Goal: Information Seeking & Learning: Learn about a topic

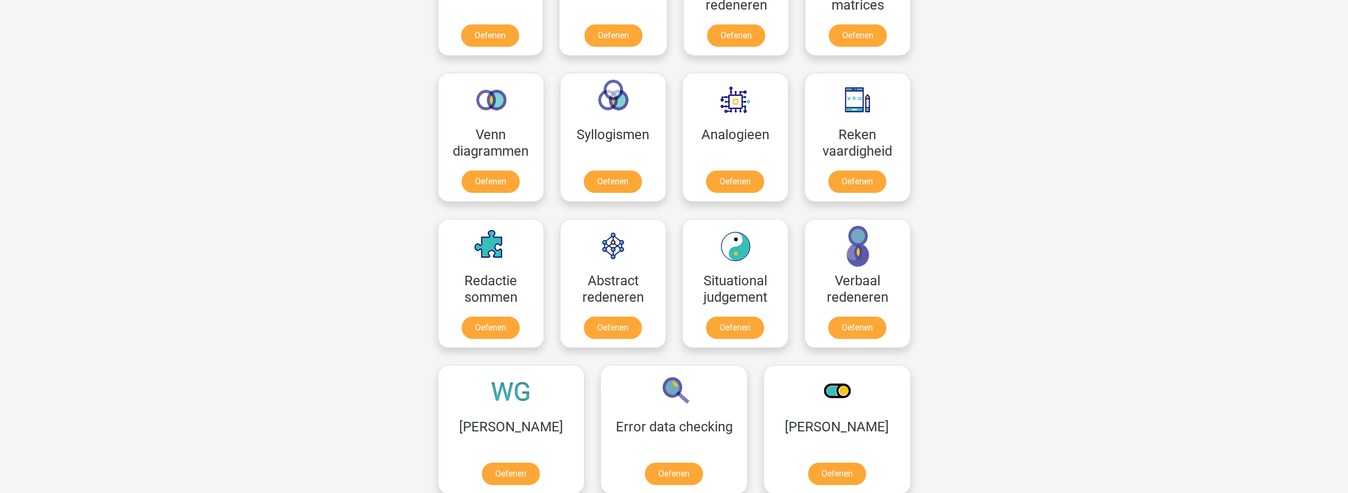
scroll to position [359, 0]
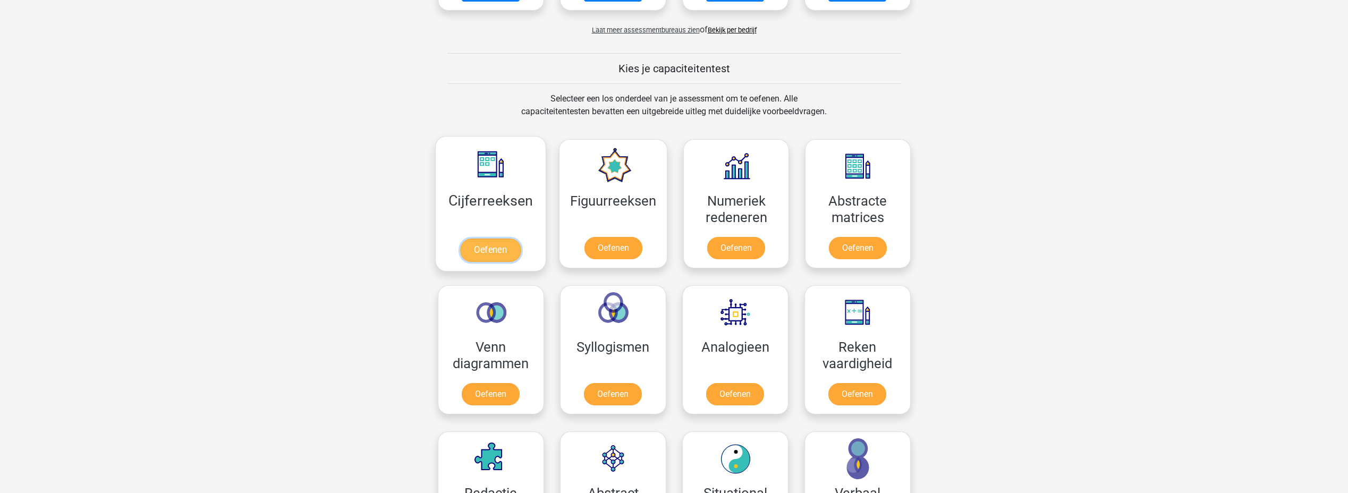
click at [496, 239] on link "Oefenen" at bounding box center [490, 250] width 61 height 23
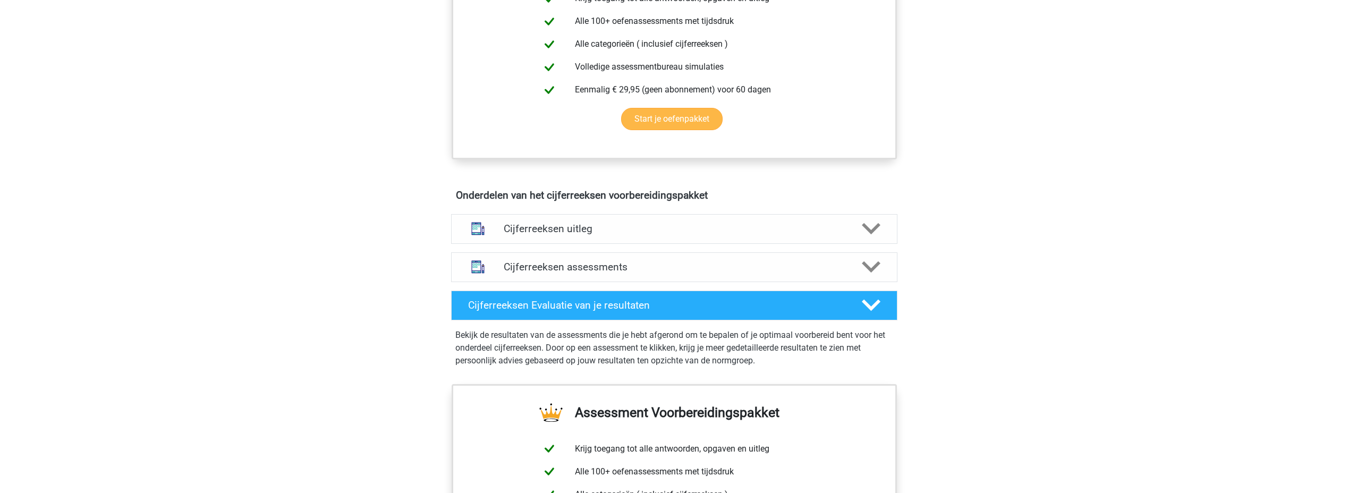
scroll to position [478, 0]
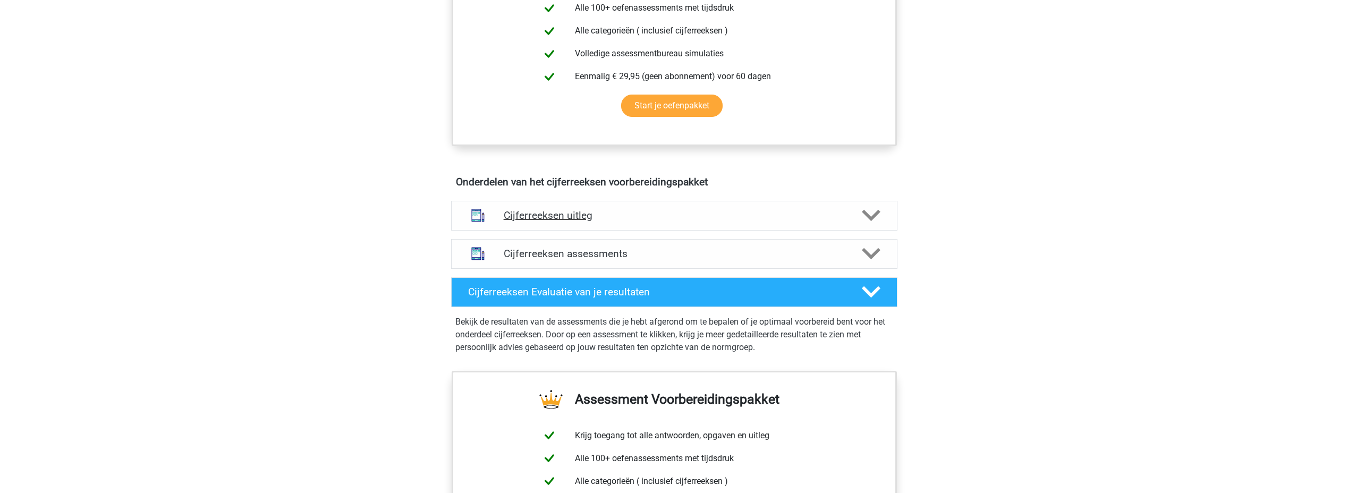
click at [700, 222] on h4 "Cijferreeksen uitleg" at bounding box center [674, 215] width 341 height 12
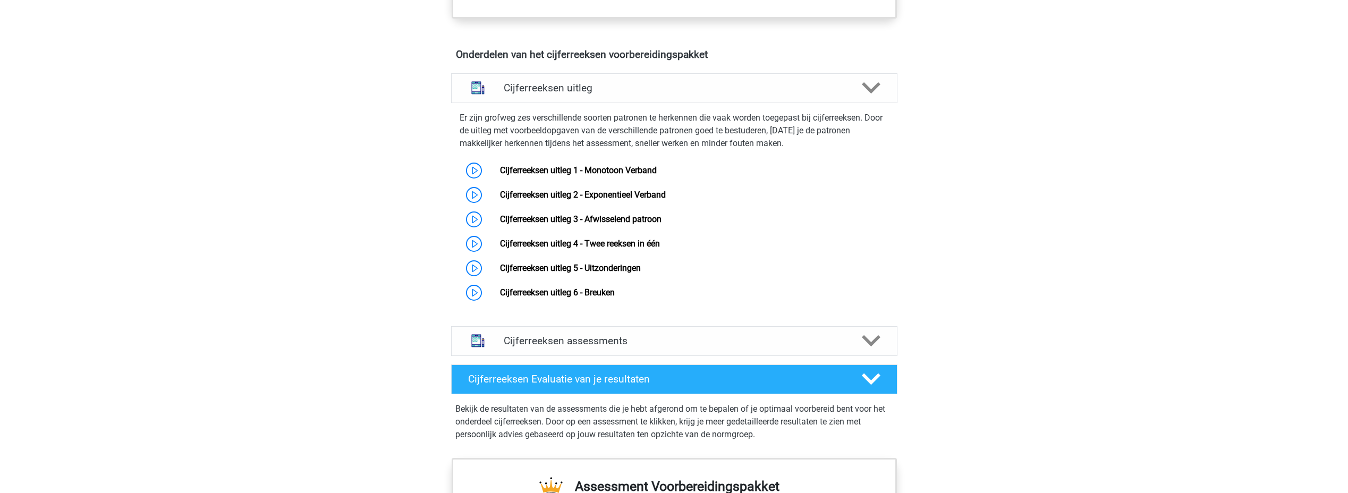
scroll to position [584, 0]
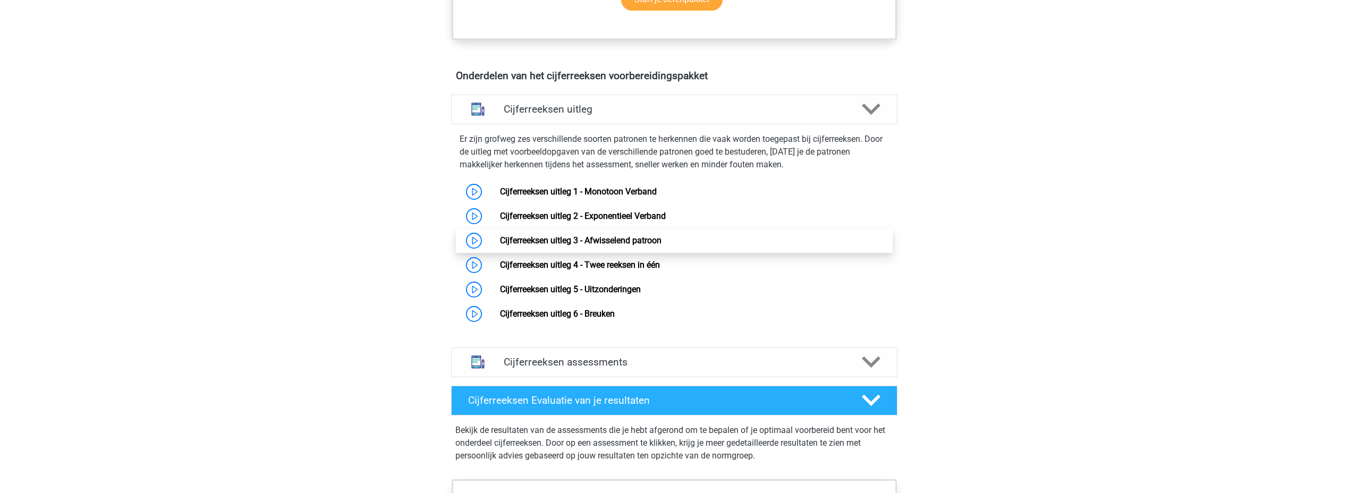
click at [500, 245] on link "Cijferreeksen uitleg 3 - Afwisselend patroon" at bounding box center [580, 240] width 161 height 10
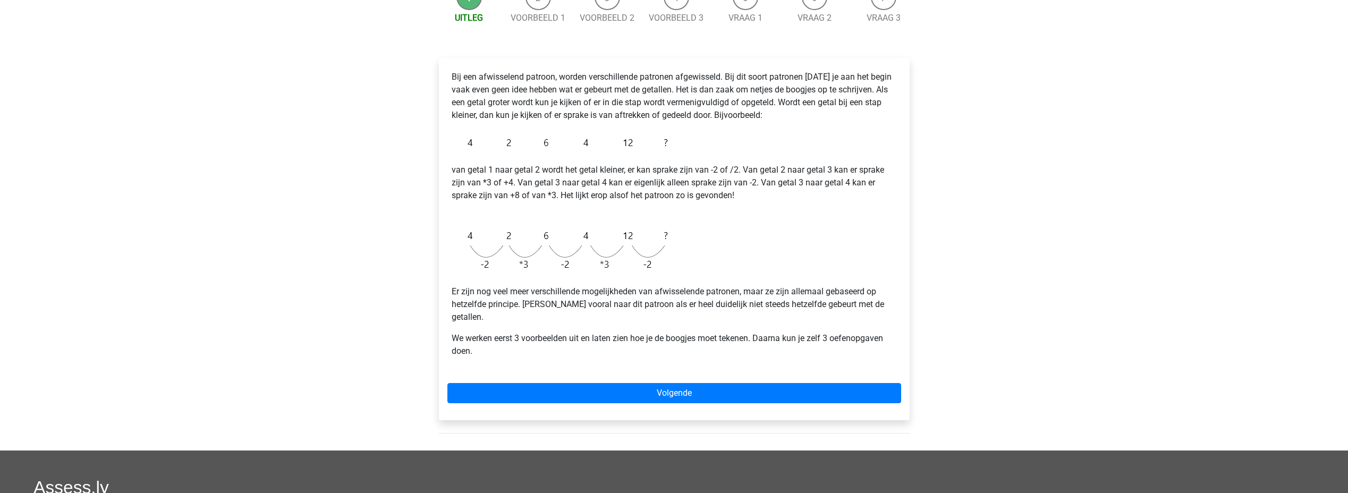
scroll to position [106, 0]
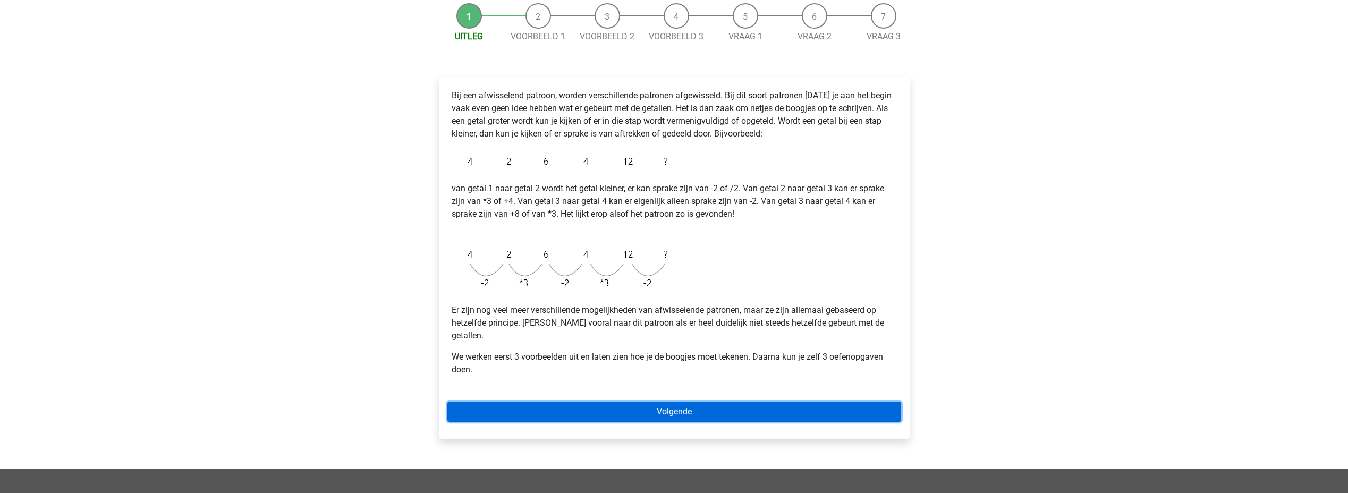
click at [670, 403] on link "Volgende" at bounding box center [674, 412] width 454 height 20
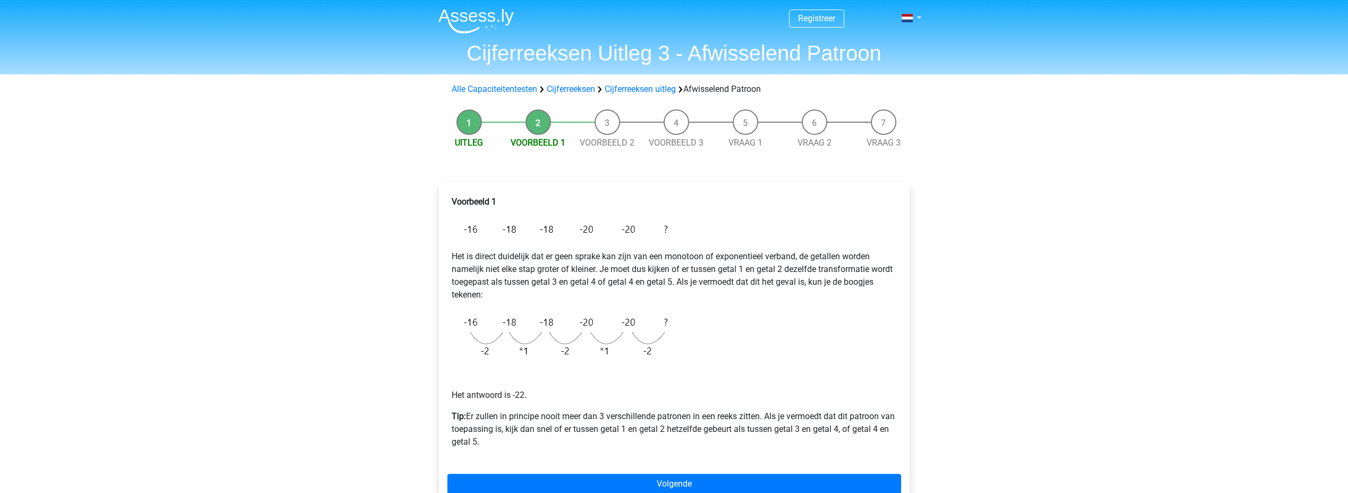
scroll to position [159, 0]
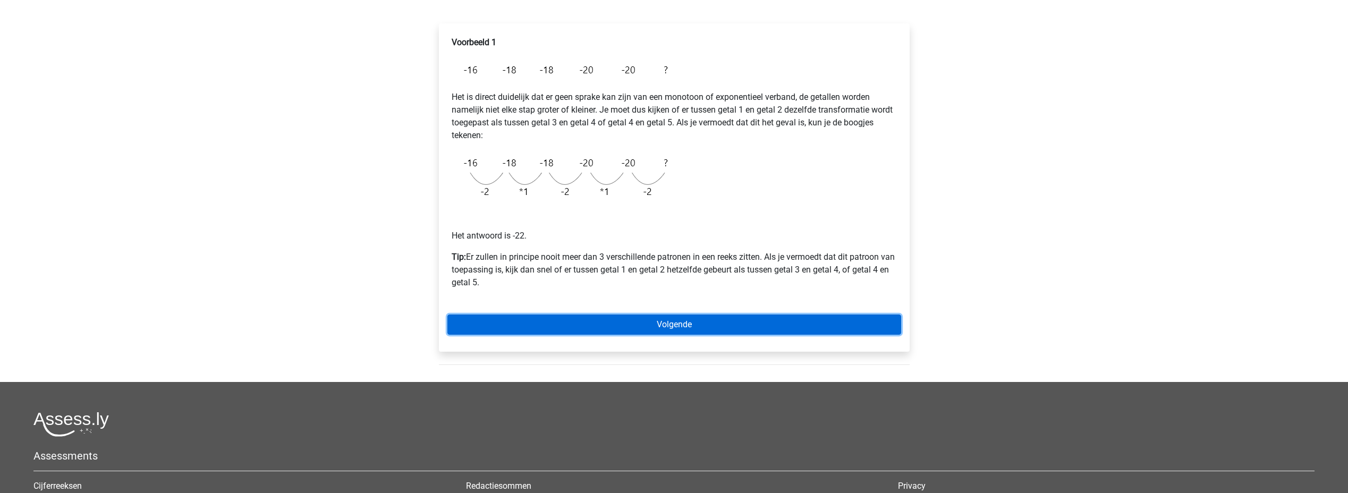
click at [675, 314] on link "Volgende" at bounding box center [674, 324] width 454 height 20
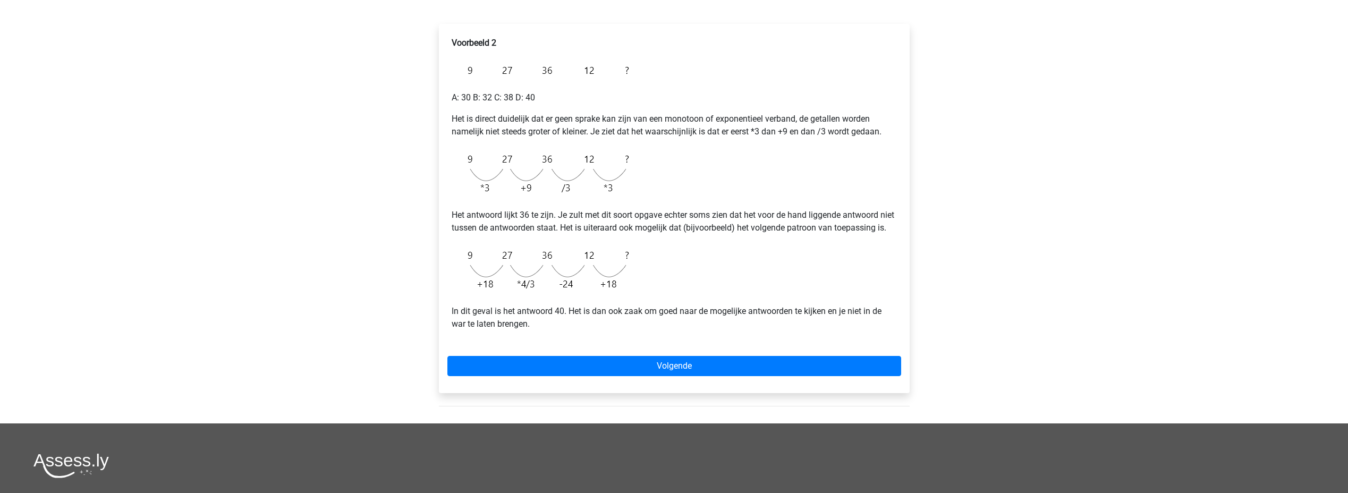
scroll to position [159, 0]
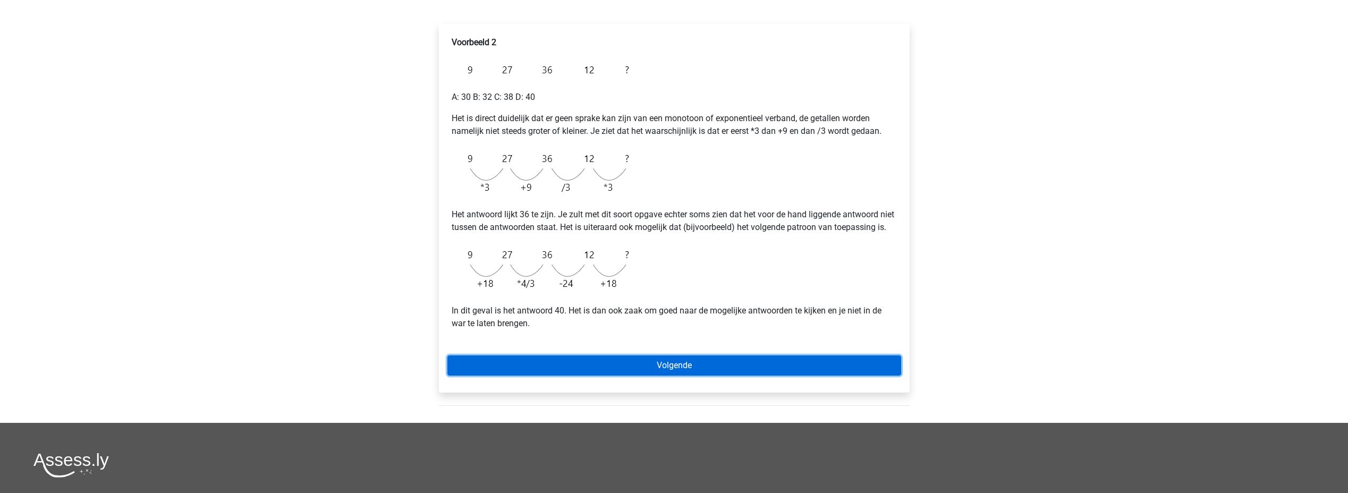
click at [659, 375] on link "Volgende" at bounding box center [674, 365] width 454 height 20
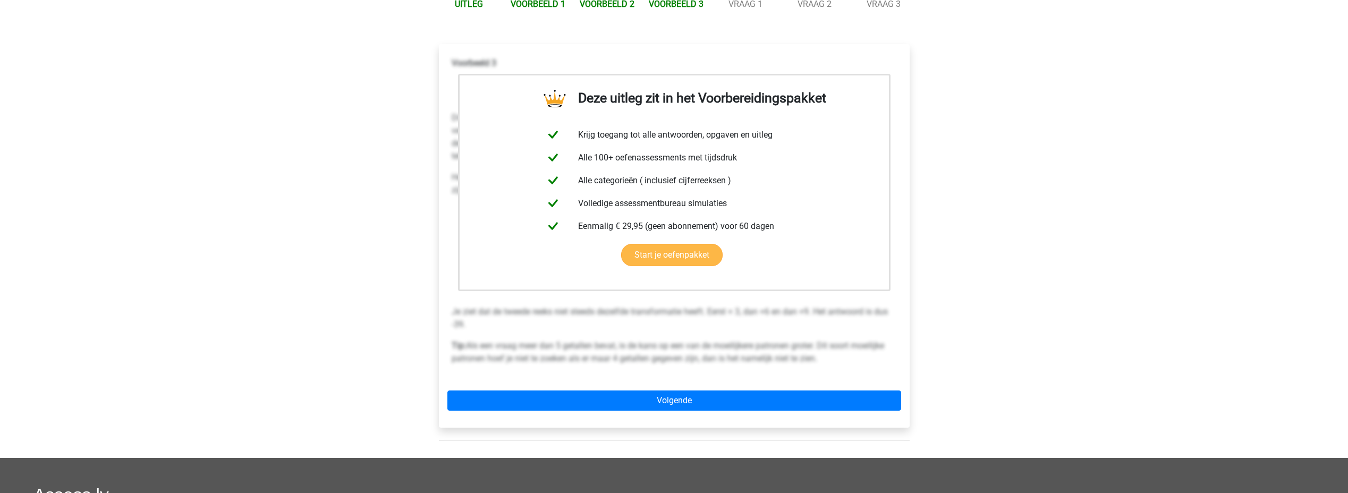
scroll to position [159, 0]
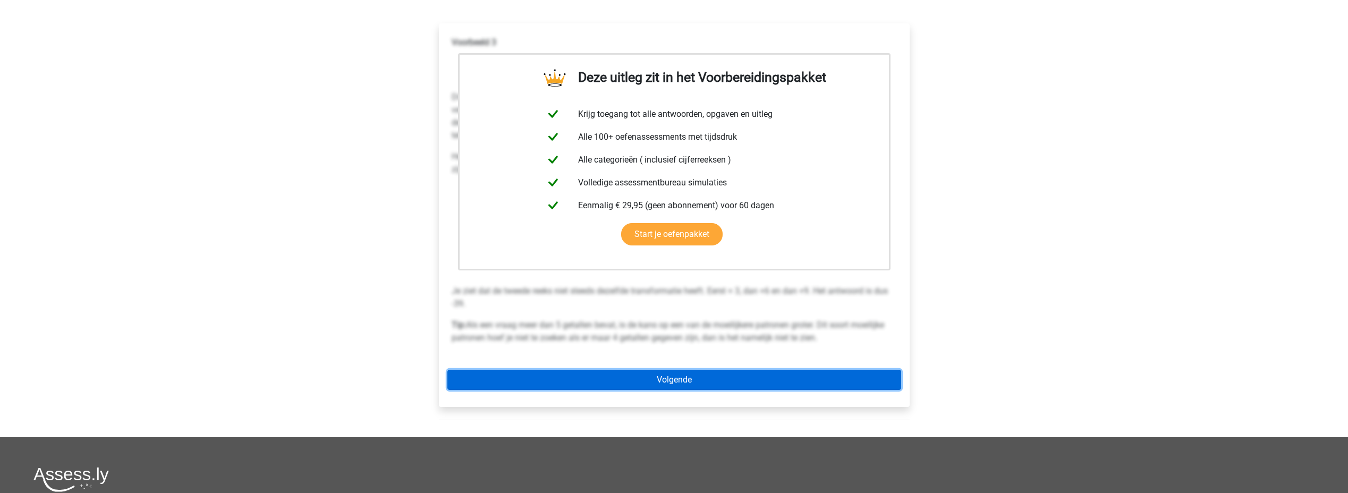
click at [679, 373] on link "Volgende" at bounding box center [674, 380] width 454 height 20
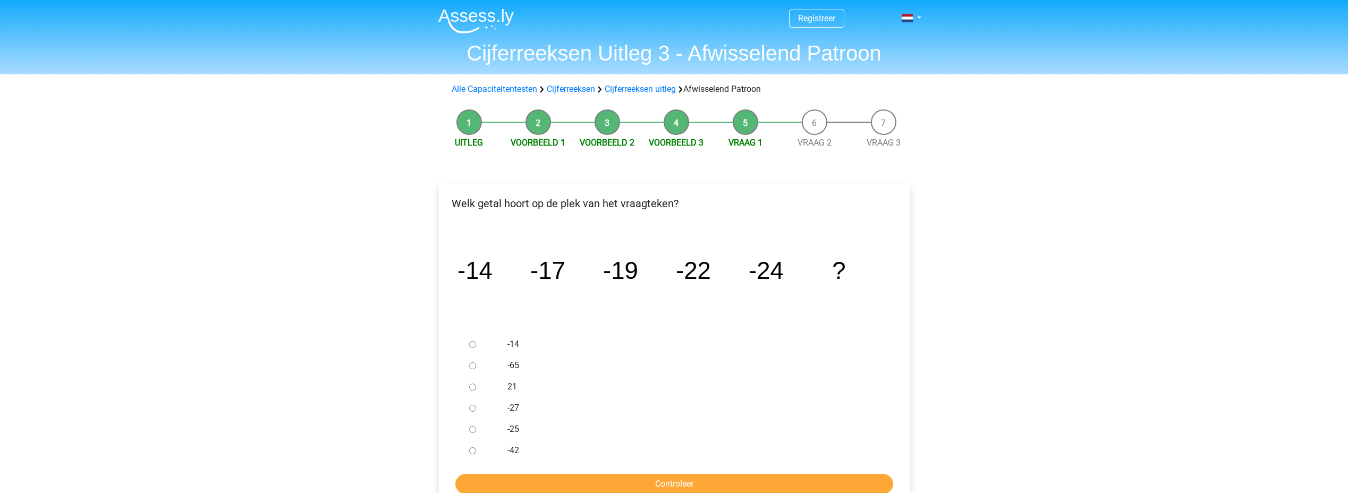
click at [471, 407] on input "-27" at bounding box center [472, 408] width 7 height 7
radio input "true"
click at [699, 488] on input "Controleer" at bounding box center [674, 484] width 438 height 20
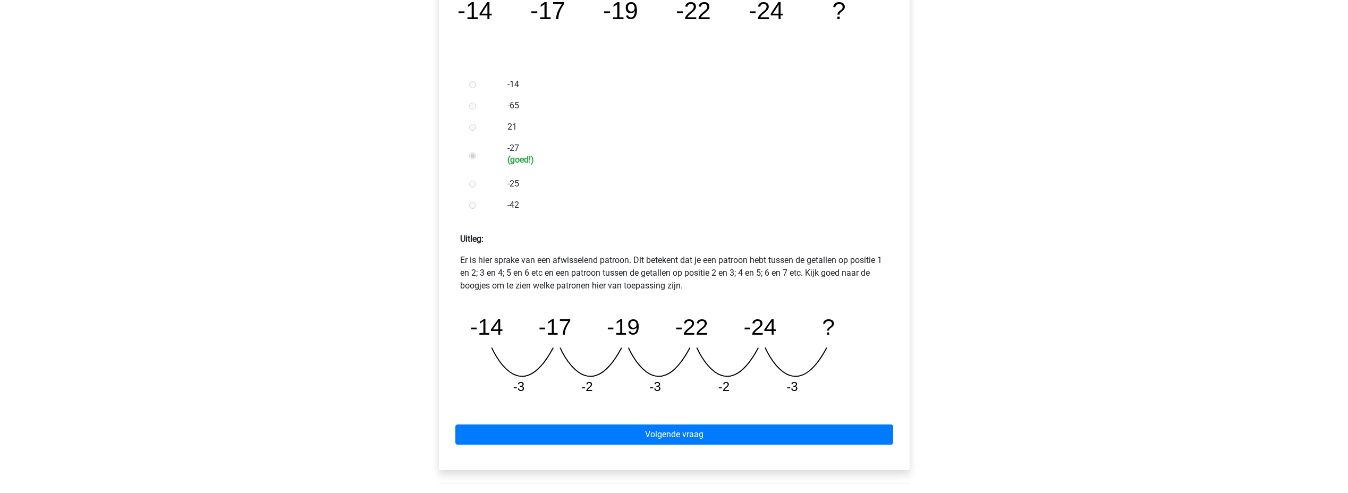
scroll to position [266, 0]
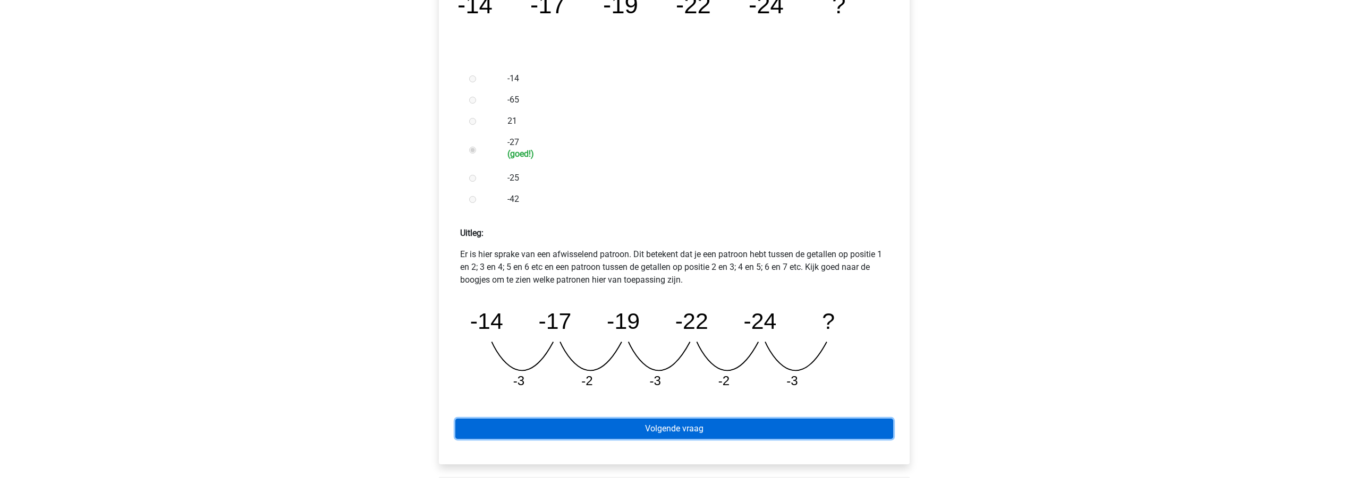
click at [676, 430] on link "Volgende vraag" at bounding box center [674, 429] width 438 height 20
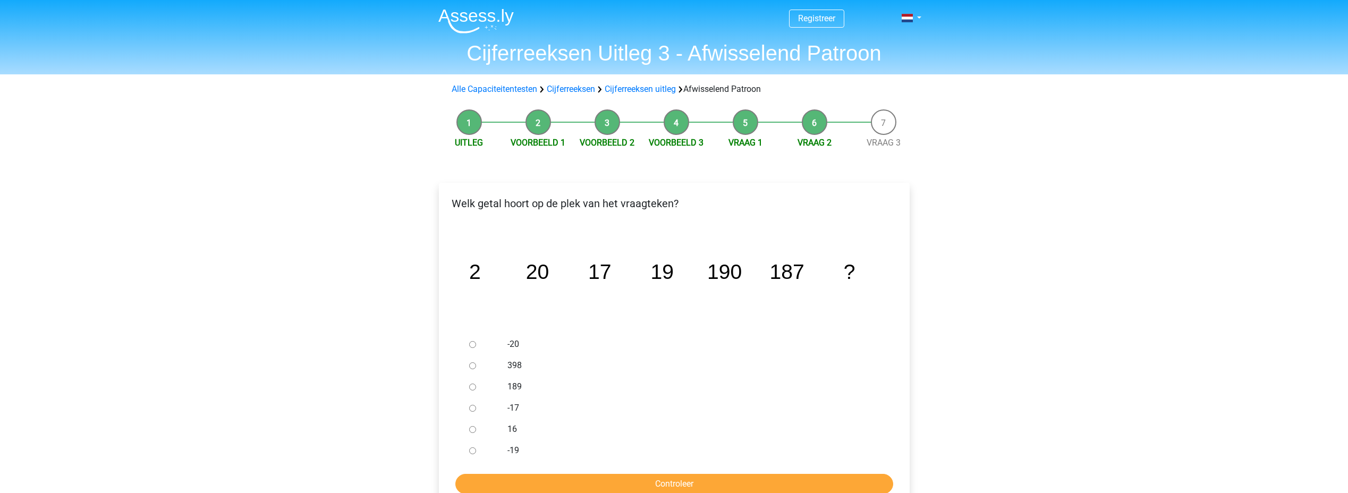
click at [473, 385] on input "189" at bounding box center [472, 387] width 7 height 7
radio input "true"
click at [670, 483] on input "Controleer" at bounding box center [674, 484] width 438 height 20
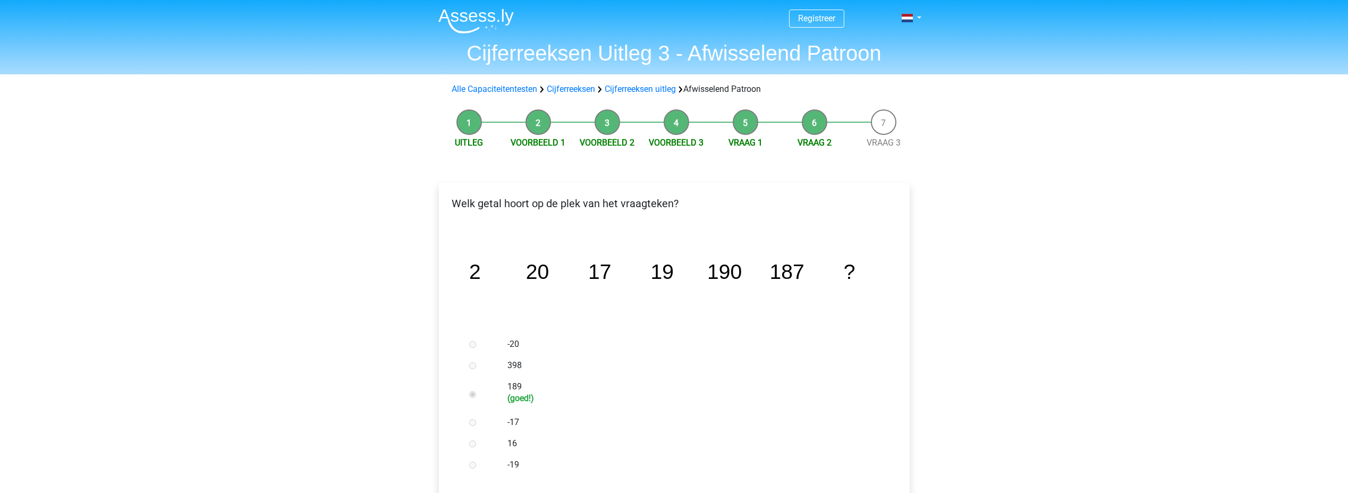
scroll to position [212, 0]
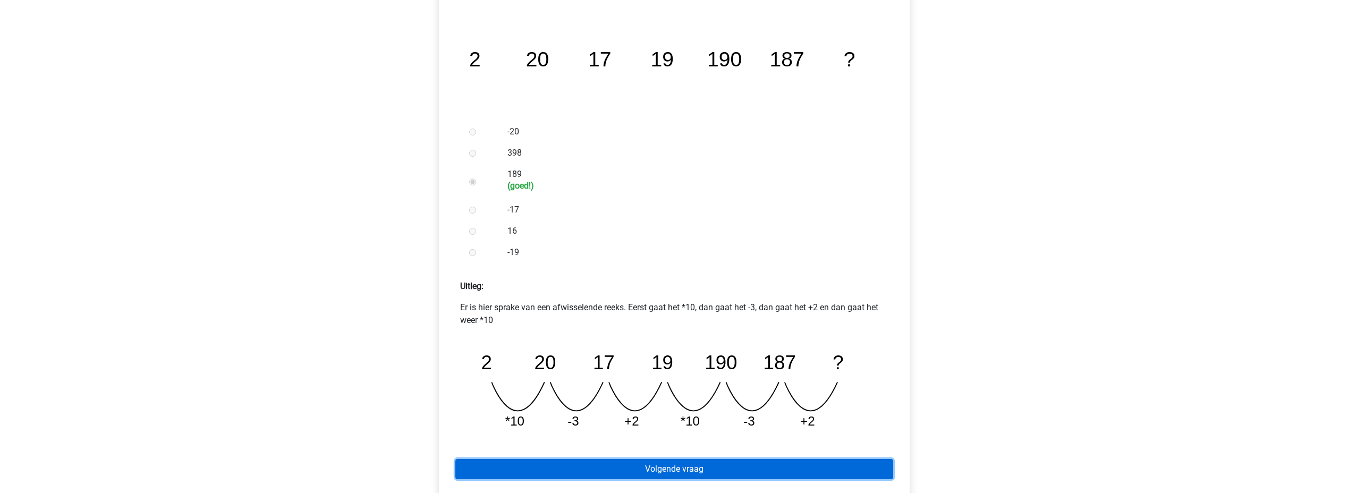
click at [739, 465] on link "Volgende vraag" at bounding box center [674, 469] width 438 height 20
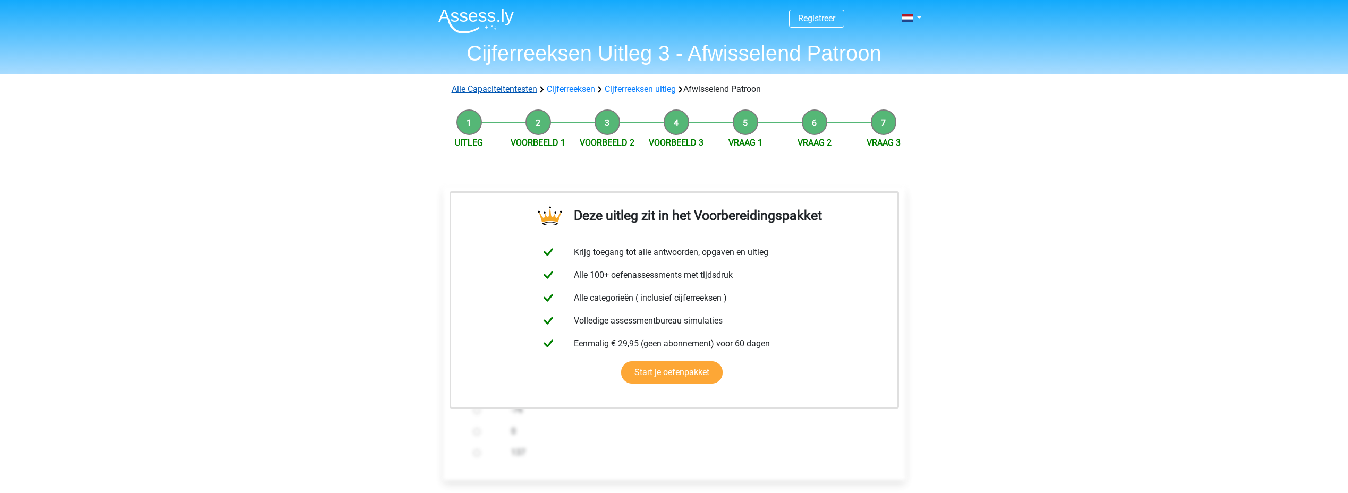
click at [521, 90] on link "Alle Capaciteitentesten" at bounding box center [495, 89] width 86 height 10
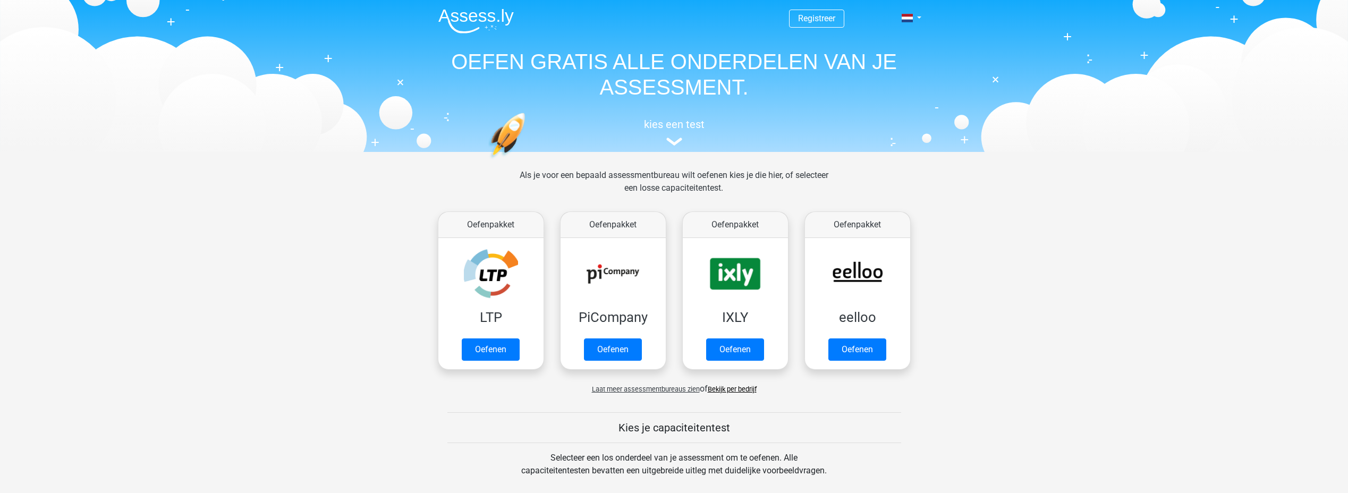
scroll to position [452, 0]
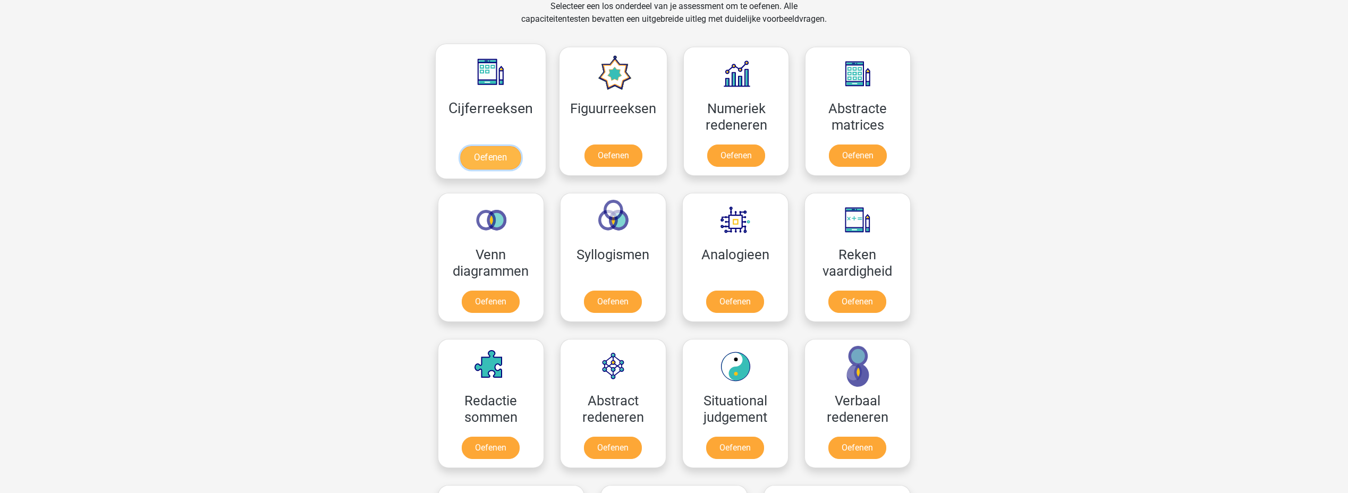
click at [489, 146] on link "Oefenen" at bounding box center [490, 157] width 61 height 23
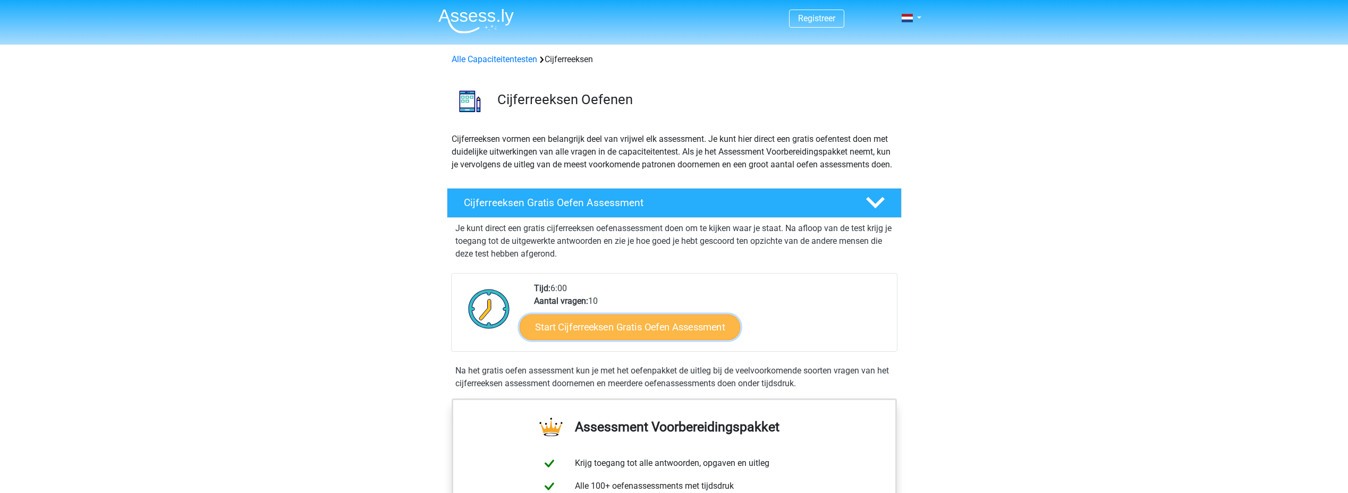
click at [677, 339] on link "Start Cijferreeksen Gratis Oefen Assessment" at bounding box center [630, 326] width 220 height 25
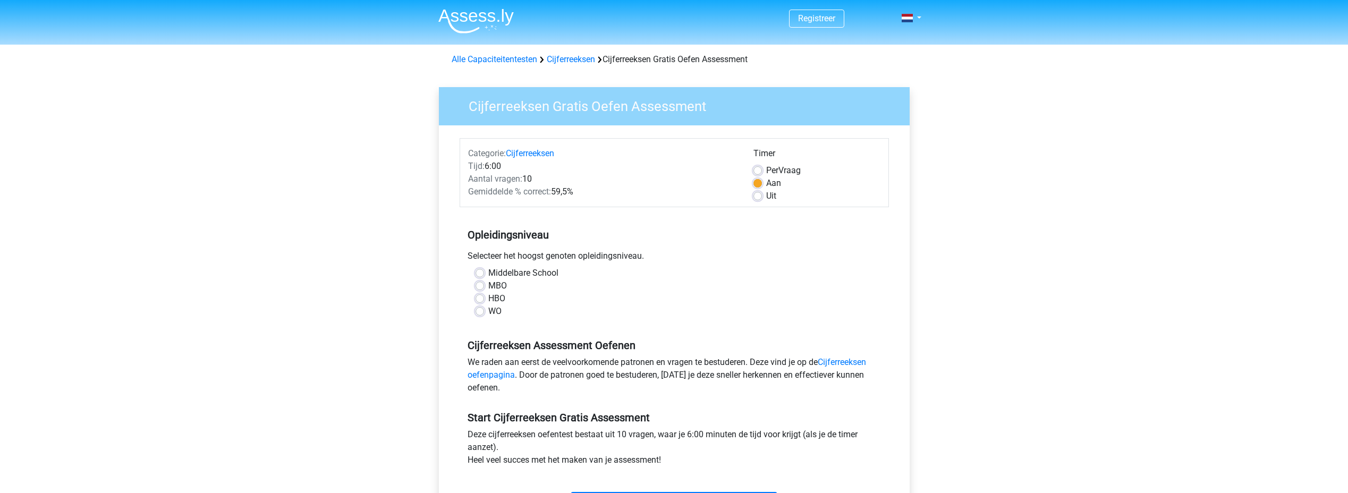
click at [488, 300] on label "HBO" at bounding box center [496, 298] width 17 height 13
click at [481, 300] on input "HBO" at bounding box center [479, 297] width 8 height 11
radio input "true"
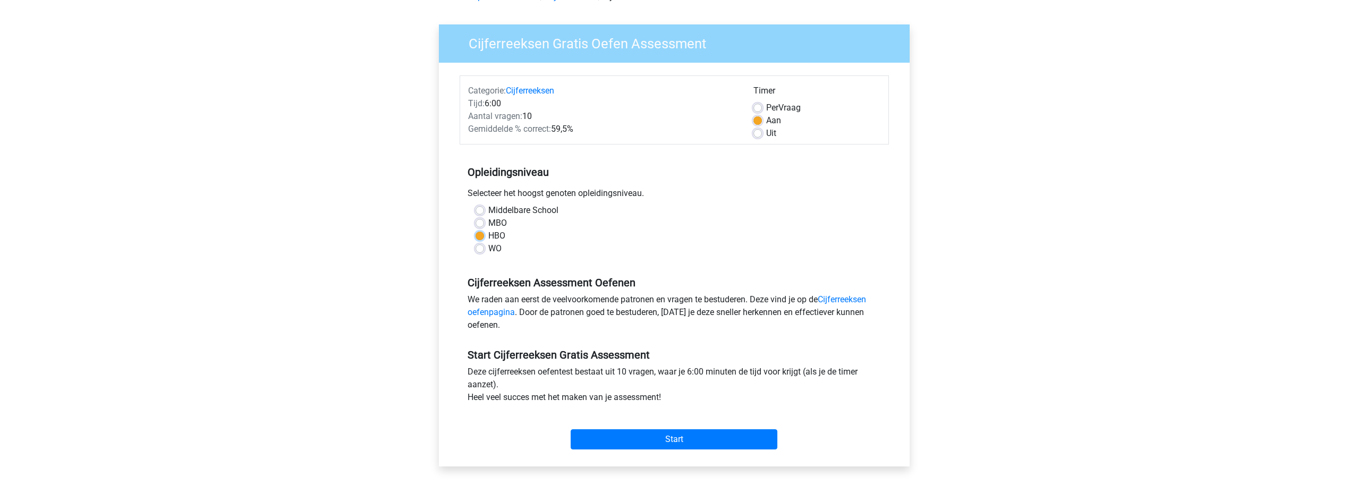
scroll to position [106, 0]
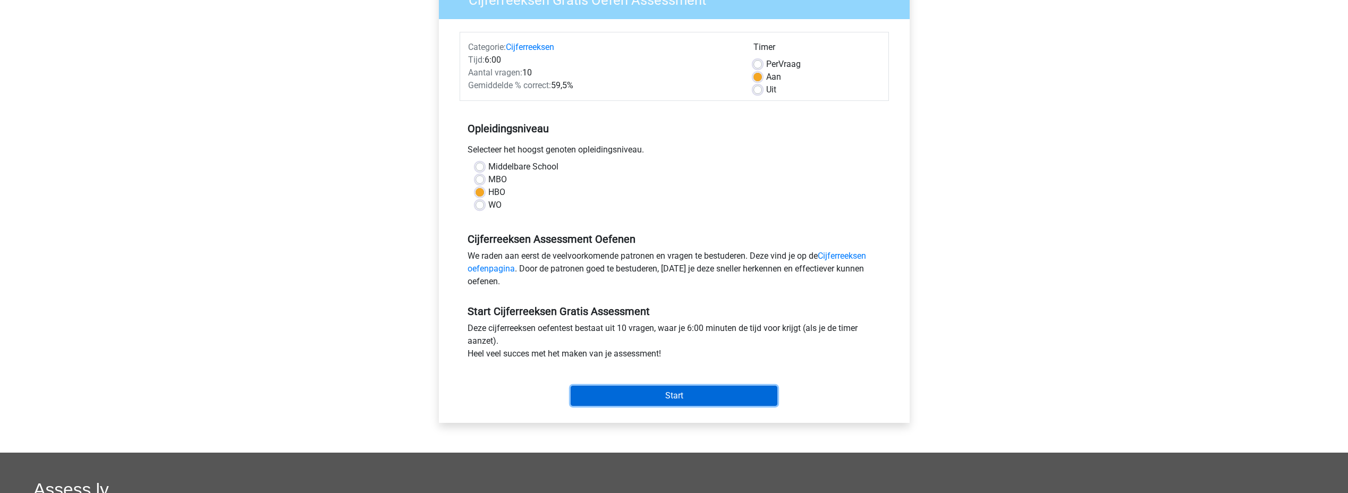
click at [683, 391] on input "Start" at bounding box center [673, 396] width 207 height 20
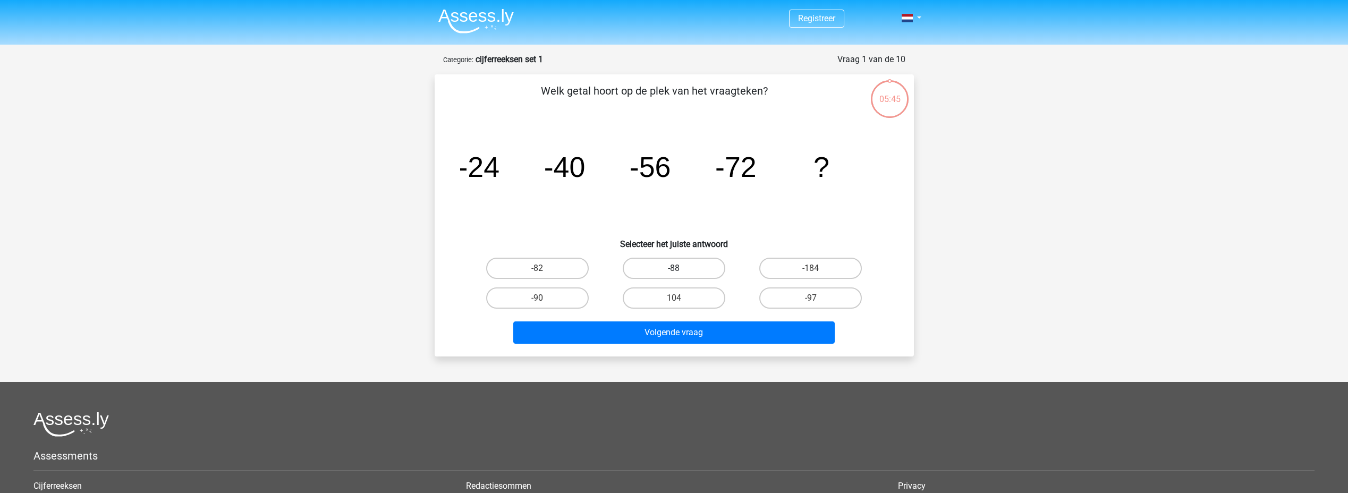
click at [693, 268] on label "-88" at bounding box center [674, 268] width 103 height 21
click at [680, 268] on input "-88" at bounding box center [677, 271] width 7 height 7
radio input "true"
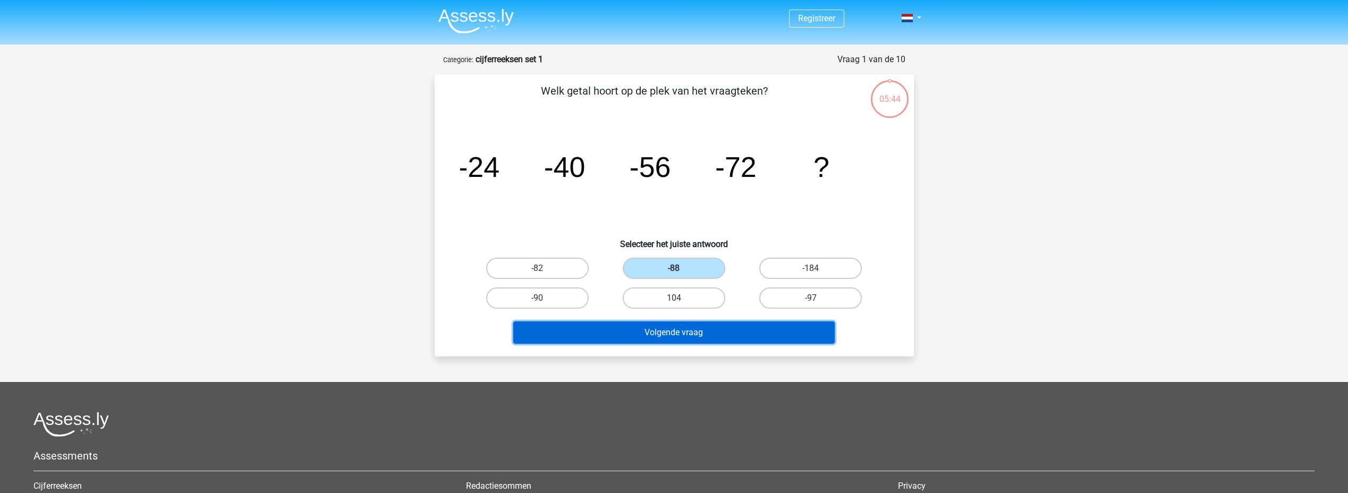
click at [718, 336] on button "Volgende vraag" at bounding box center [673, 332] width 321 height 22
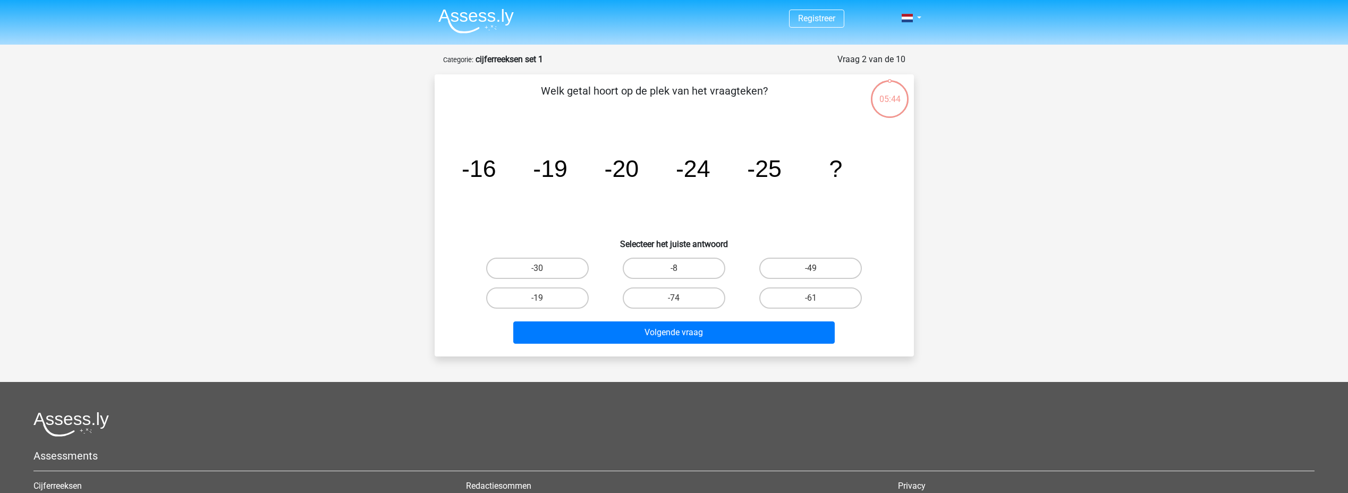
scroll to position [53, 0]
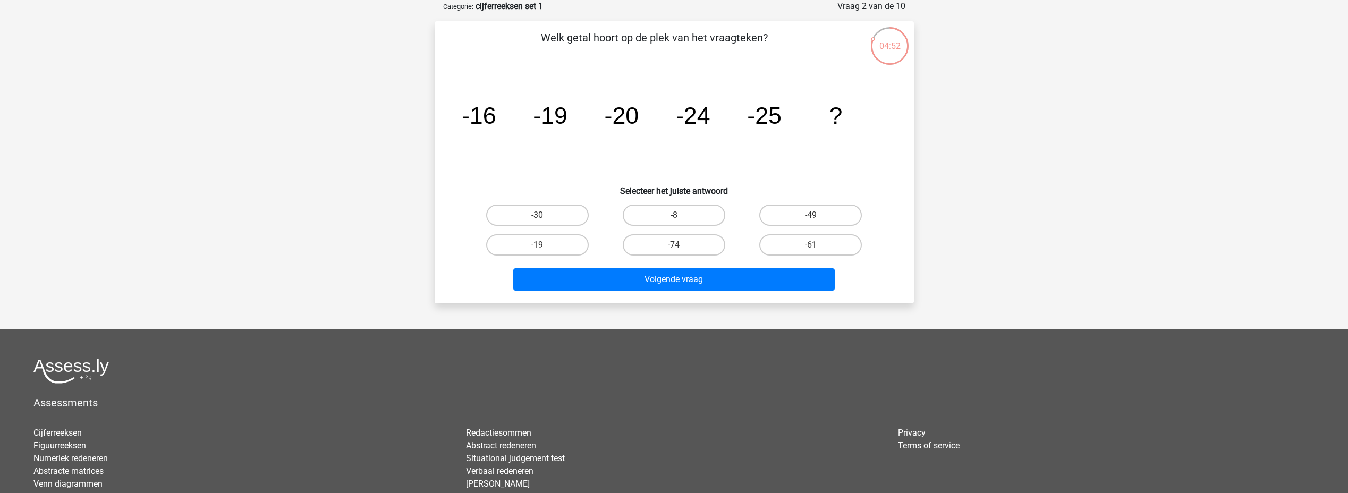
click at [542, 215] on input "-30" at bounding box center [540, 218] width 7 height 7
radio input "true"
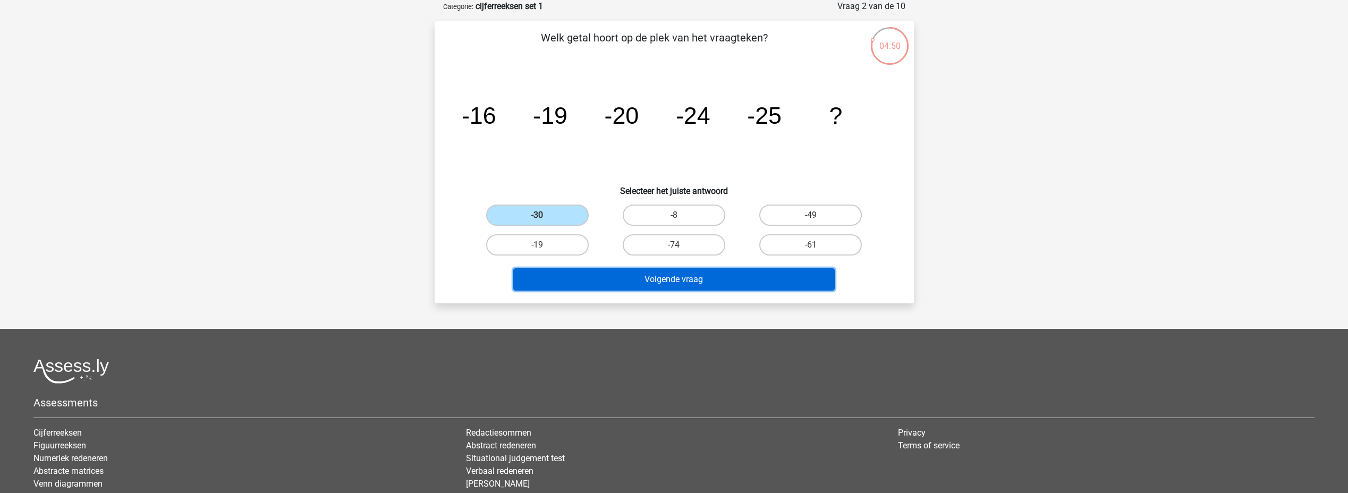
click at [640, 278] on button "Volgende vraag" at bounding box center [673, 279] width 321 height 22
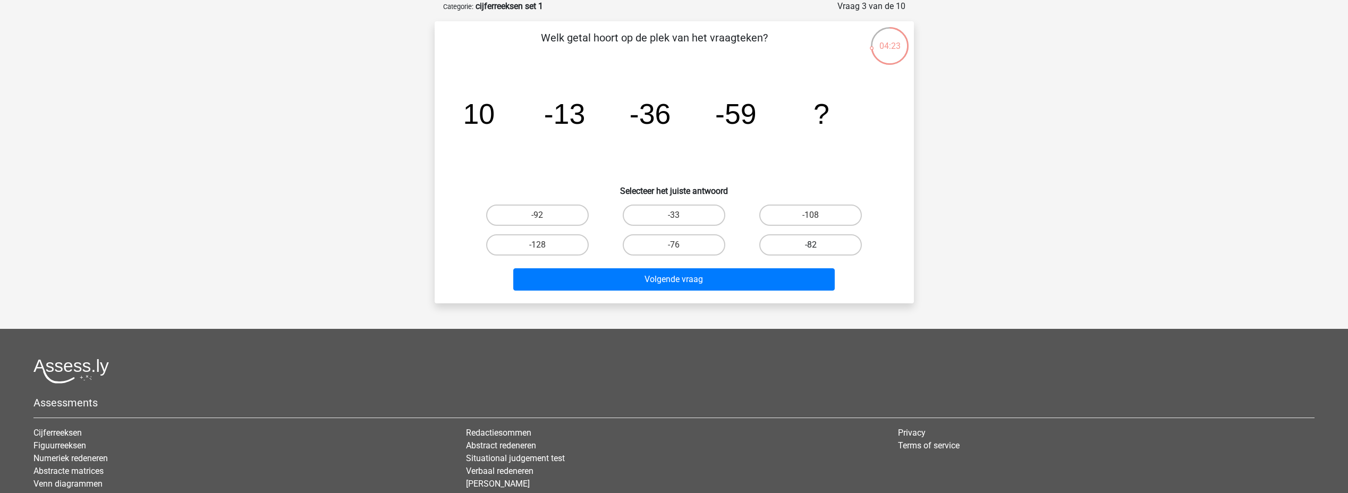
click at [803, 242] on label "-82" at bounding box center [810, 244] width 103 height 21
click at [811, 245] on input "-82" at bounding box center [814, 248] width 7 height 7
radio input "true"
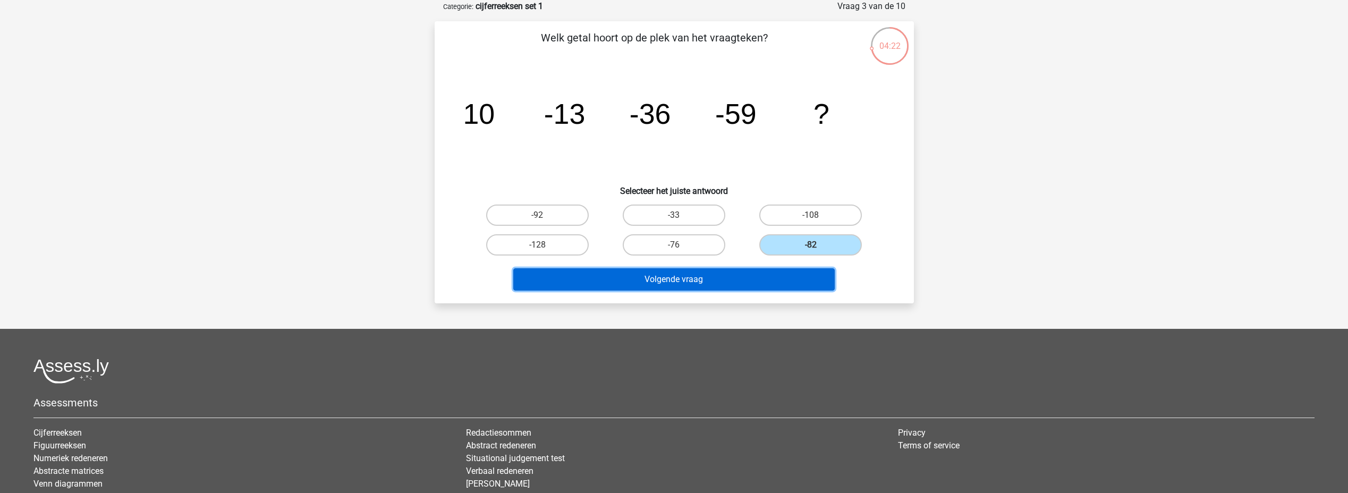
click at [713, 281] on button "Volgende vraag" at bounding box center [673, 279] width 321 height 22
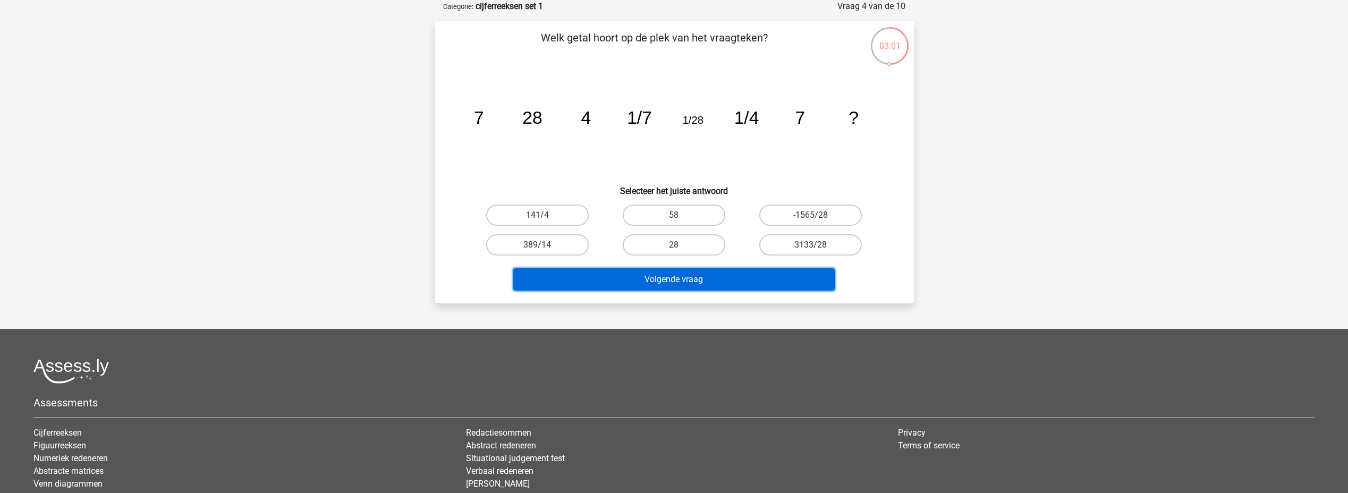
click at [691, 278] on button "Volgende vraag" at bounding box center [673, 279] width 321 height 22
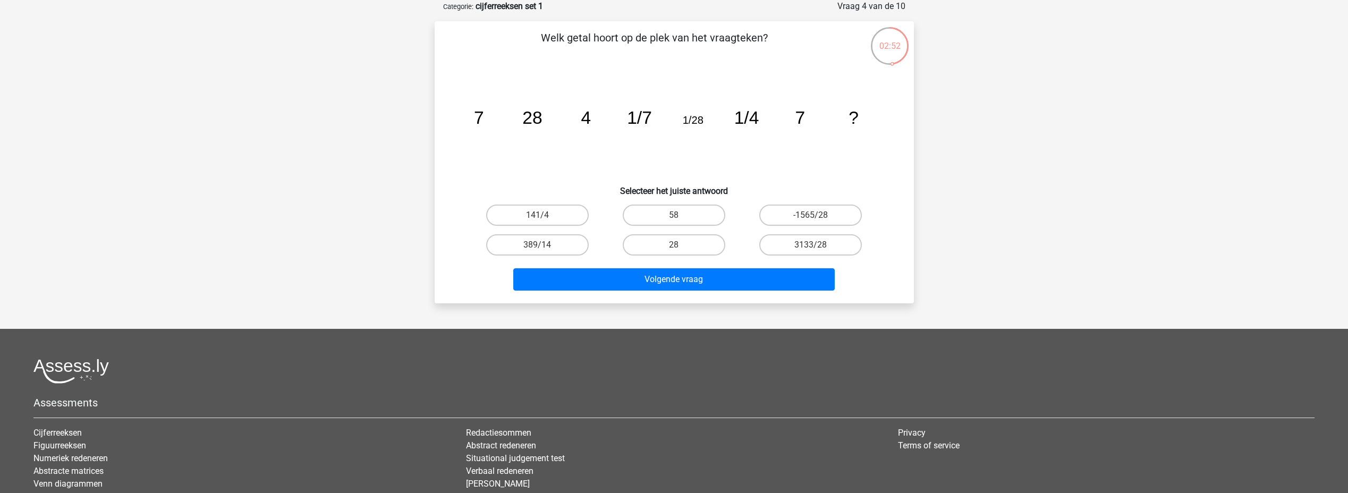
click at [608, 300] on div "Welk getal hoort op de plek van het vraagteken? image/svg+xml 7 28 4 1/7 1/28 1…" at bounding box center [674, 162] width 479 height 282
click at [672, 243] on label "28" at bounding box center [674, 244] width 103 height 21
click at [674, 245] on input "28" at bounding box center [677, 248] width 7 height 7
radio input "true"
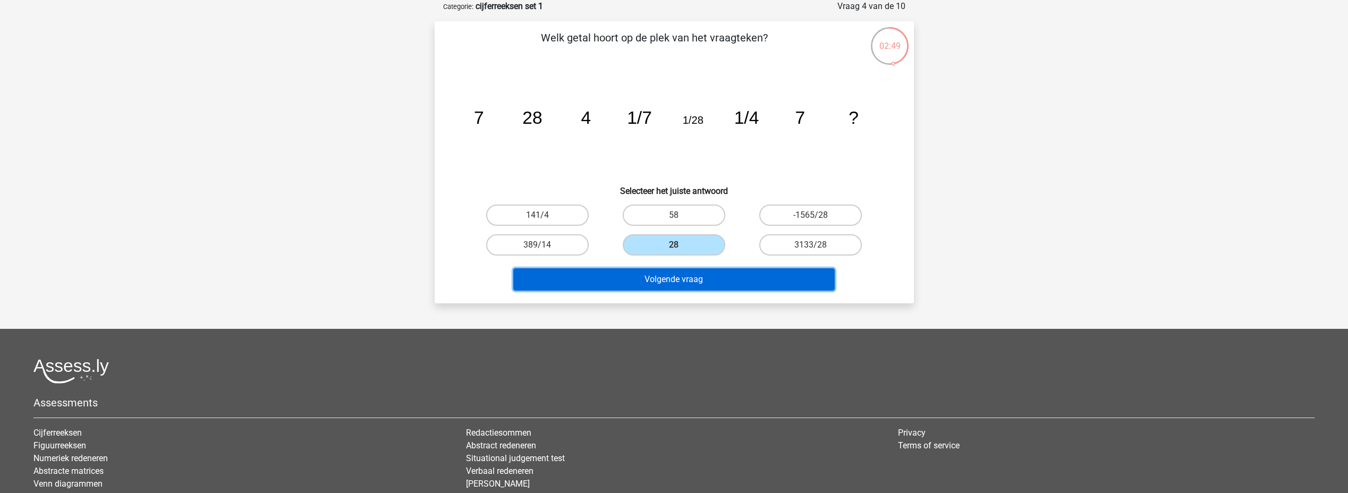
click at [675, 283] on button "Volgende vraag" at bounding box center [673, 279] width 321 height 22
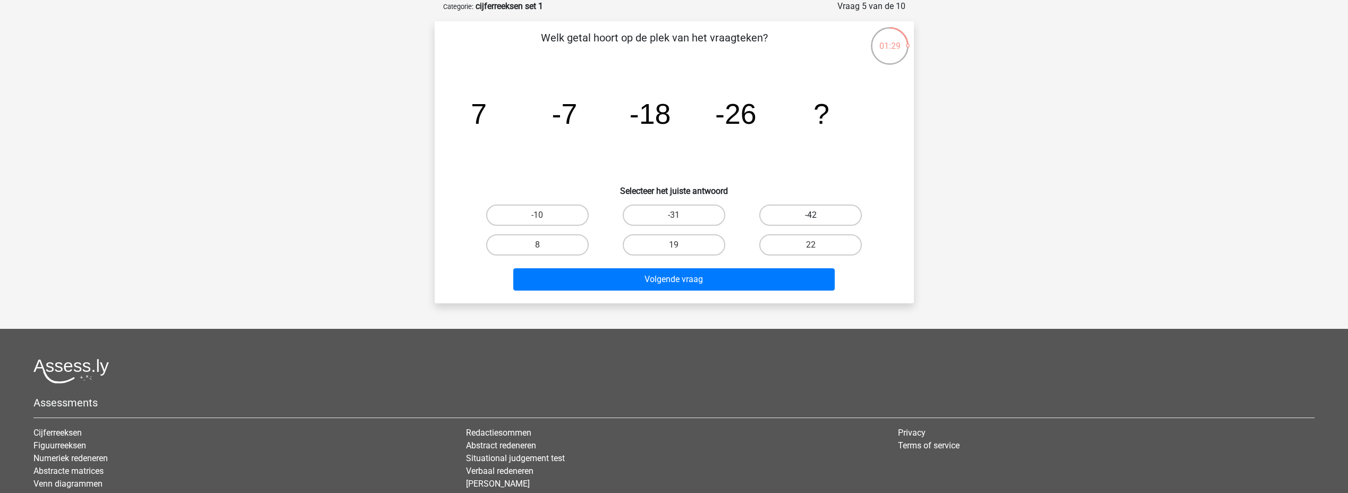
click at [782, 215] on label "-42" at bounding box center [810, 215] width 103 height 21
click at [811, 215] on input "-42" at bounding box center [814, 218] width 7 height 7
radio input "true"
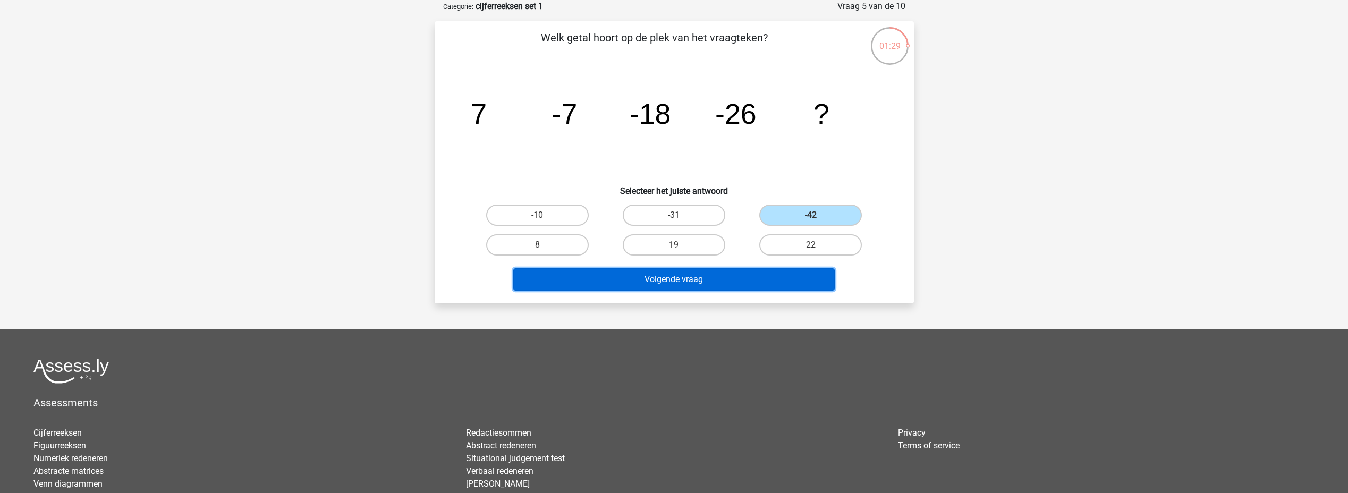
click at [747, 279] on button "Volgende vraag" at bounding box center [673, 279] width 321 height 22
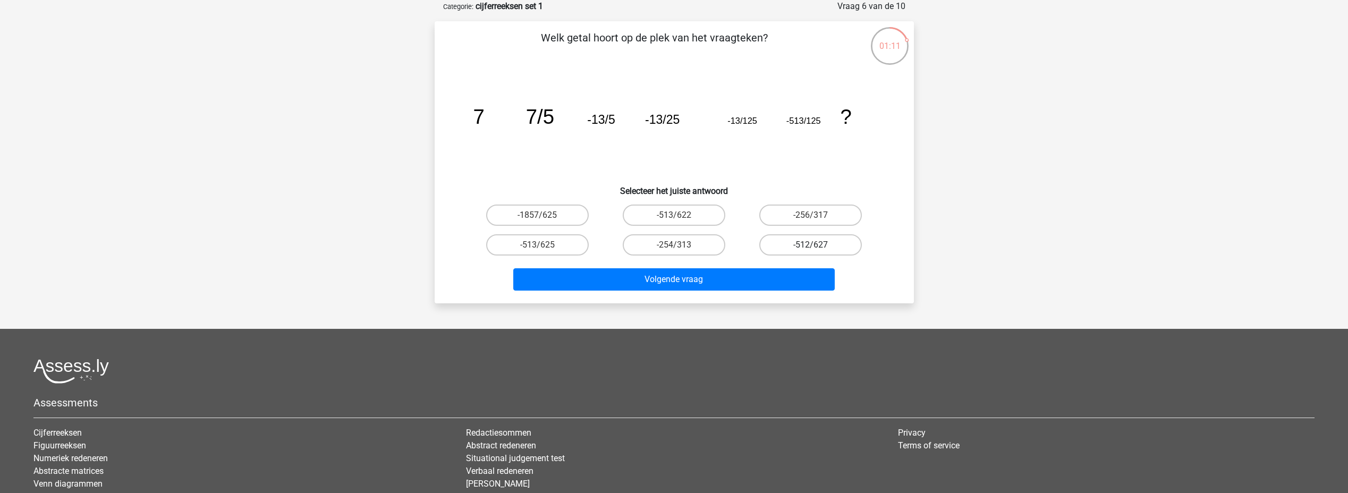
click at [782, 245] on label "-512/627" at bounding box center [810, 244] width 103 height 21
click at [811, 245] on input "-512/627" at bounding box center [814, 248] width 7 height 7
radio input "true"
click at [517, 245] on label "-513/625" at bounding box center [537, 244] width 103 height 21
click at [537, 245] on input "-513/625" at bounding box center [540, 248] width 7 height 7
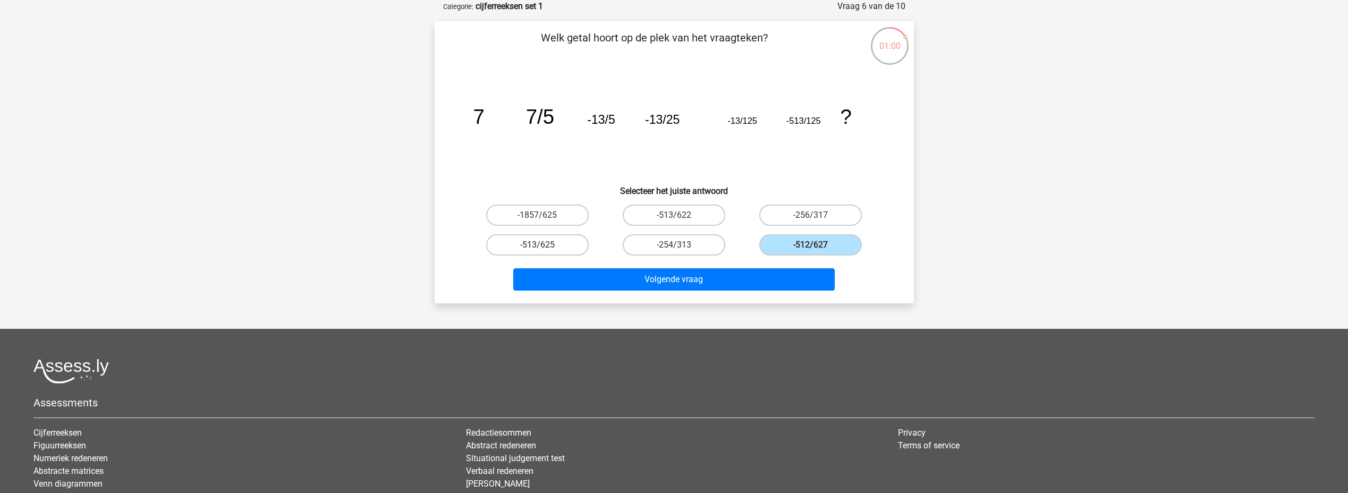
radio input "true"
click at [567, 215] on label "-1857/625" at bounding box center [537, 215] width 103 height 21
click at [544, 215] on input "-1857/625" at bounding box center [540, 218] width 7 height 7
radio input "true"
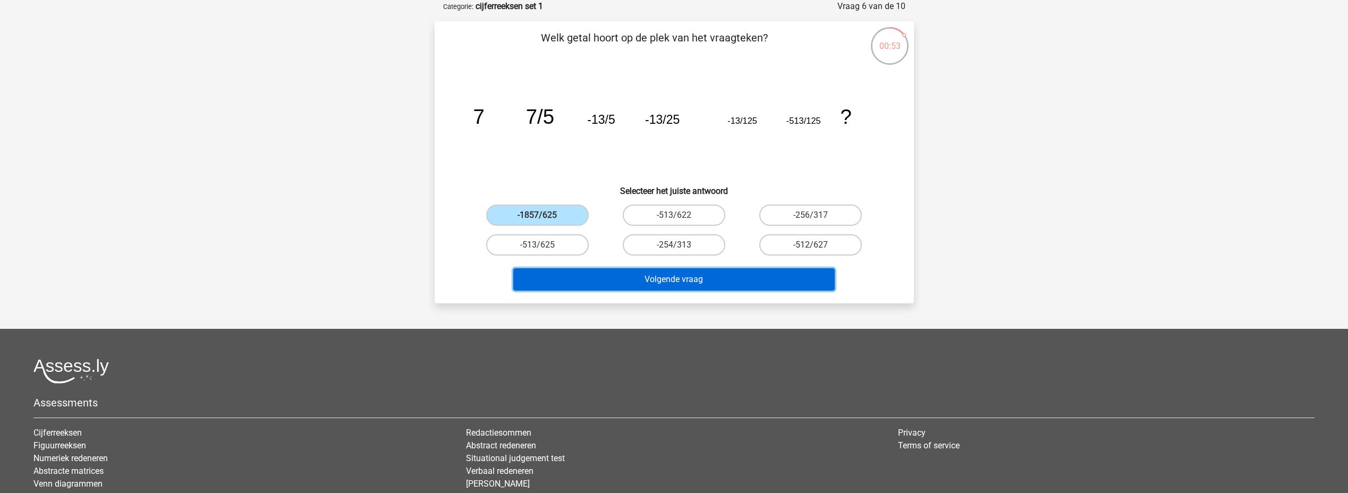
click at [699, 280] on button "Volgende vraag" at bounding box center [673, 279] width 321 height 22
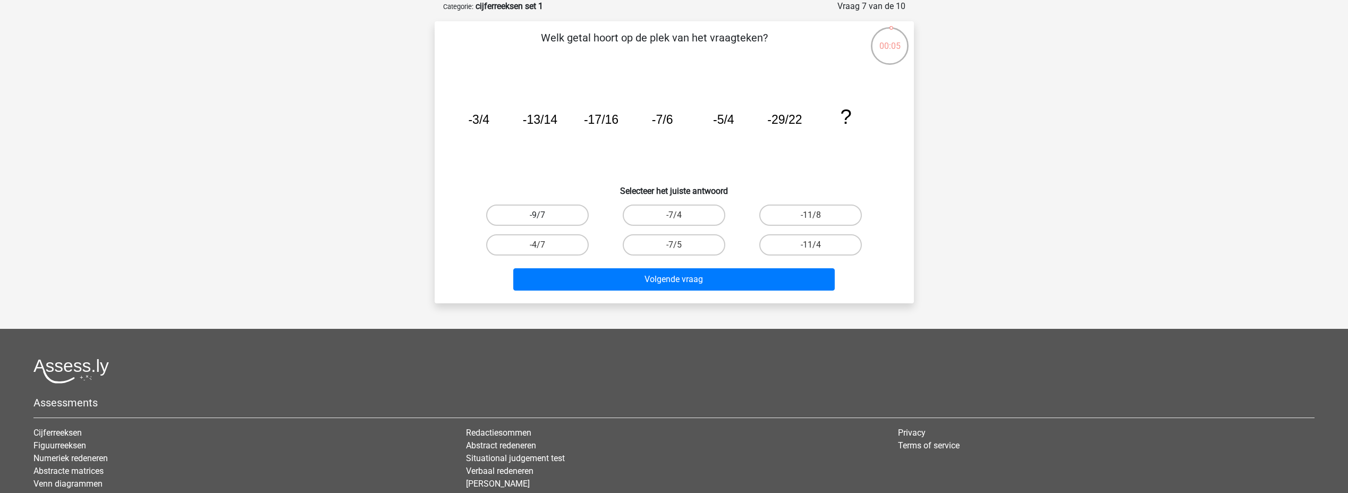
click at [570, 215] on label "-9/7" at bounding box center [537, 215] width 103 height 21
click at [544, 215] on input "-9/7" at bounding box center [540, 218] width 7 height 7
radio input "true"
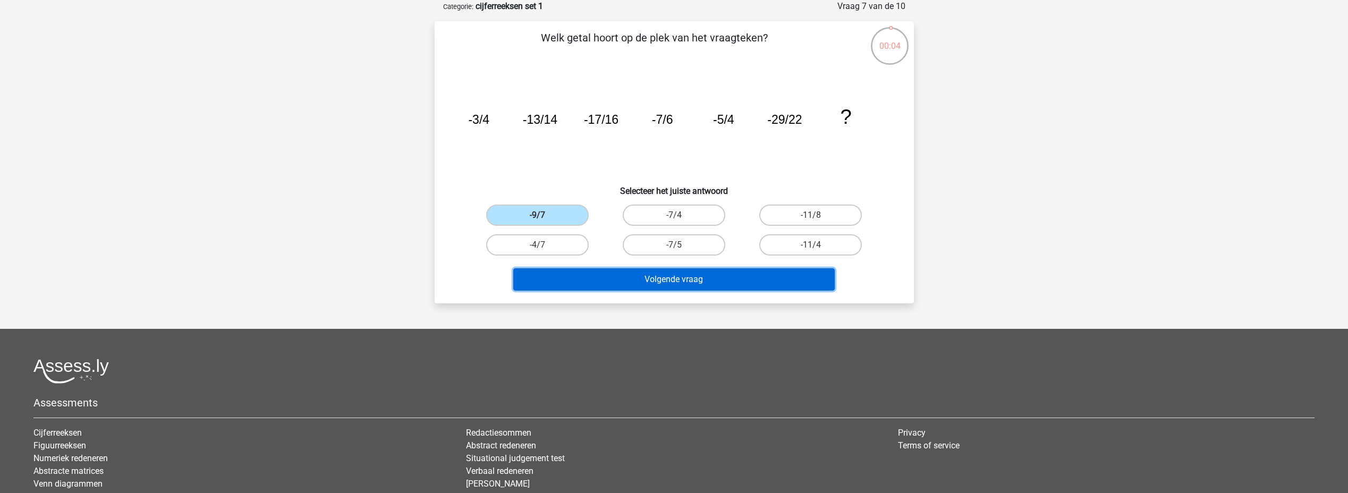
click at [655, 280] on button "Volgende vraag" at bounding box center [673, 279] width 321 height 22
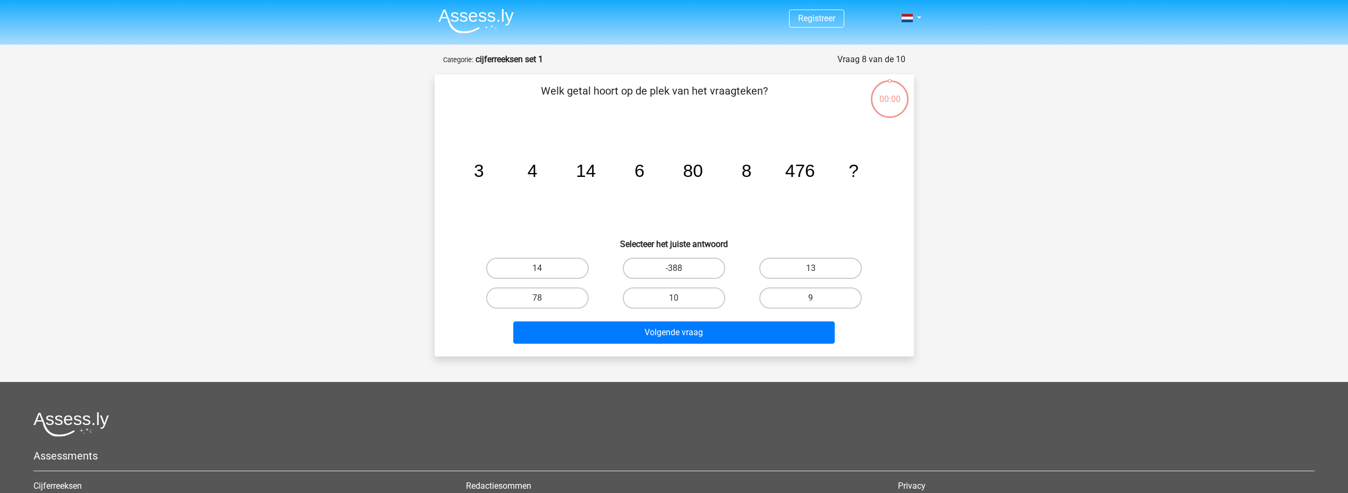
scroll to position [53, 0]
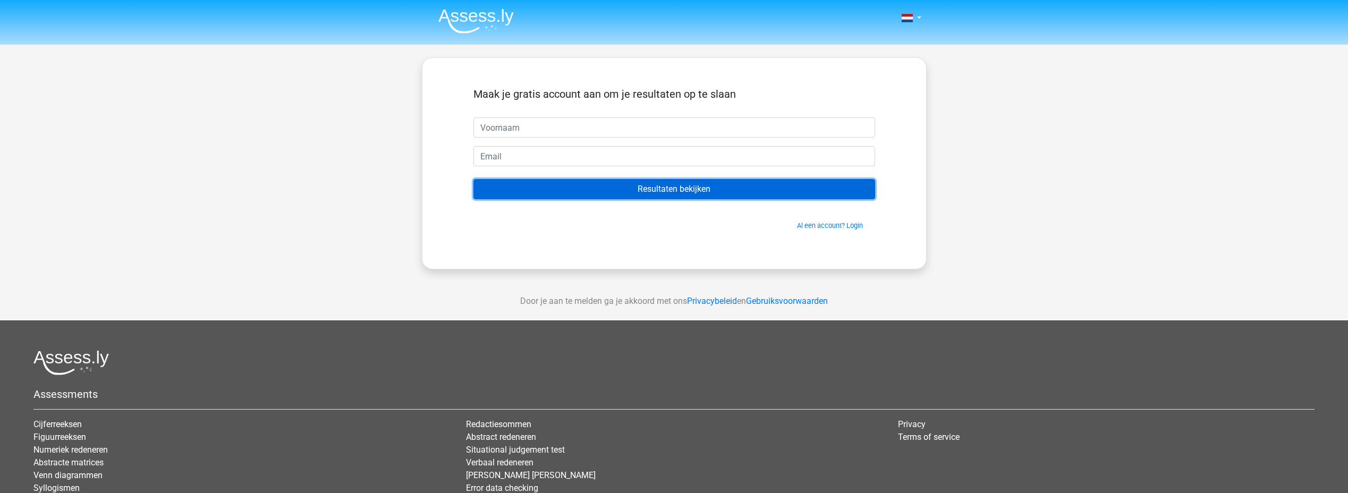
click at [692, 192] on input "Resultaten bekijken" at bounding box center [674, 189] width 402 height 20
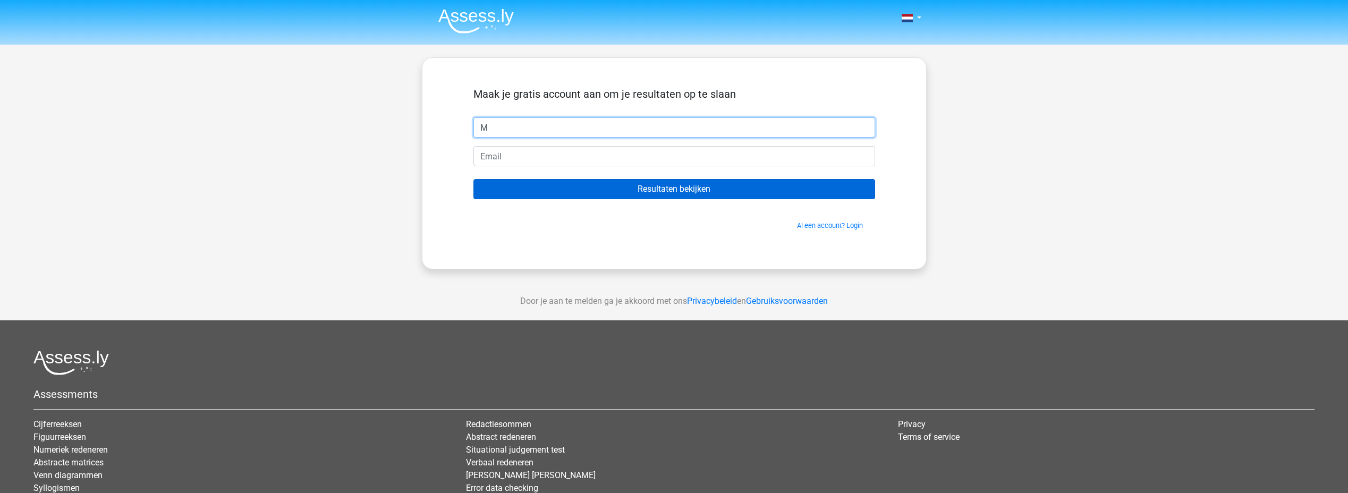
type input "Mark"
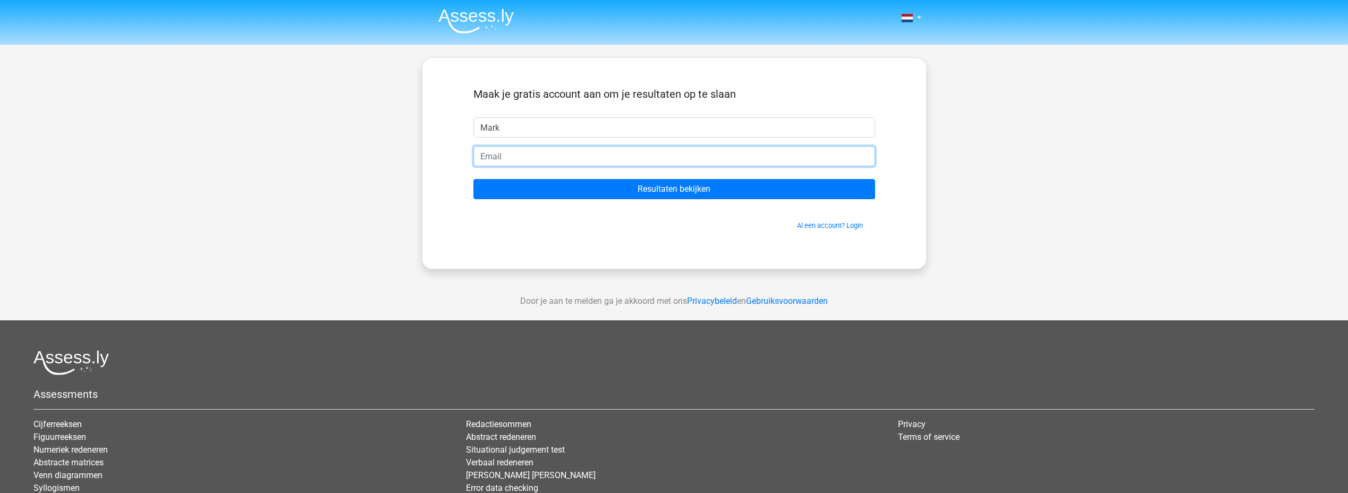
click at [512, 160] on input "email" at bounding box center [674, 156] width 402 height 20
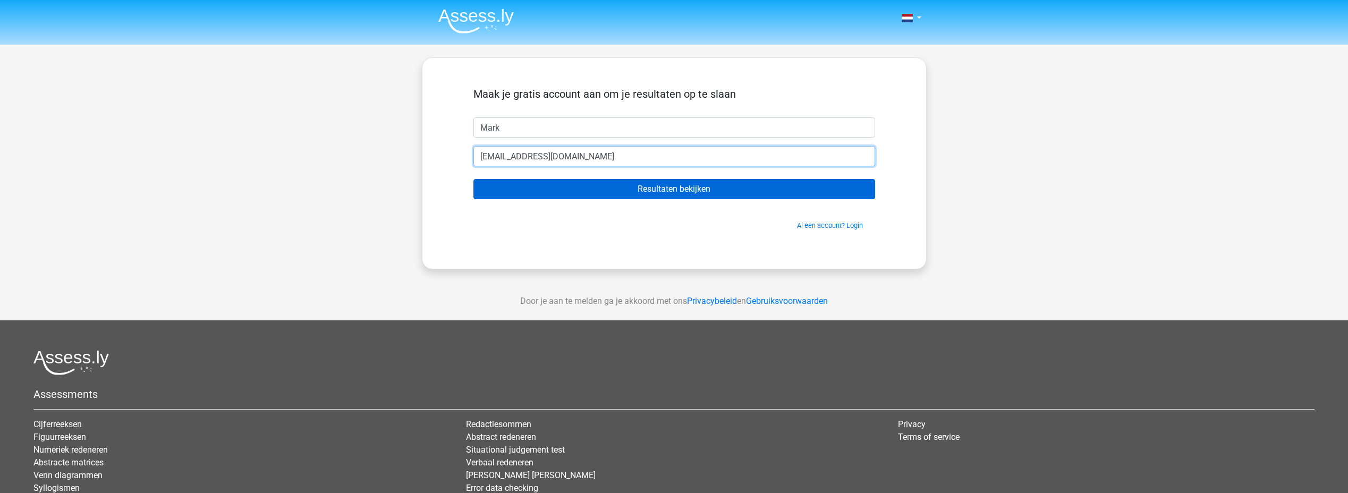
type input "[EMAIL_ADDRESS][DOMAIN_NAME]"
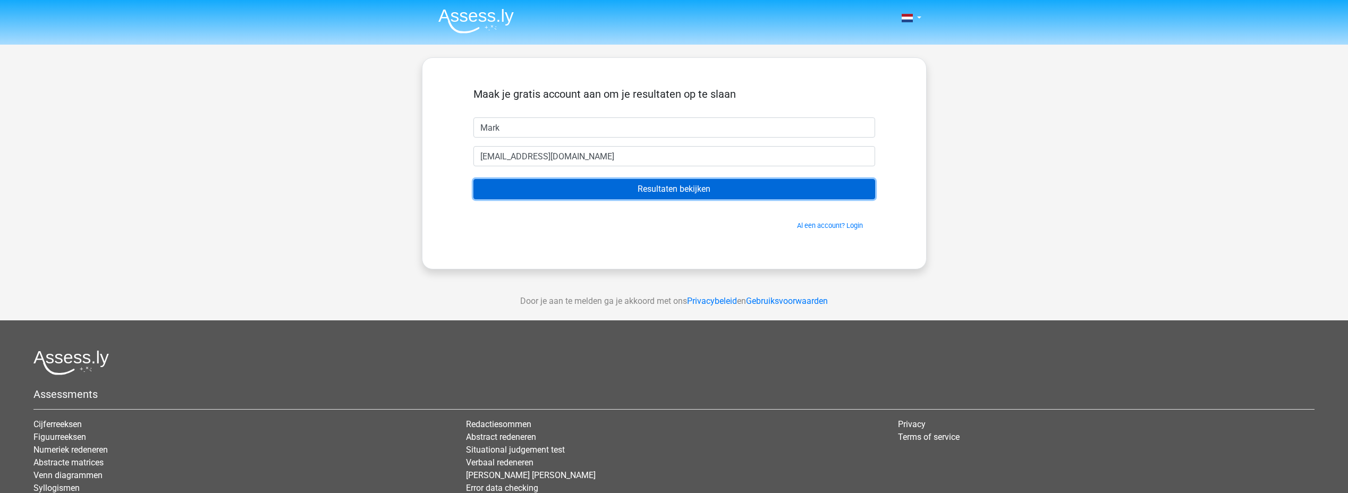
click at [640, 184] on input "Resultaten bekijken" at bounding box center [674, 189] width 402 height 20
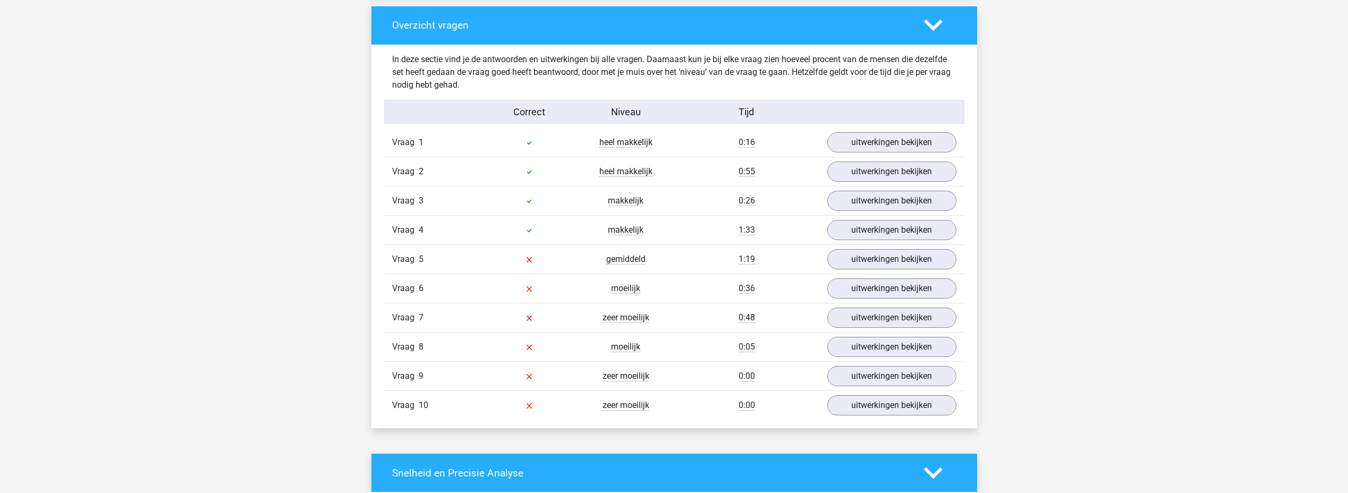
scroll to position [797, 0]
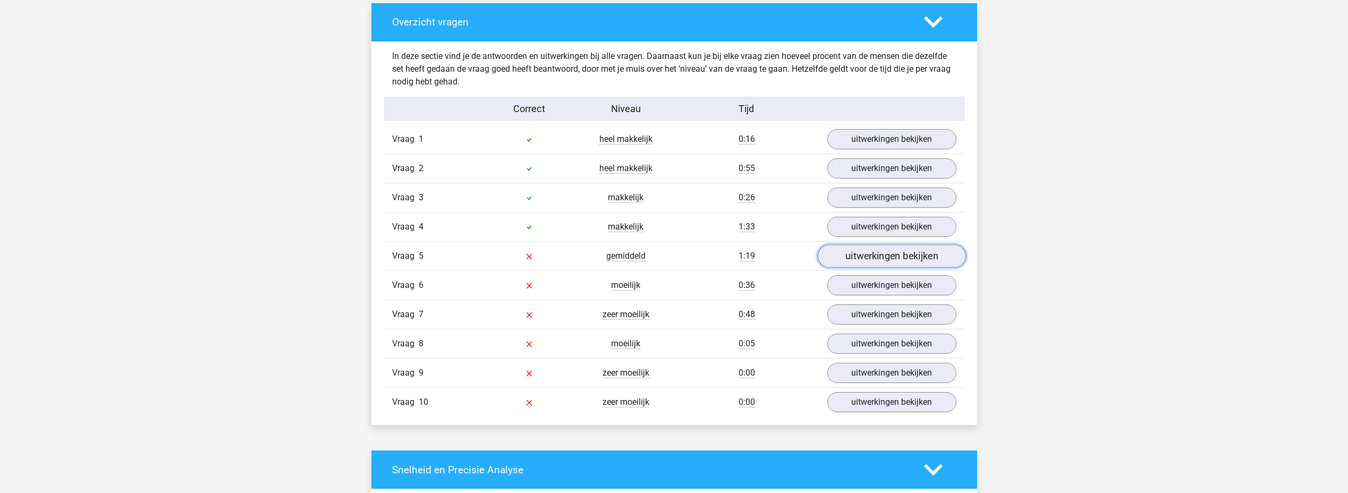
click at [891, 256] on link "uitwerkingen bekijken" at bounding box center [891, 255] width 148 height 23
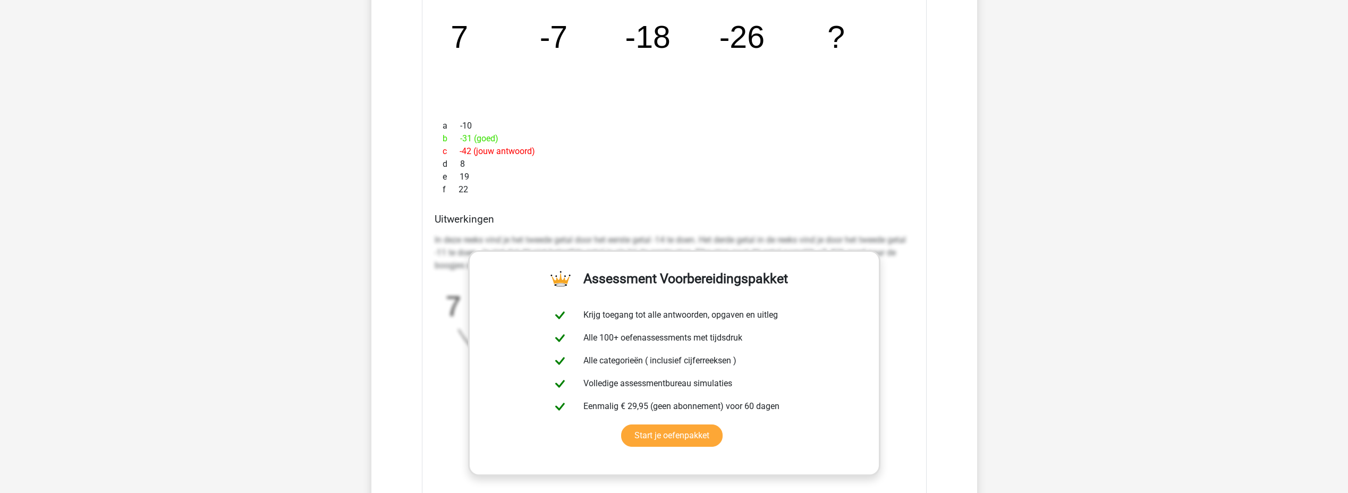
scroll to position [1116, 0]
click at [946, 270] on div "Vraag 1 heel makkelijk 0:16 uitwerkingen bekijken Welk getal hoort op de plek v…" at bounding box center [674, 279] width 564 height 947
click at [446, 380] on icon "image/svg+xml 7 -7 -18 -26 ? -14 -11 -8 -5 +3 +3 +3" at bounding box center [647, 357] width 425 height 159
click at [986, 190] on div "Kies premium Mark Onzin02@gmail.com" at bounding box center [674, 391] width 1348 height 3015
click at [1093, 202] on div "Kies premium Mark Onzin02@gmail.com" at bounding box center [674, 391] width 1348 height 3015
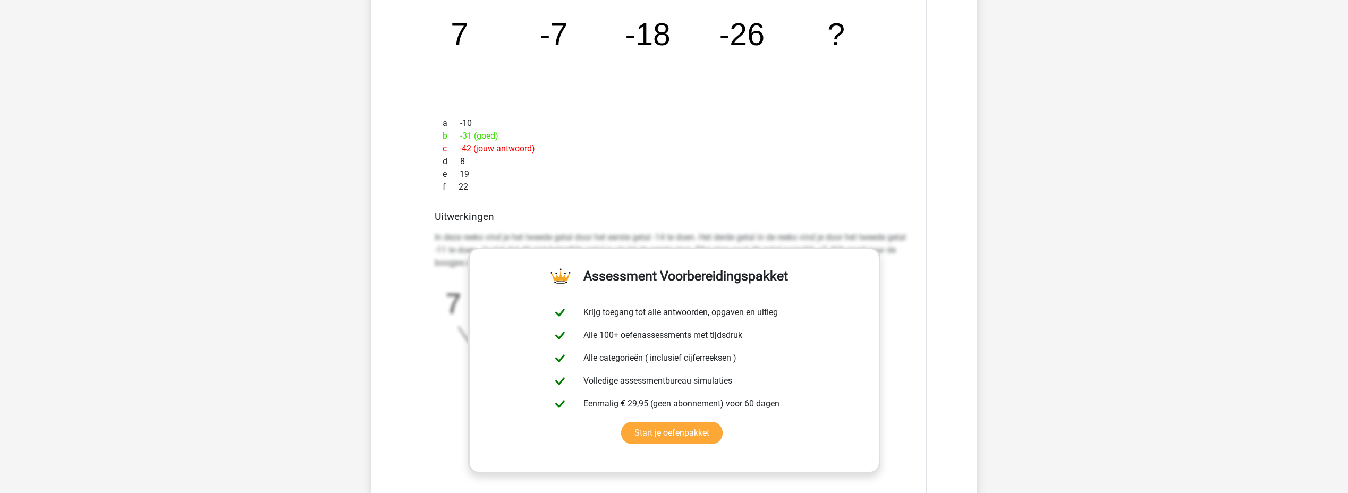
click at [105, 234] on div "Kies premium Mark Onzin02@gmail.com" at bounding box center [674, 391] width 1348 height 3015
click at [107, 234] on div "Kies premium Mark Onzin02@gmail.com" at bounding box center [674, 391] width 1348 height 3015
drag, startPoint x: 107, startPoint y: 234, endPoint x: 299, endPoint y: 61, distance: 258.7
click at [299, 61] on div "Kies premium Mark Onzin02@gmail.com" at bounding box center [674, 391] width 1348 height 3015
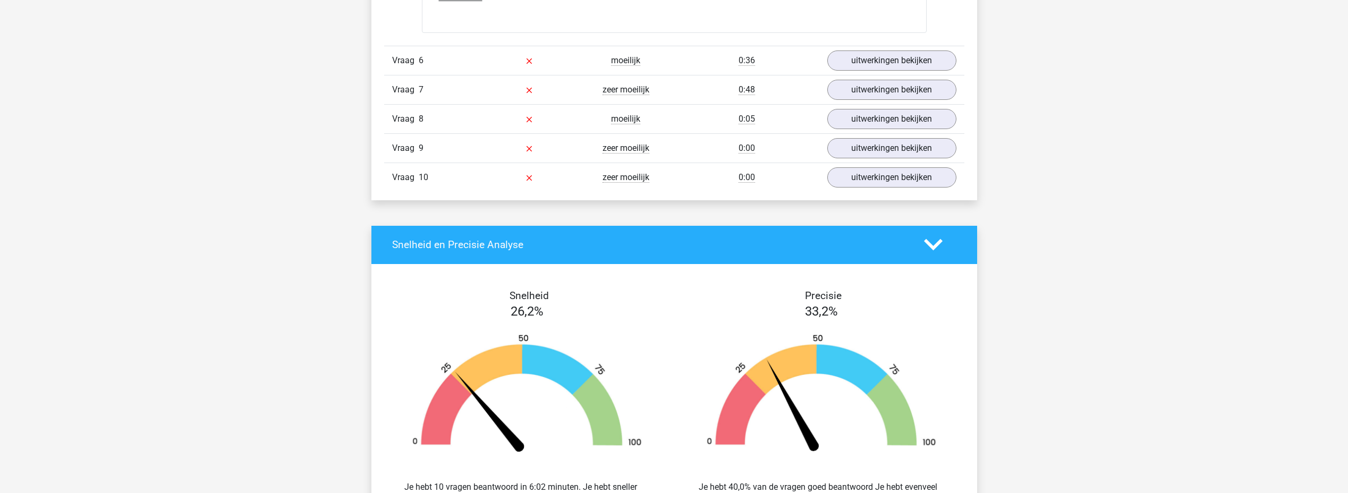
scroll to position [1647, 0]
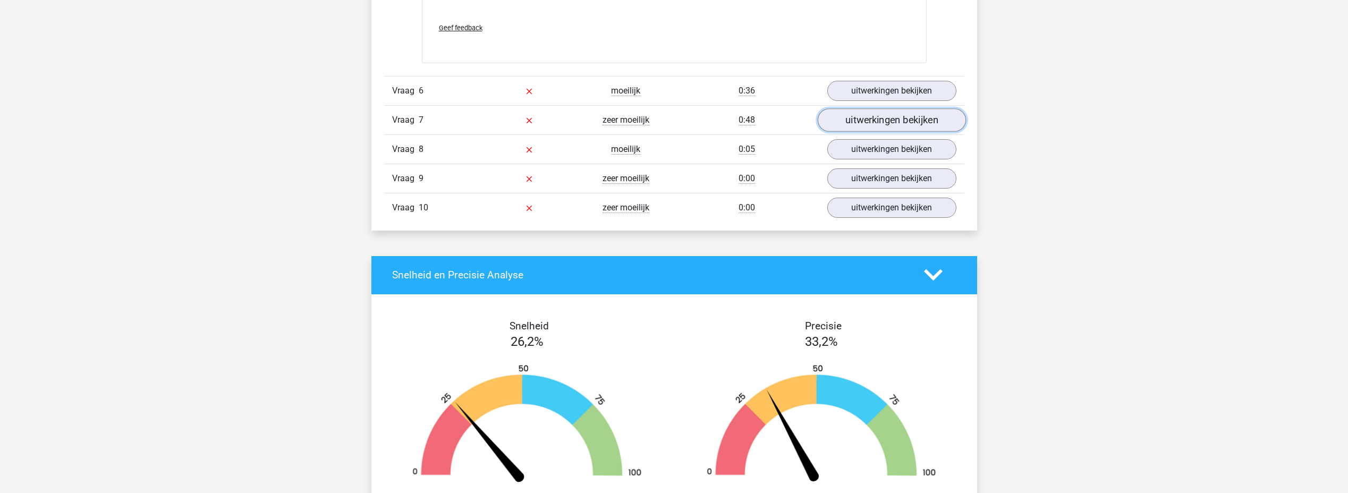
click at [848, 118] on link "uitwerkingen bekijken" at bounding box center [891, 119] width 148 height 23
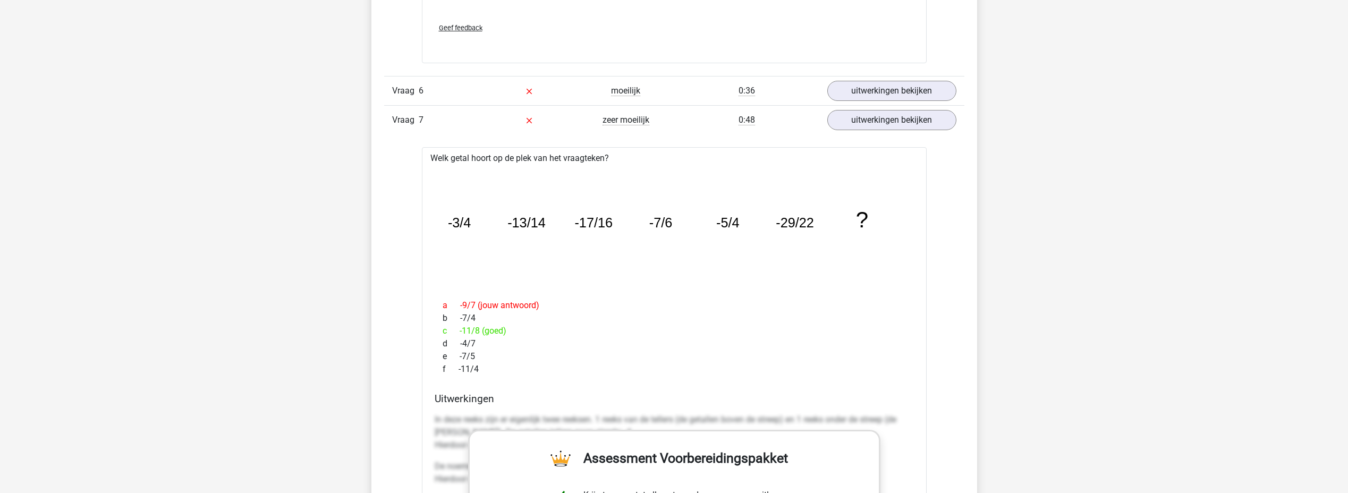
click at [1240, 416] on div "Kies premium Mark Onzin02@gmail.com" at bounding box center [674, 188] width 1348 height 3671
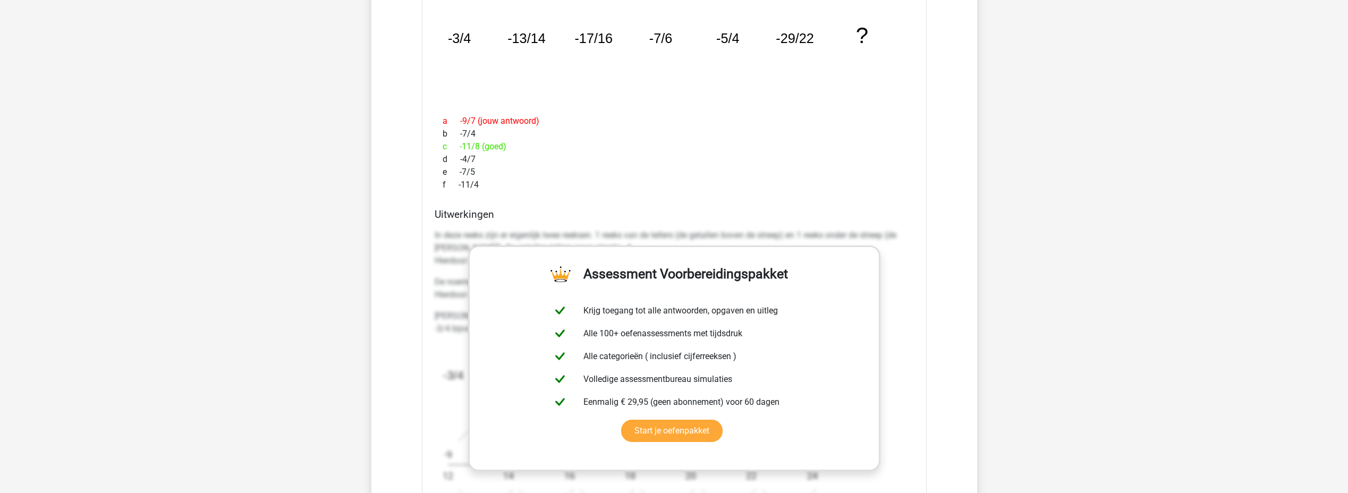
scroll to position [1753, 0]
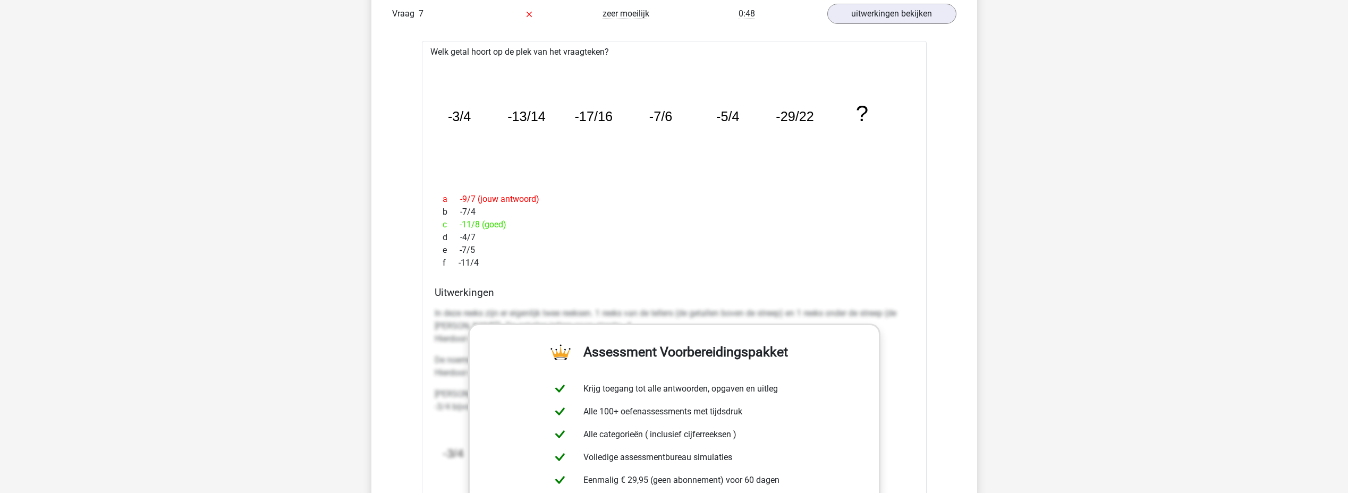
click at [1110, 297] on div "Kies premium Mark Onzin02@gmail.com" at bounding box center [674, 82] width 1348 height 3671
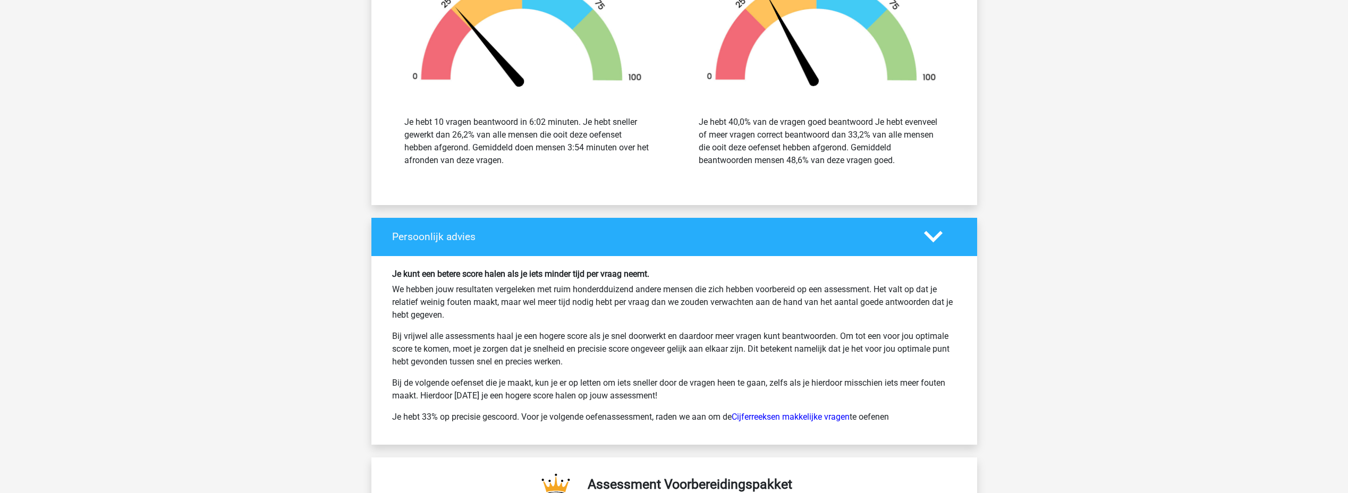
scroll to position [2709, 0]
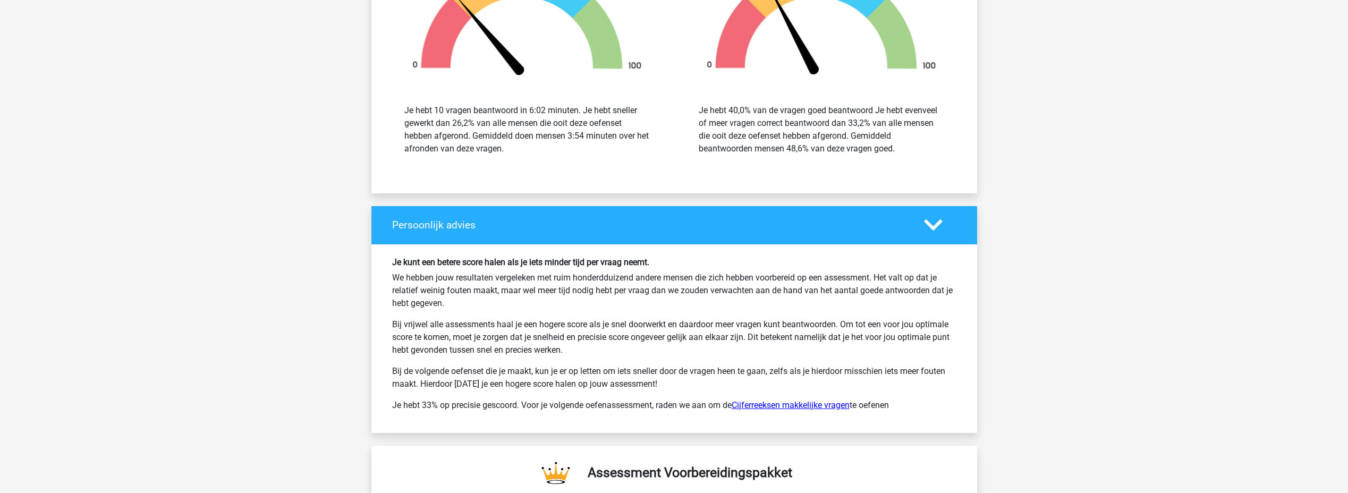
click at [808, 405] on link "Cijferreeksen makkelijke vragen" at bounding box center [790, 405] width 118 height 10
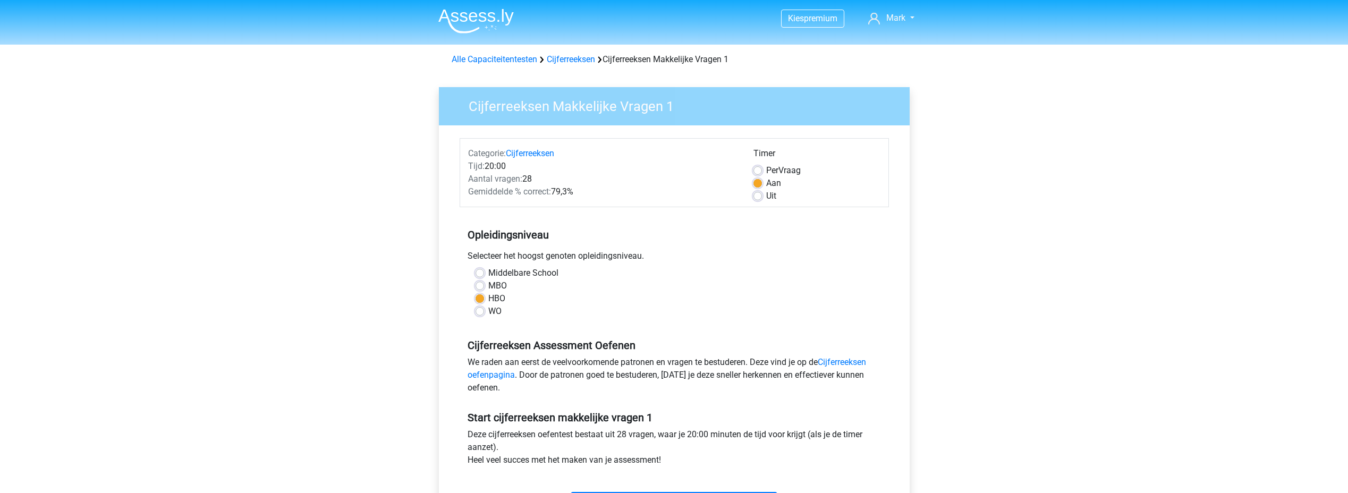
click at [488, 285] on label "MBO" at bounding box center [497, 285] width 19 height 13
click at [483, 285] on input "MBO" at bounding box center [479, 284] width 8 height 11
radio input "true"
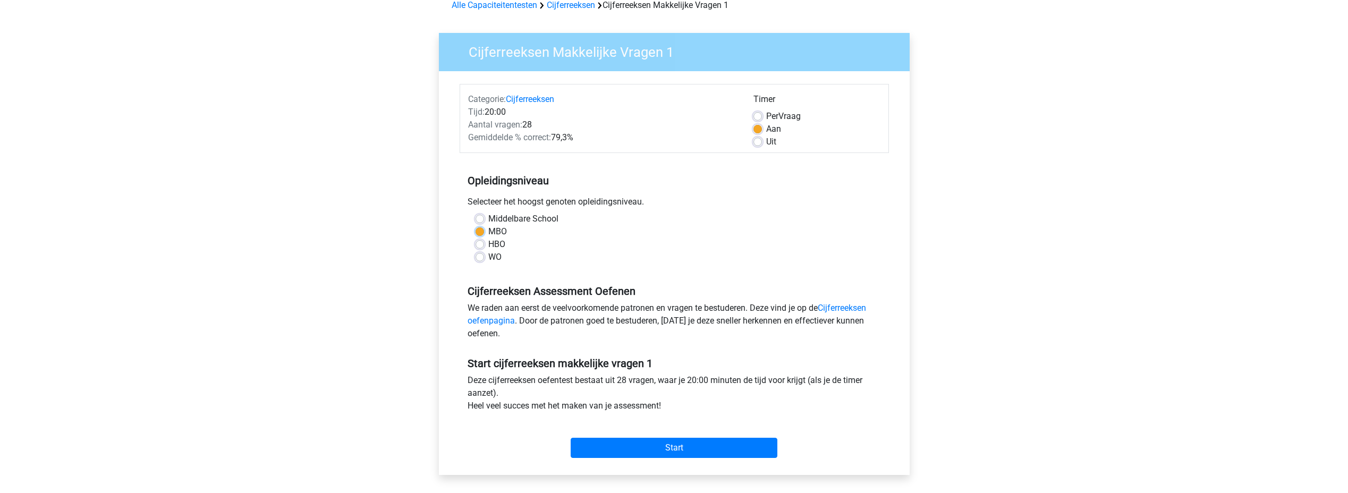
scroll to position [212, 0]
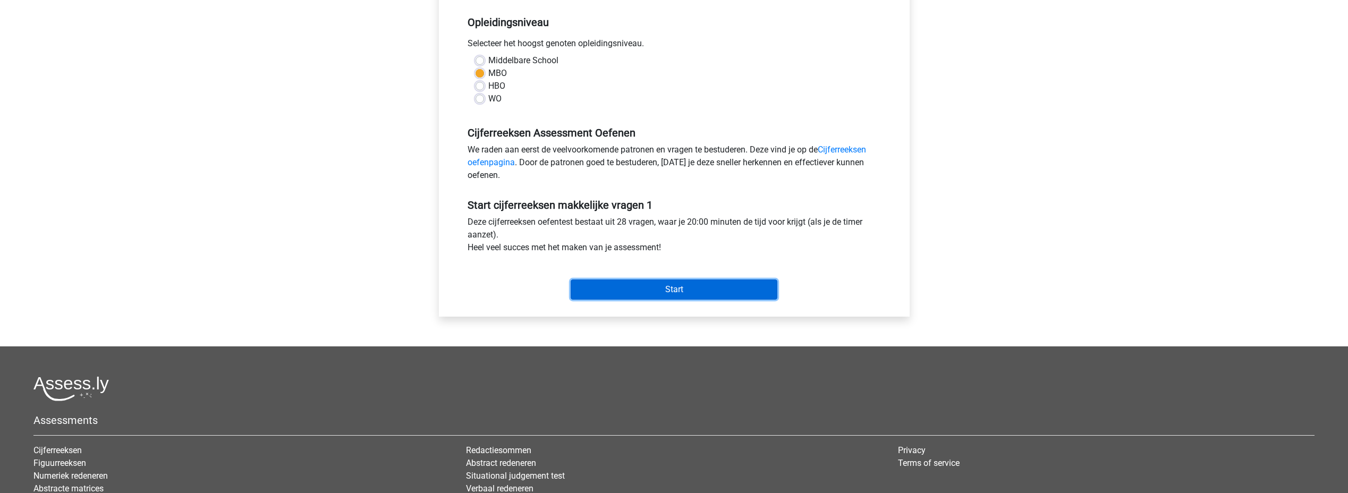
click at [668, 289] on input "Start" at bounding box center [673, 289] width 207 height 20
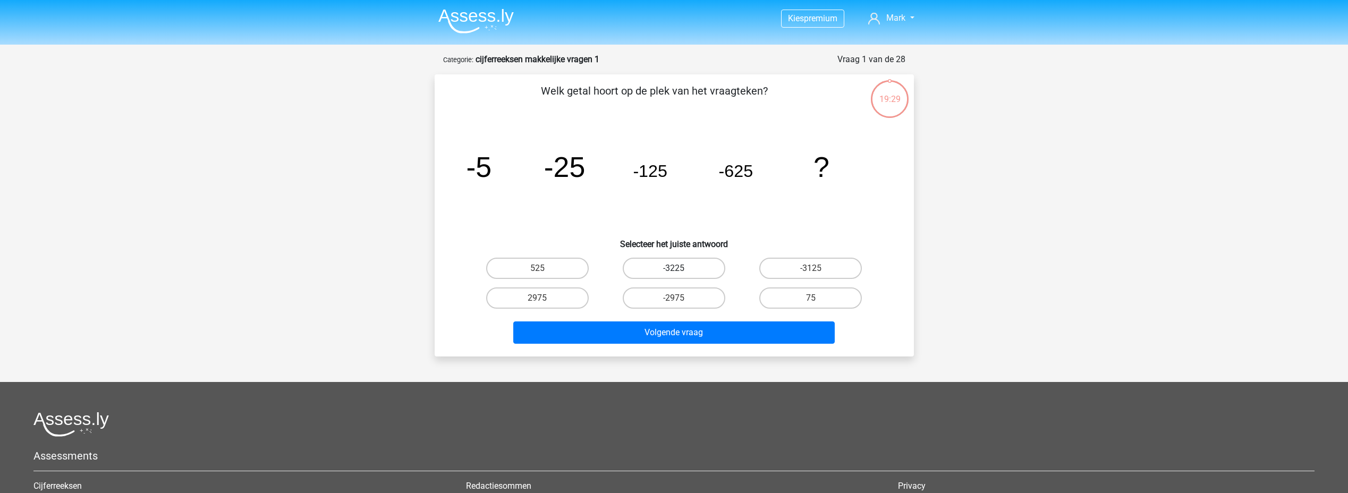
click at [694, 268] on label "-3225" at bounding box center [674, 268] width 103 height 21
click at [680, 268] on input "-3225" at bounding box center [677, 271] width 7 height 7
radio input "true"
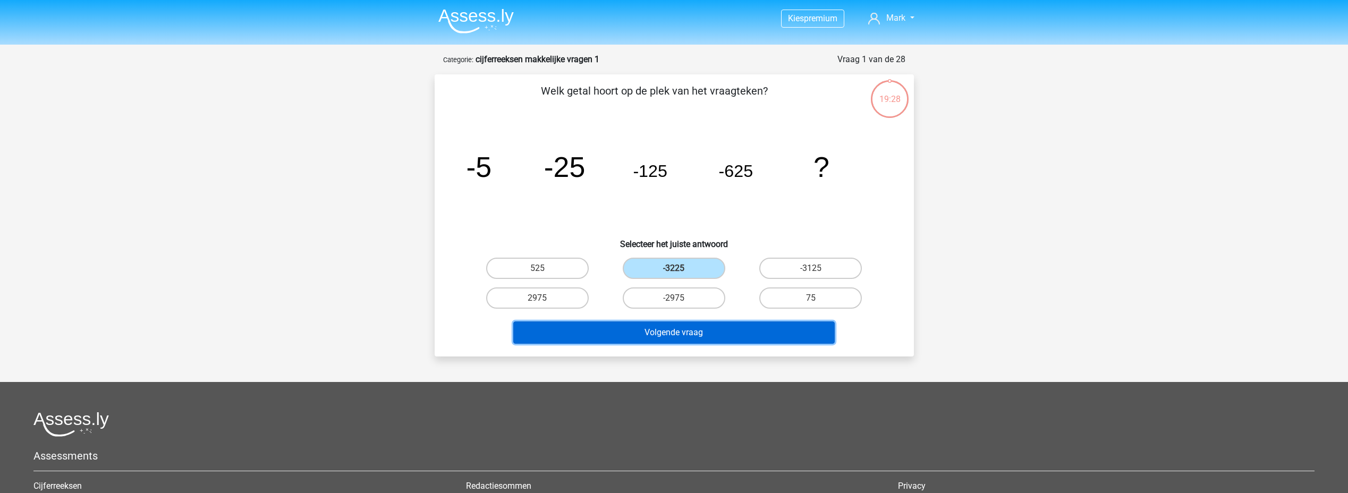
click at [733, 325] on button "Volgende vraag" at bounding box center [673, 332] width 321 height 22
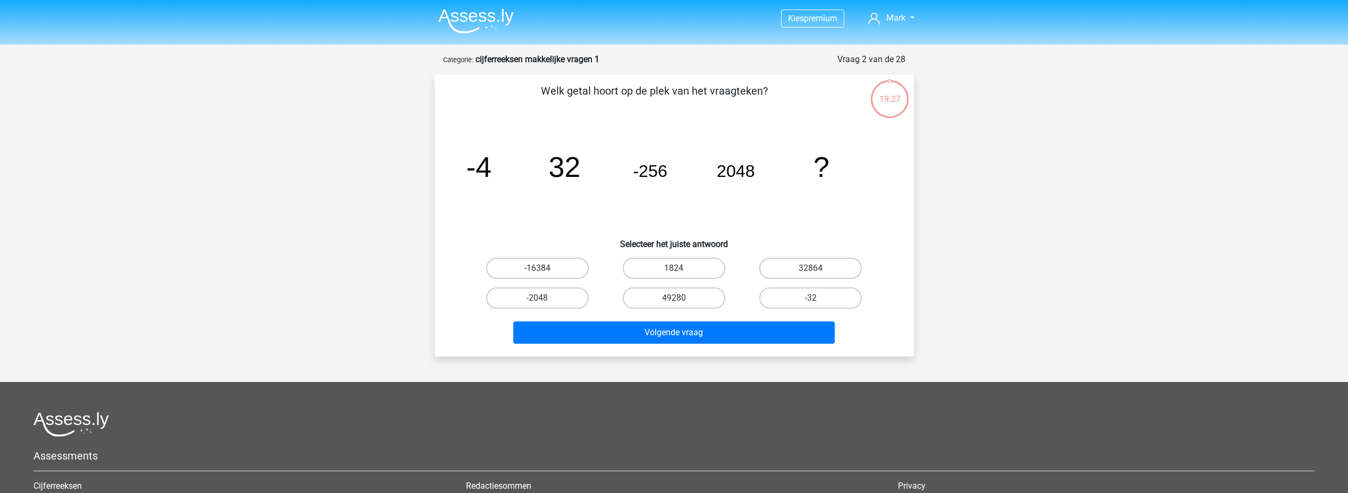
scroll to position [53, 0]
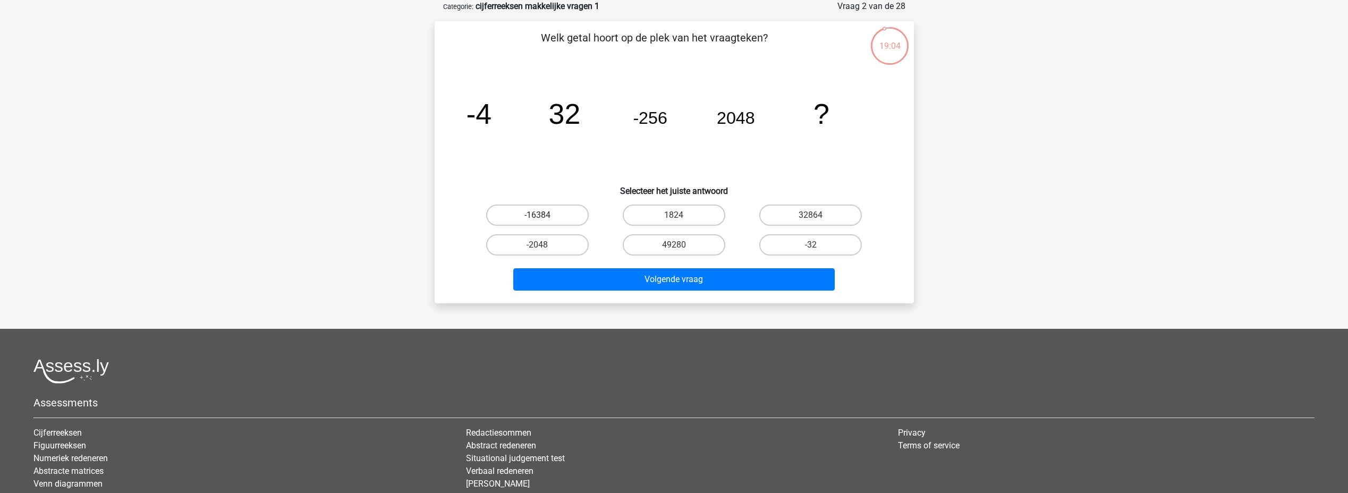
click at [533, 210] on label "-16384" at bounding box center [537, 215] width 103 height 21
click at [537, 215] on input "-16384" at bounding box center [540, 218] width 7 height 7
radio input "true"
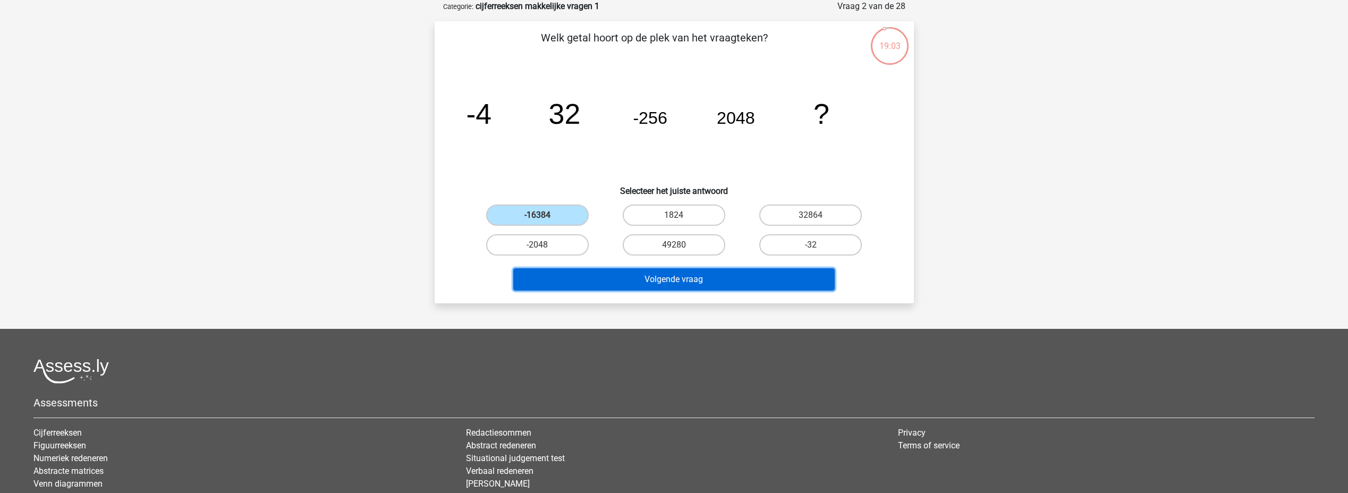
click at [637, 276] on button "Volgende vraag" at bounding box center [673, 279] width 321 height 22
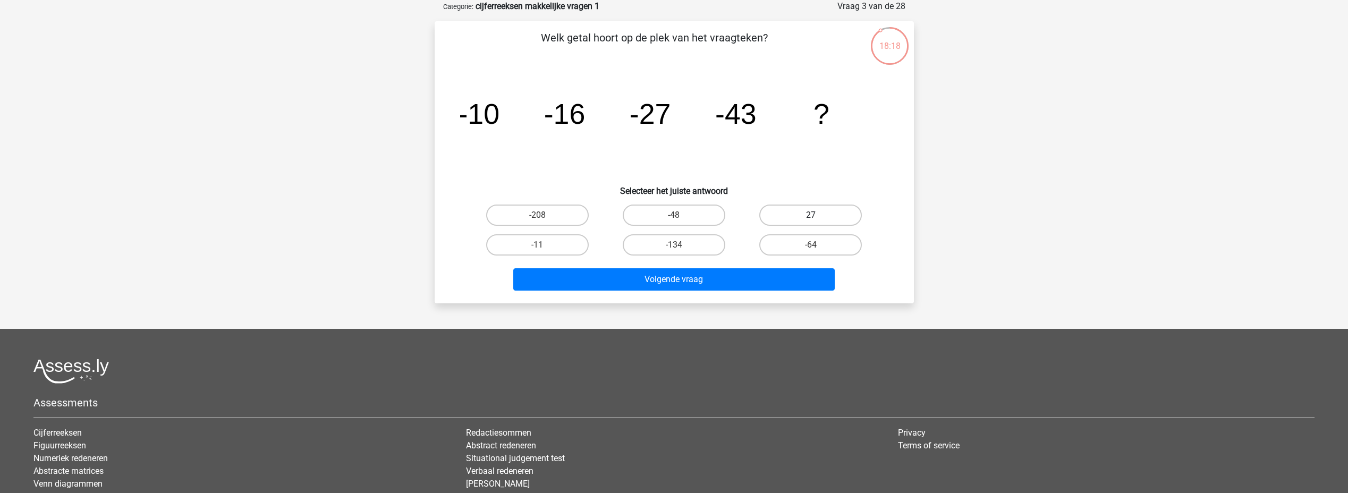
click at [797, 214] on label "27" at bounding box center [810, 215] width 103 height 21
click at [811, 215] on input "27" at bounding box center [814, 218] width 7 height 7
radio input "true"
click at [789, 246] on label "-64" at bounding box center [810, 244] width 103 height 21
click at [811, 246] on input "-64" at bounding box center [814, 248] width 7 height 7
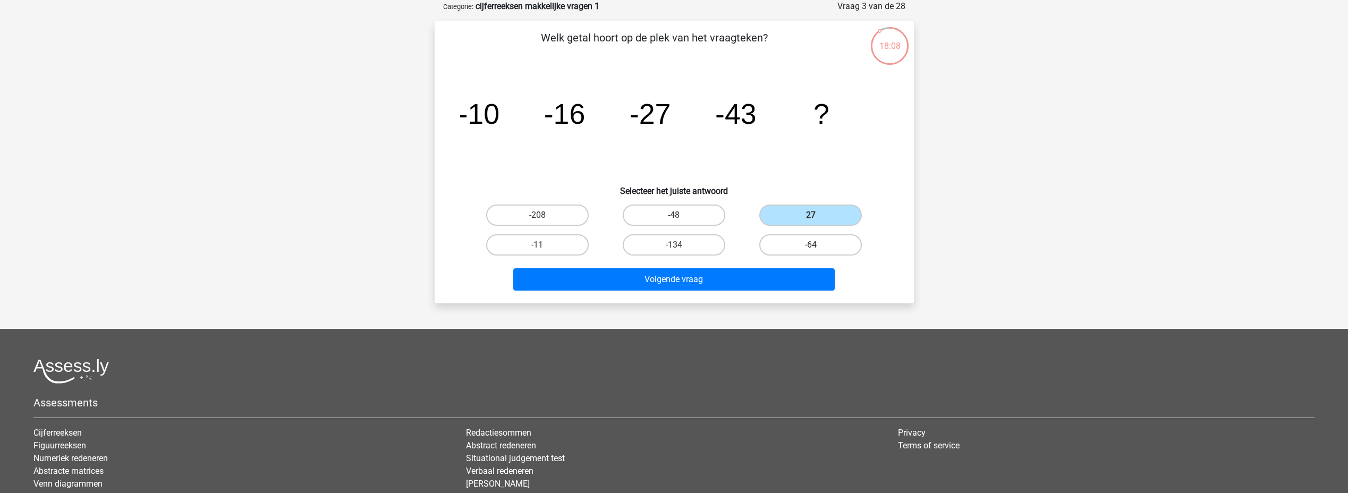
radio input "true"
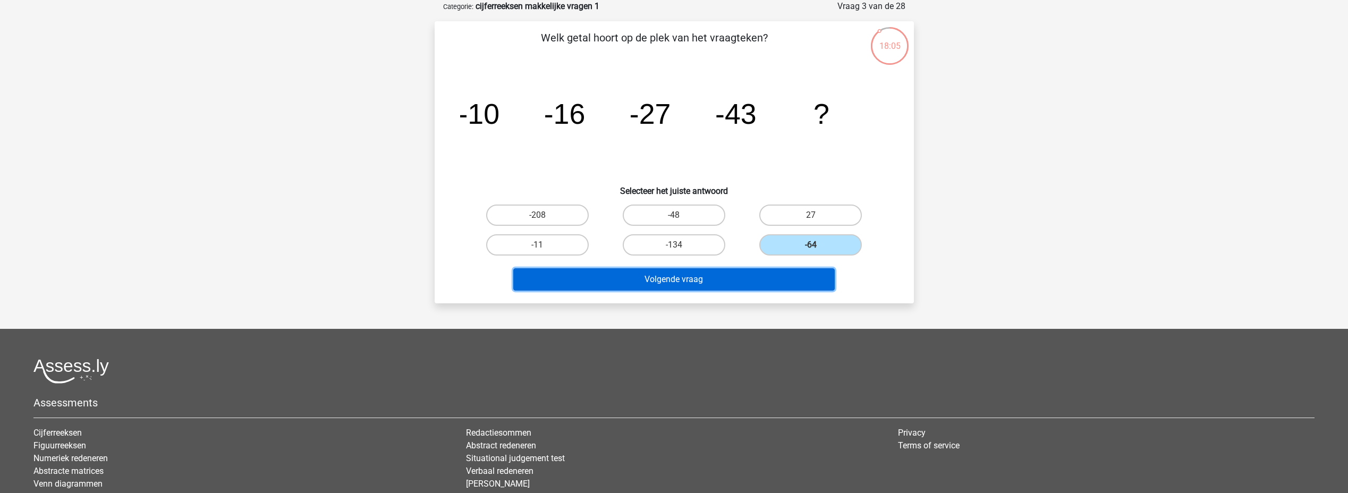
click at [663, 283] on button "Volgende vraag" at bounding box center [673, 279] width 321 height 22
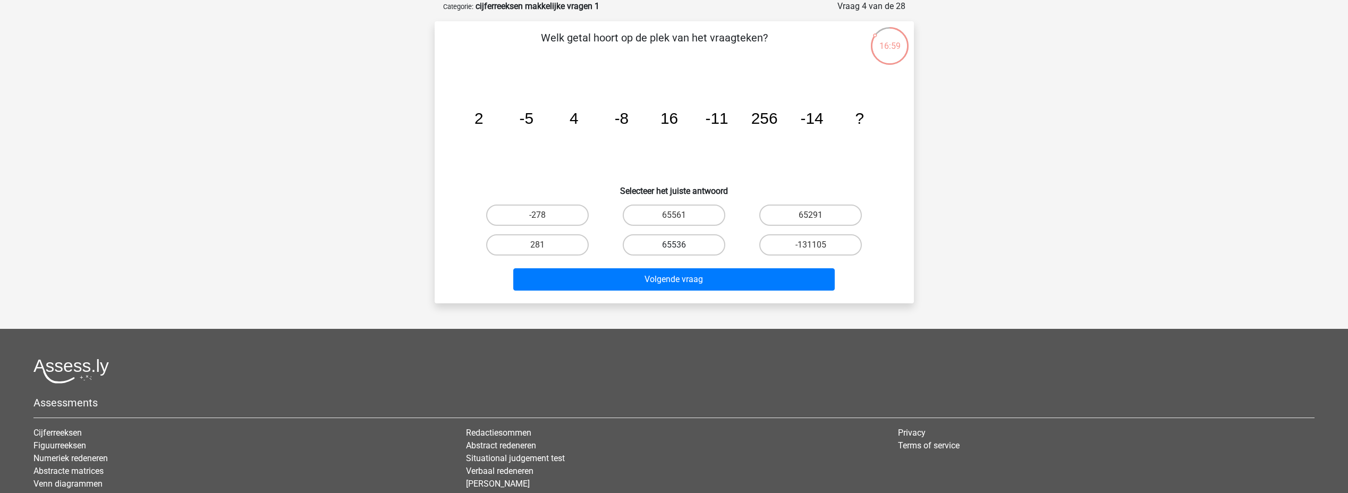
click at [682, 241] on label "65536" at bounding box center [674, 244] width 103 height 21
click at [680, 245] on input "65536" at bounding box center [677, 248] width 7 height 7
radio input "true"
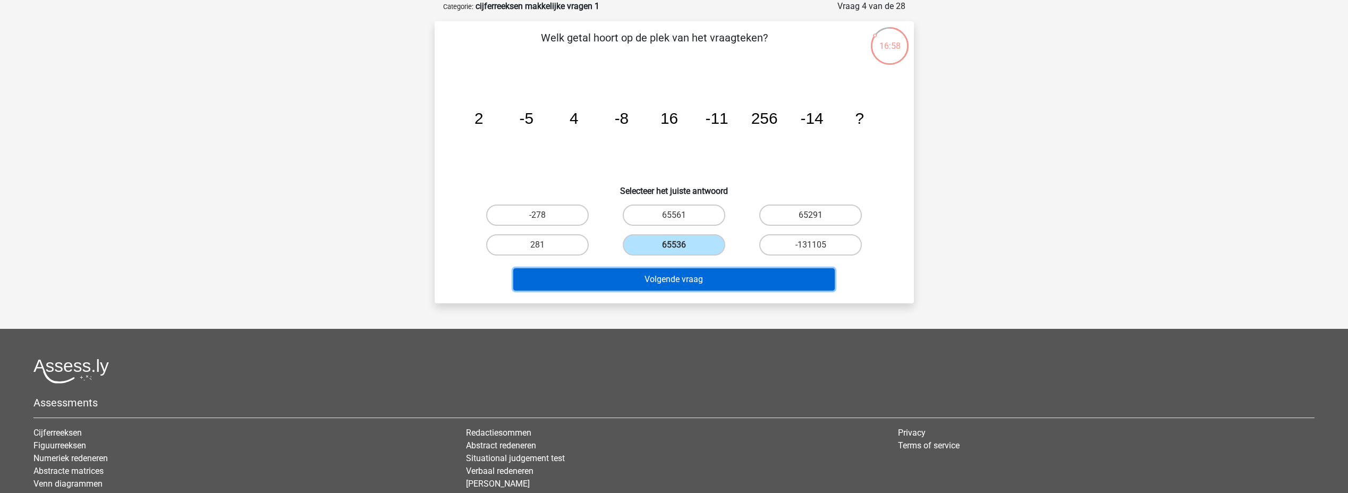
click at [691, 272] on button "Volgende vraag" at bounding box center [673, 279] width 321 height 22
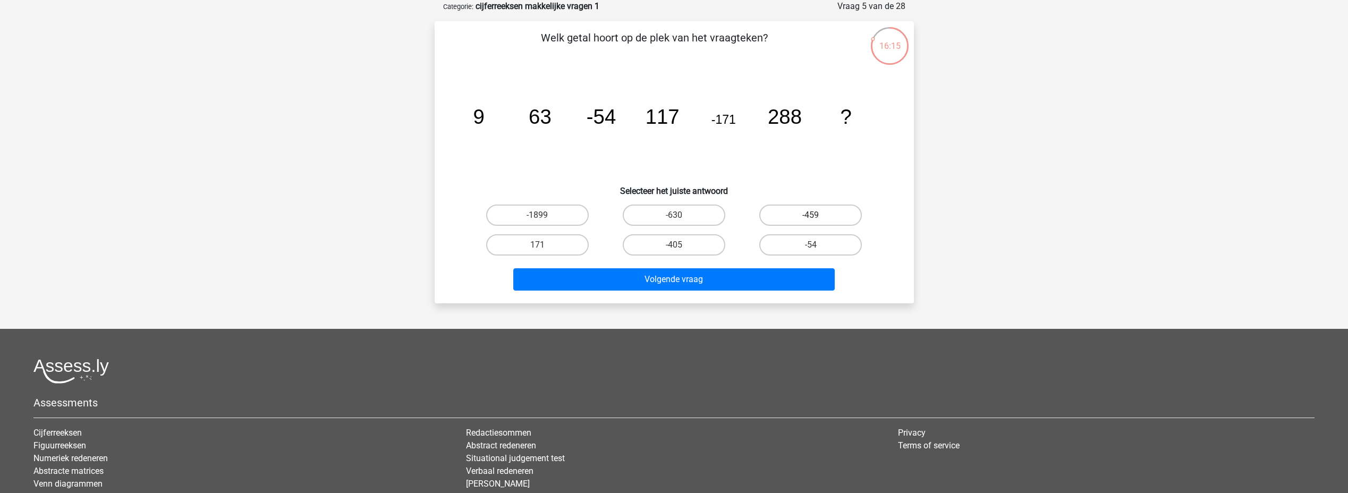
click at [807, 218] on label "-459" at bounding box center [810, 215] width 103 height 21
click at [811, 218] on input "-459" at bounding box center [814, 218] width 7 height 7
radio input "true"
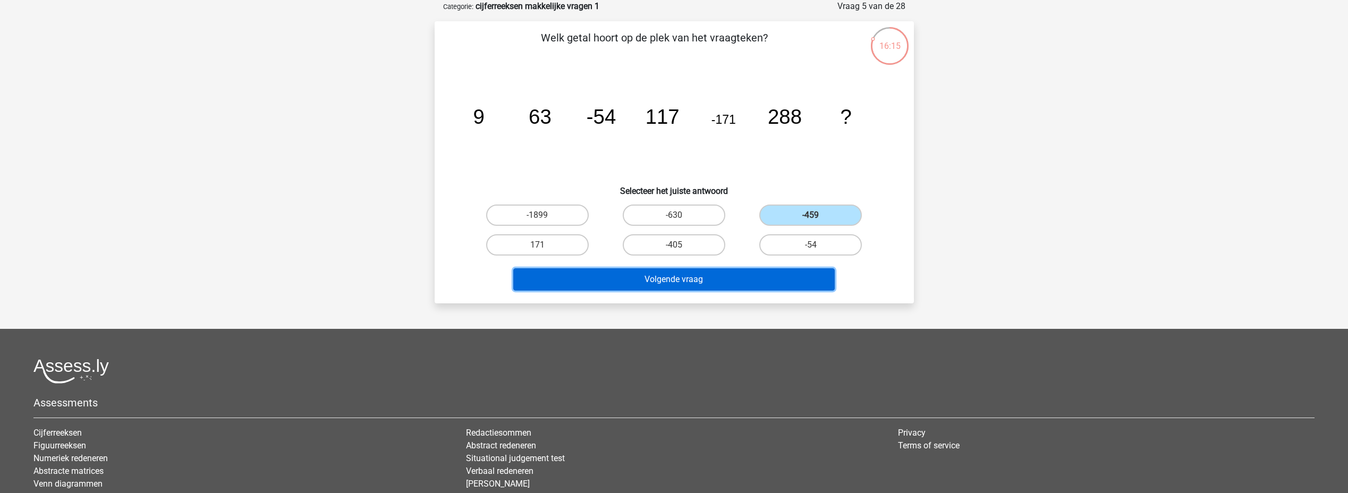
click at [716, 284] on button "Volgende vraag" at bounding box center [673, 279] width 321 height 22
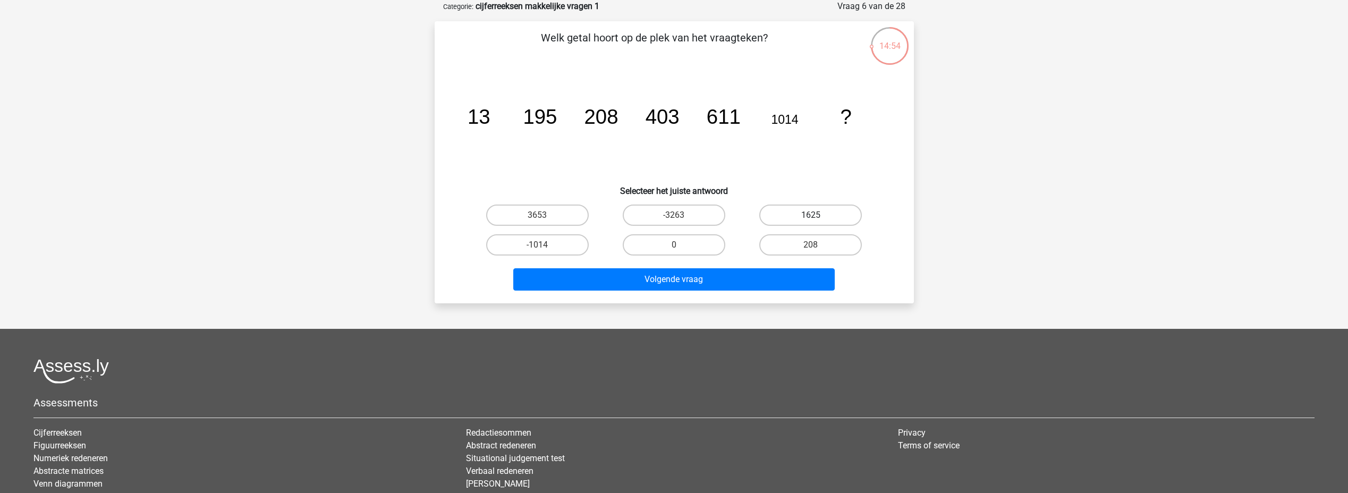
click at [839, 214] on label "1625" at bounding box center [810, 215] width 103 height 21
click at [818, 215] on input "1625" at bounding box center [814, 218] width 7 height 7
radio input "true"
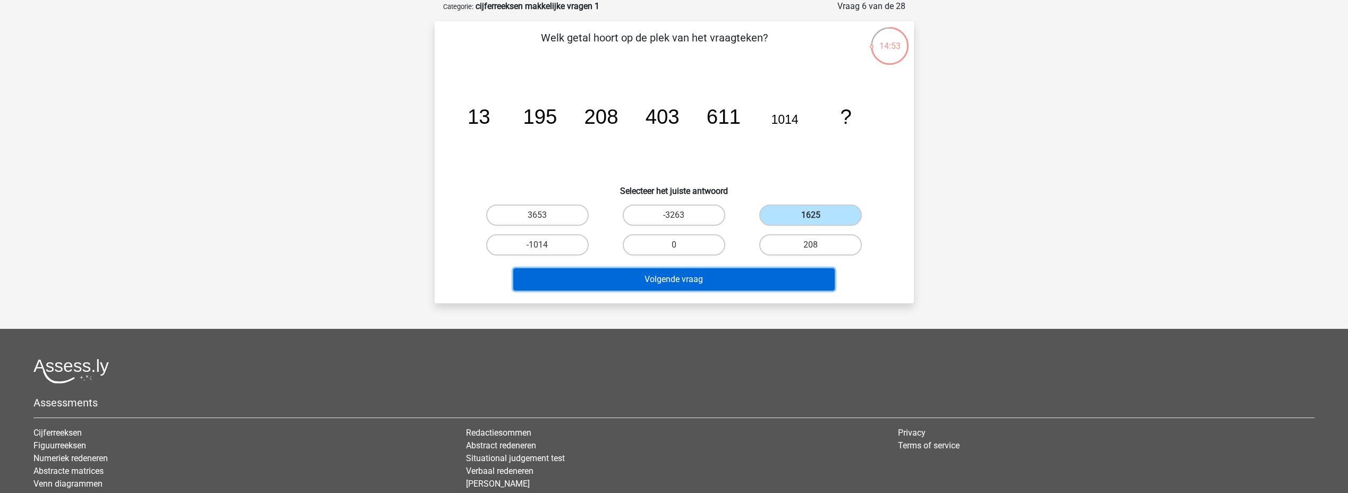
click at [755, 270] on button "Volgende vraag" at bounding box center [673, 279] width 321 height 22
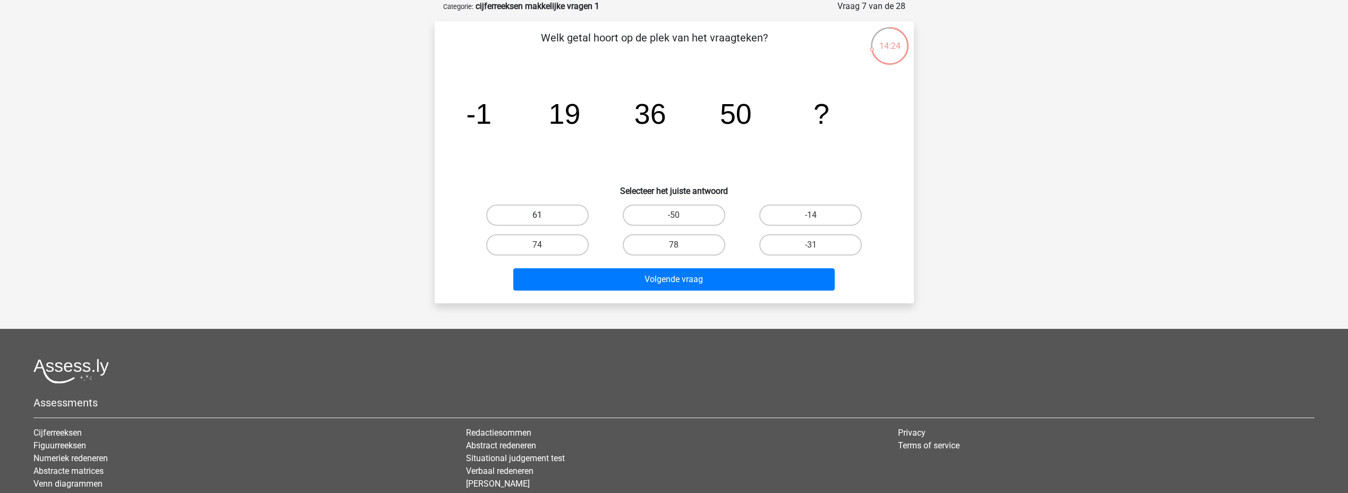
click at [574, 220] on label "61" at bounding box center [537, 215] width 103 height 21
click at [544, 220] on input "61" at bounding box center [540, 218] width 7 height 7
radio input "true"
click at [677, 291] on div "Volgende vraag" at bounding box center [674, 281] width 410 height 27
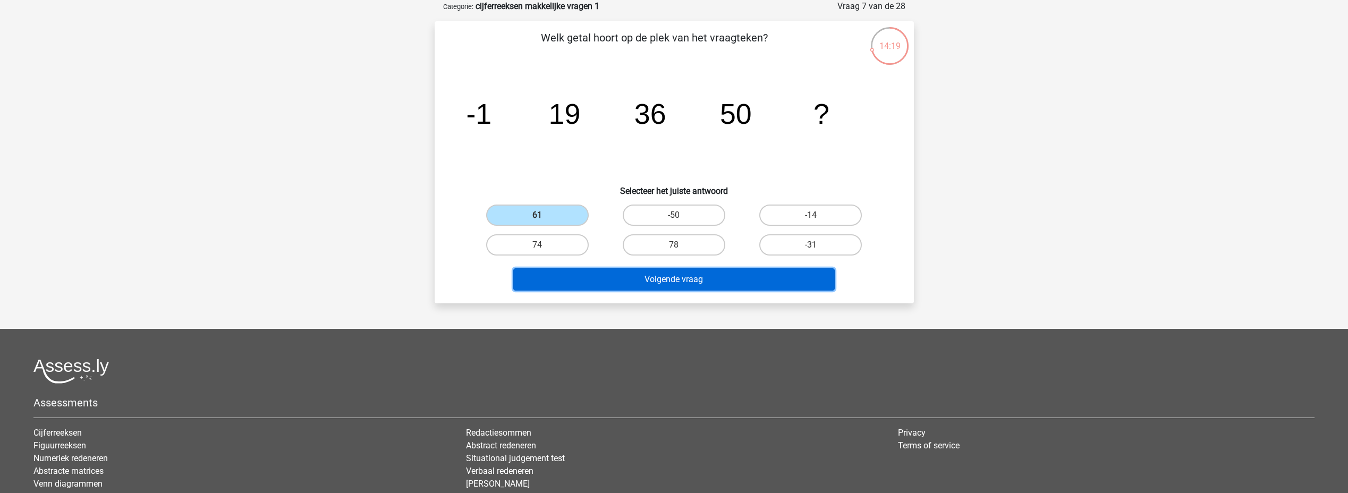
click at [702, 281] on button "Volgende vraag" at bounding box center [673, 279] width 321 height 22
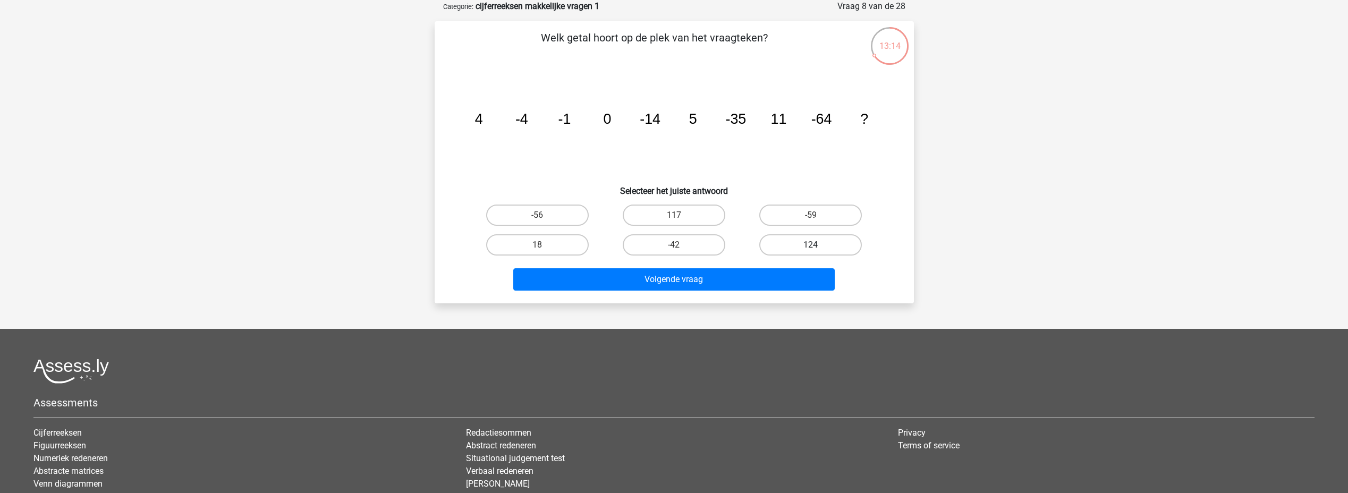
click at [803, 245] on label "124" at bounding box center [810, 244] width 103 height 21
click at [811, 245] on input "124" at bounding box center [814, 248] width 7 height 7
radio input "true"
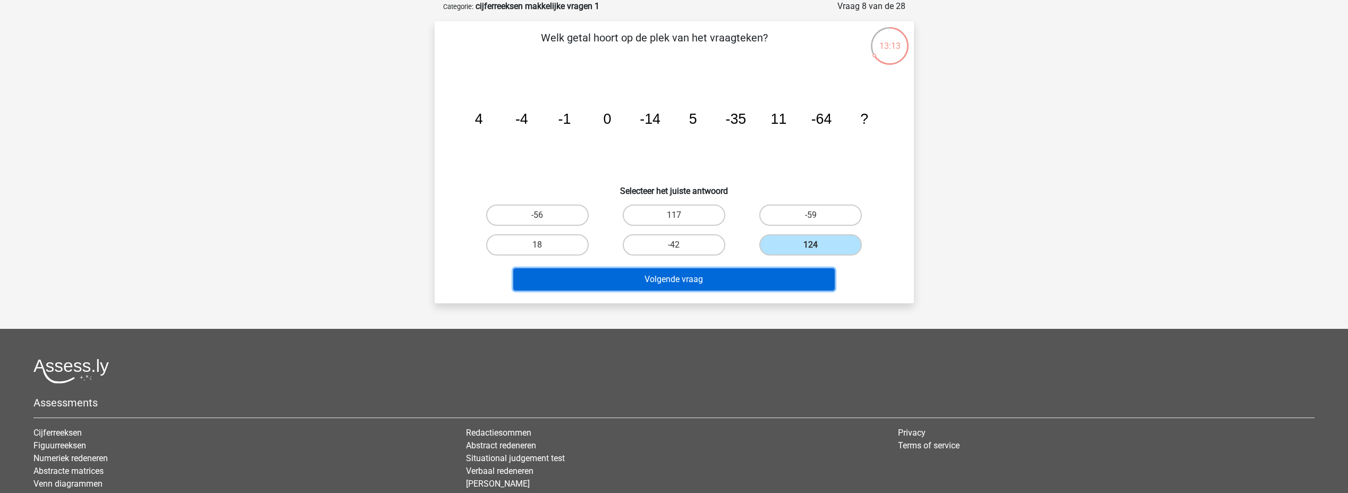
click at [773, 272] on button "Volgende vraag" at bounding box center [673, 279] width 321 height 22
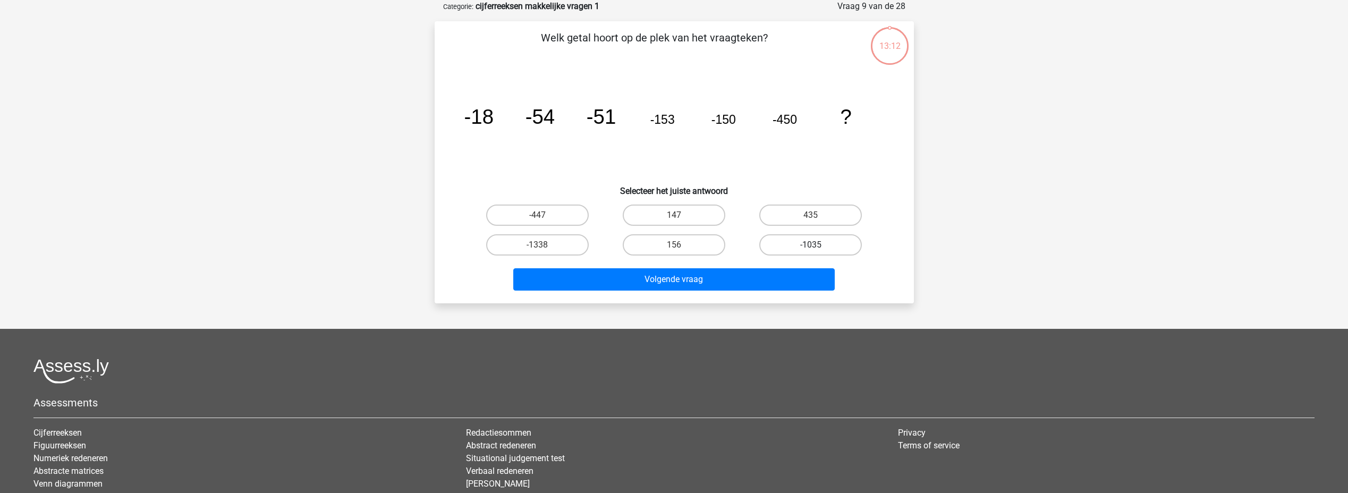
click at [803, 241] on label "-1035" at bounding box center [810, 244] width 103 height 21
click at [811, 245] on input "-1035" at bounding box center [814, 248] width 7 height 7
radio input "true"
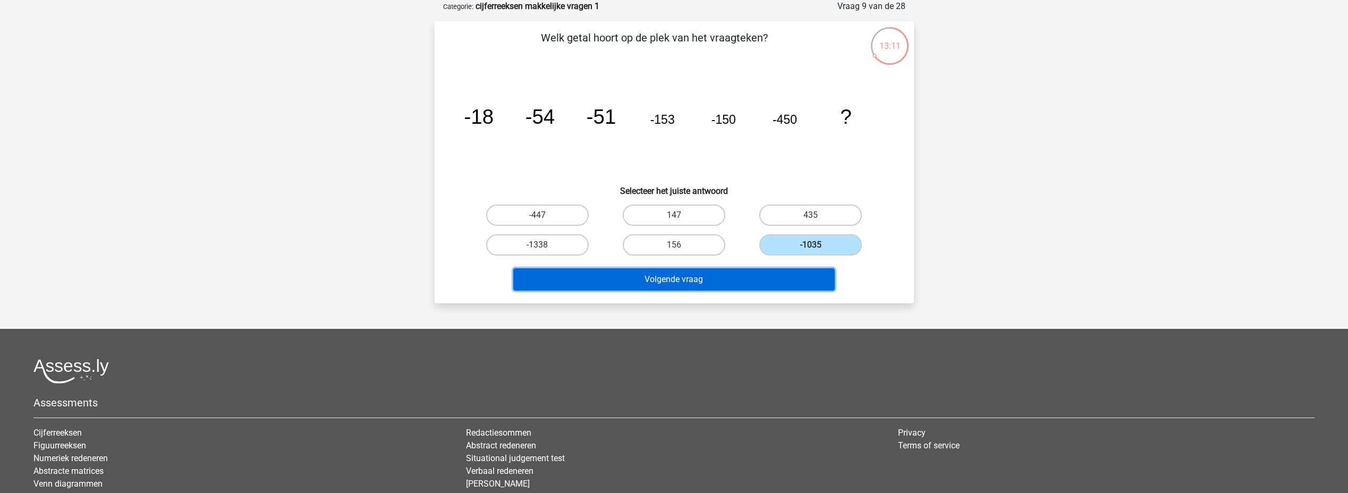
click at [769, 277] on button "Volgende vraag" at bounding box center [673, 279] width 321 height 22
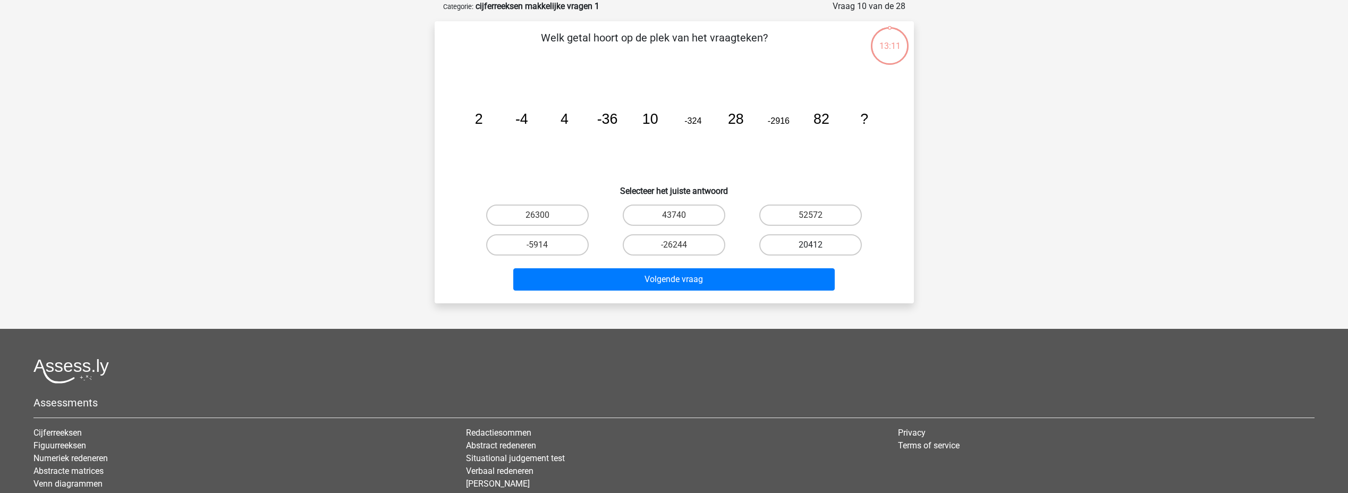
click at [803, 244] on label "20412" at bounding box center [810, 244] width 103 height 21
click at [811, 245] on input "20412" at bounding box center [814, 248] width 7 height 7
radio input "true"
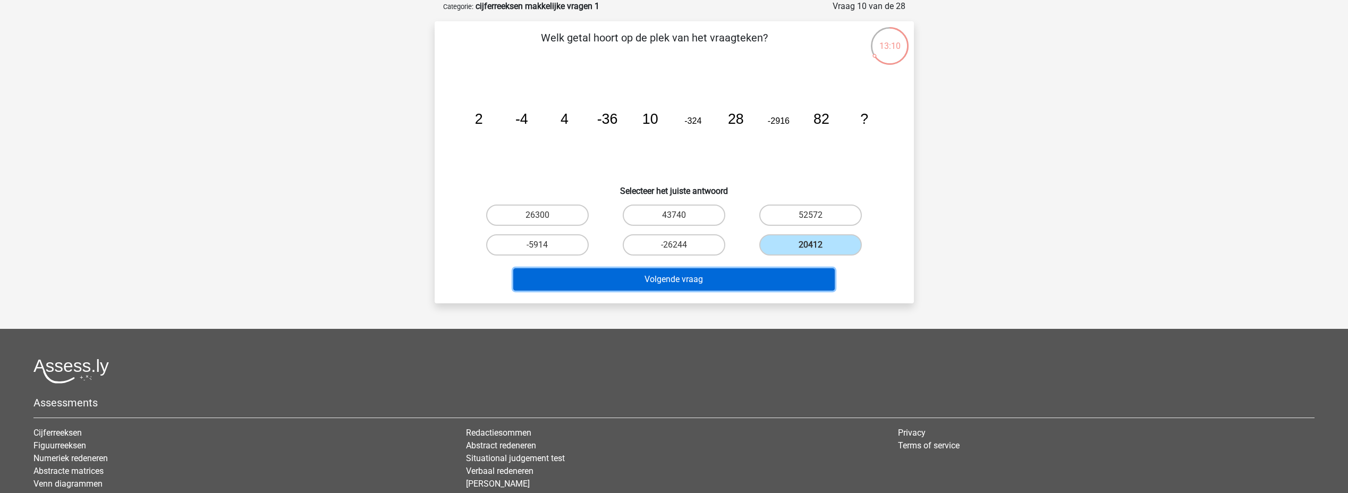
click at [769, 279] on button "Volgende vraag" at bounding box center [673, 279] width 321 height 22
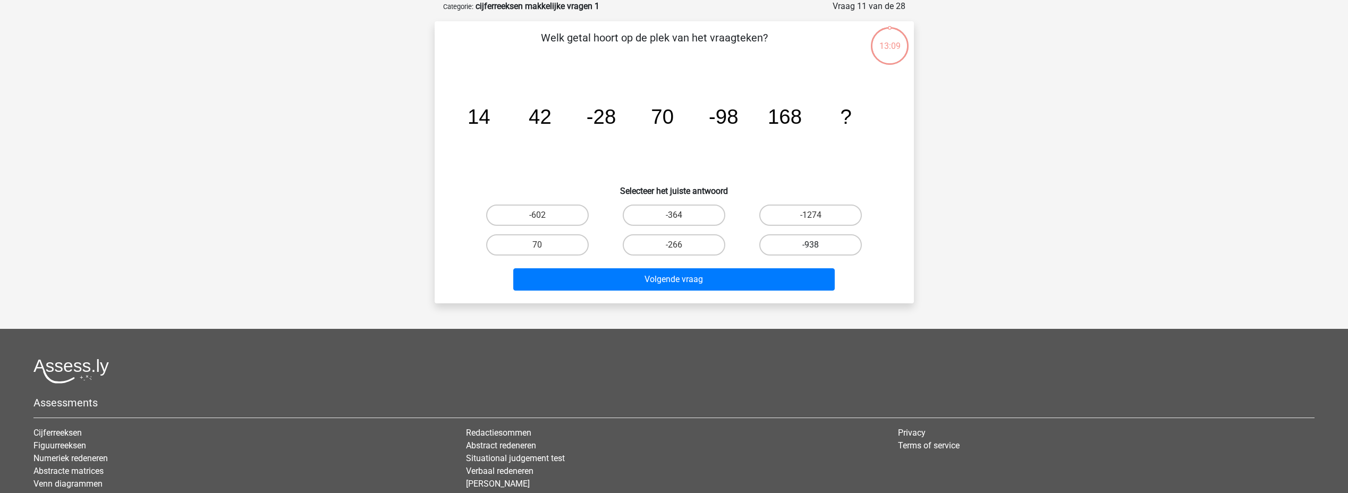
click at [795, 247] on label "-938" at bounding box center [810, 244] width 103 height 21
click at [811, 247] on input "-938" at bounding box center [814, 248] width 7 height 7
radio input "true"
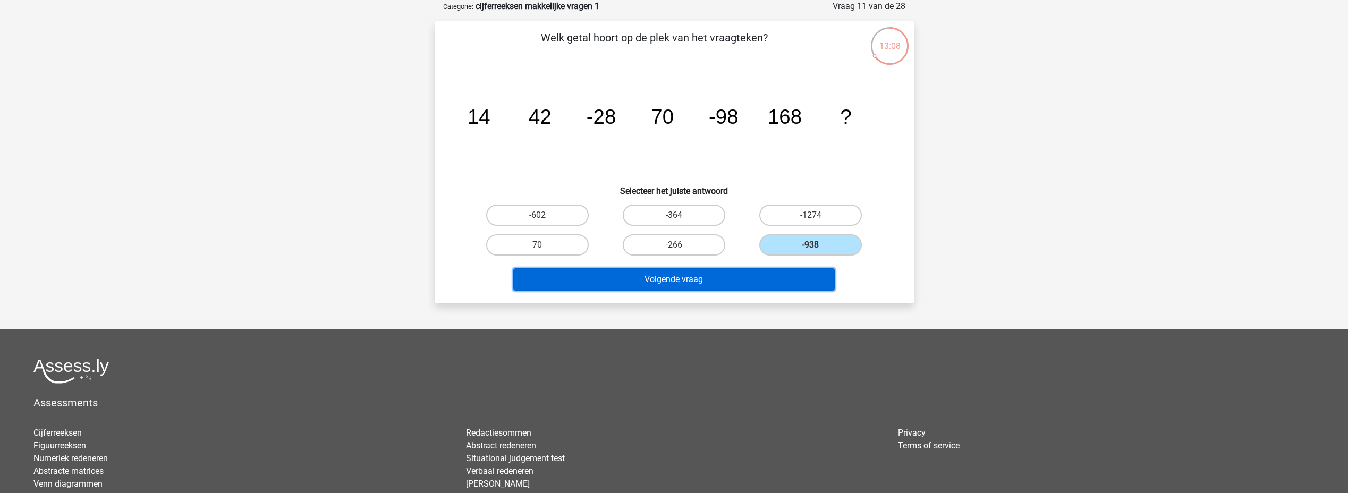
click at [770, 280] on button "Volgende vraag" at bounding box center [673, 279] width 321 height 22
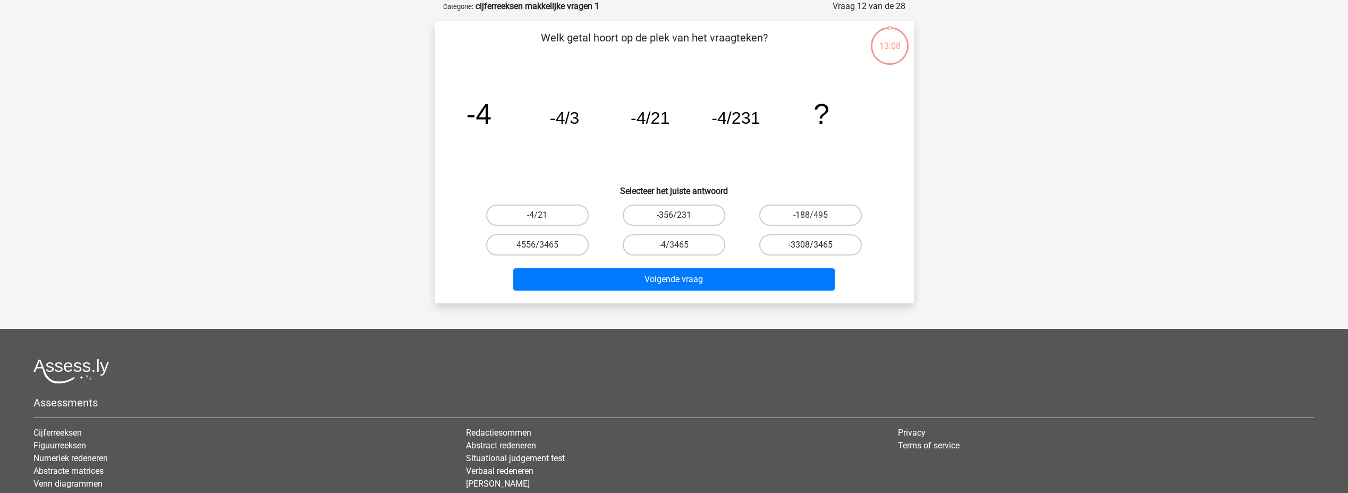
click at [793, 246] on label "-3308/3465" at bounding box center [810, 244] width 103 height 21
click at [811, 246] on input "-3308/3465" at bounding box center [814, 248] width 7 height 7
radio input "true"
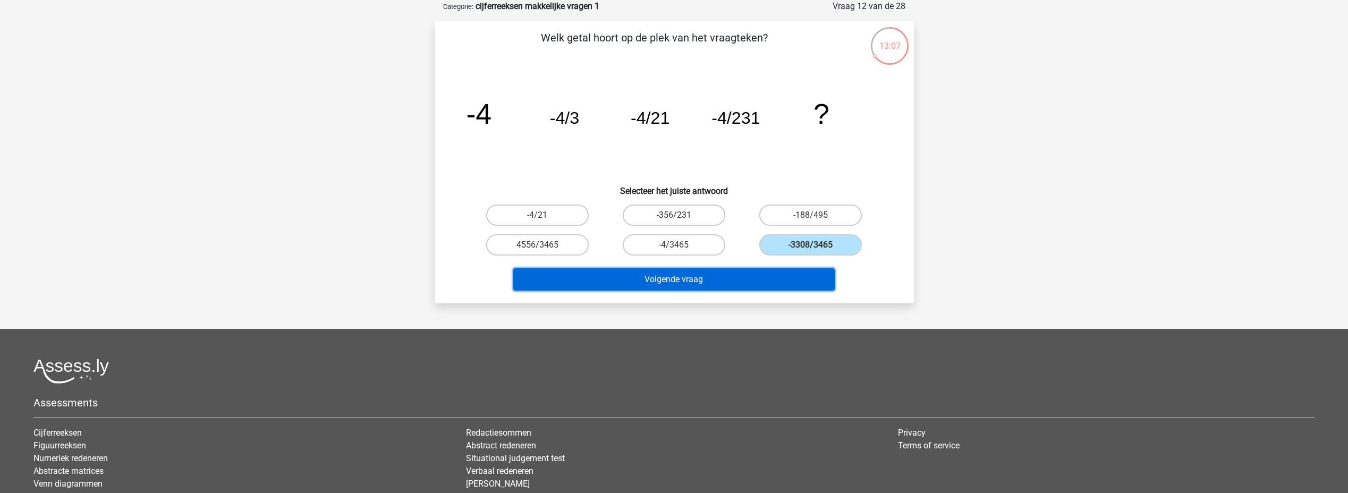
click at [773, 280] on button "Volgende vraag" at bounding box center [673, 279] width 321 height 22
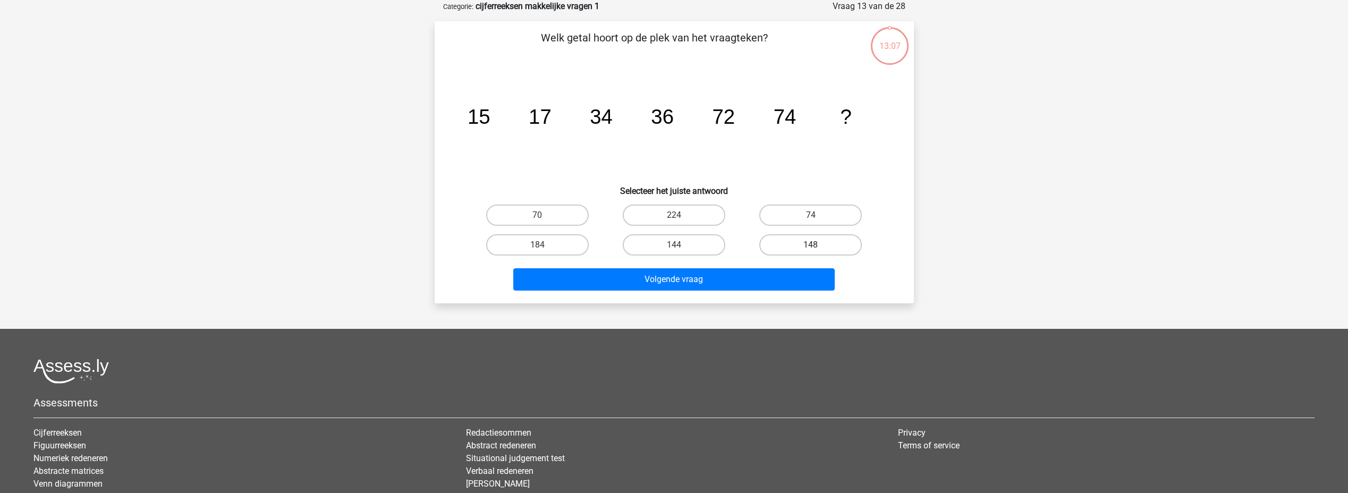
click at [792, 252] on label "148" at bounding box center [810, 244] width 103 height 21
click at [811, 252] on input "148" at bounding box center [814, 248] width 7 height 7
radio input "true"
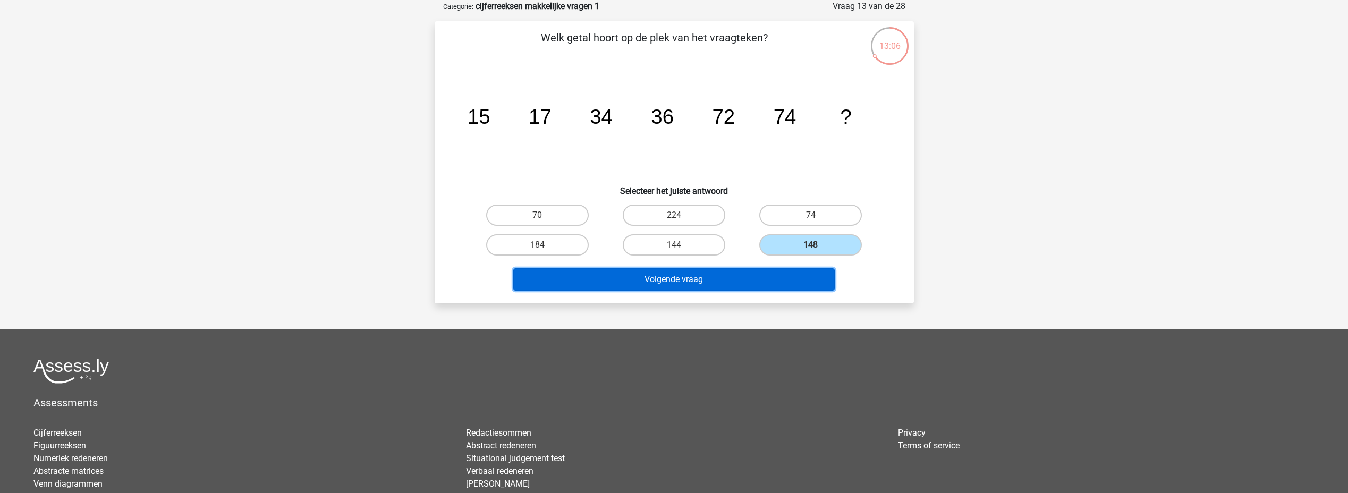
click at [781, 275] on button "Volgende vraag" at bounding box center [673, 279] width 321 height 22
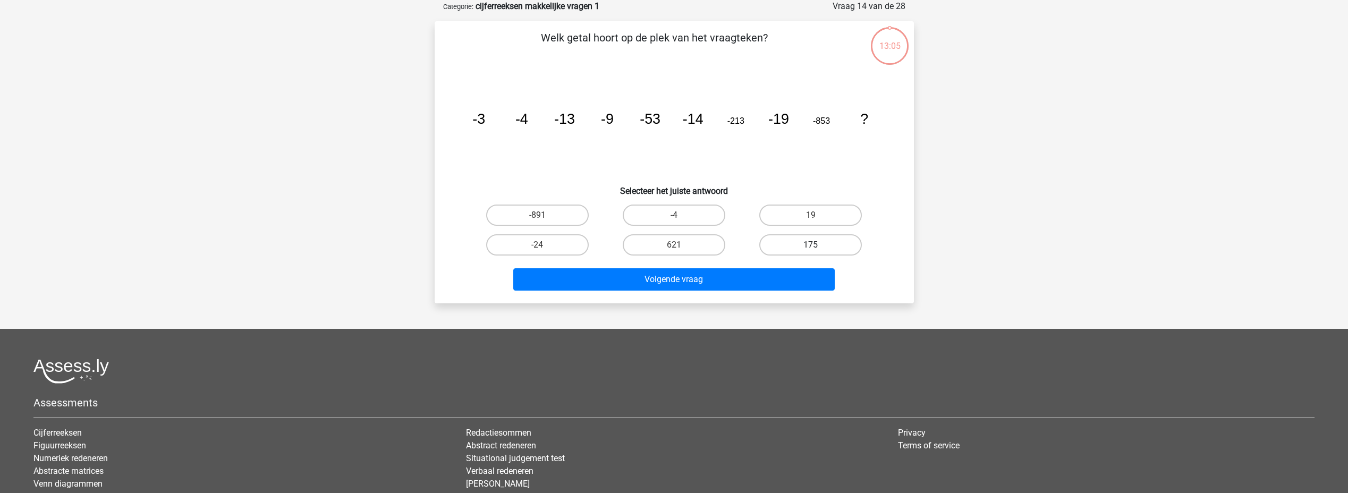
click at [806, 245] on label "175" at bounding box center [810, 244] width 103 height 21
click at [811, 245] on input "175" at bounding box center [814, 248] width 7 height 7
radio input "true"
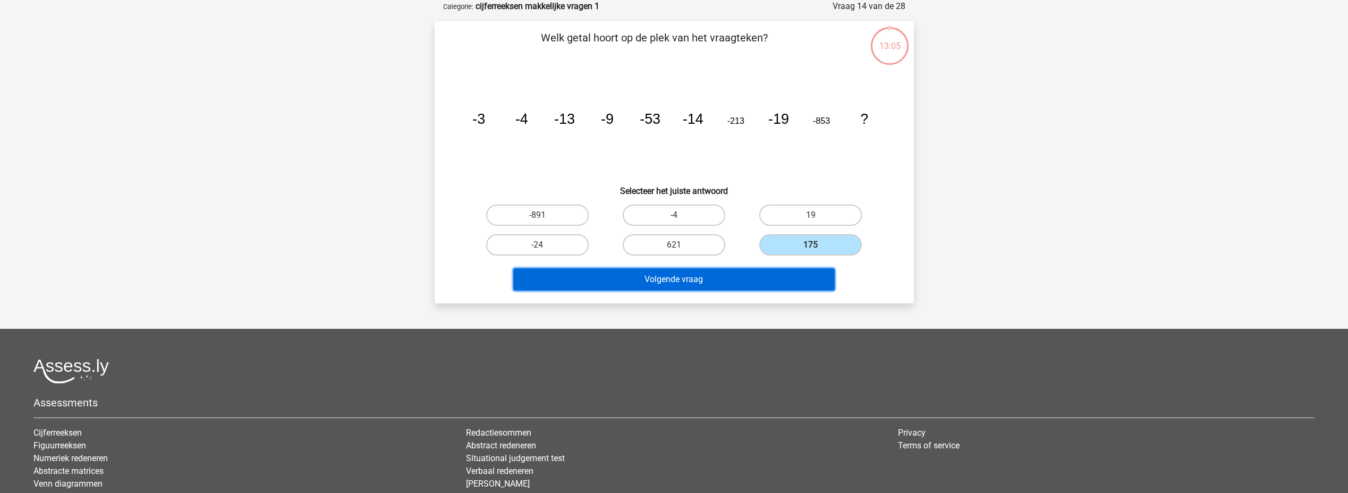
click at [786, 271] on button "Volgende vraag" at bounding box center [673, 279] width 321 height 22
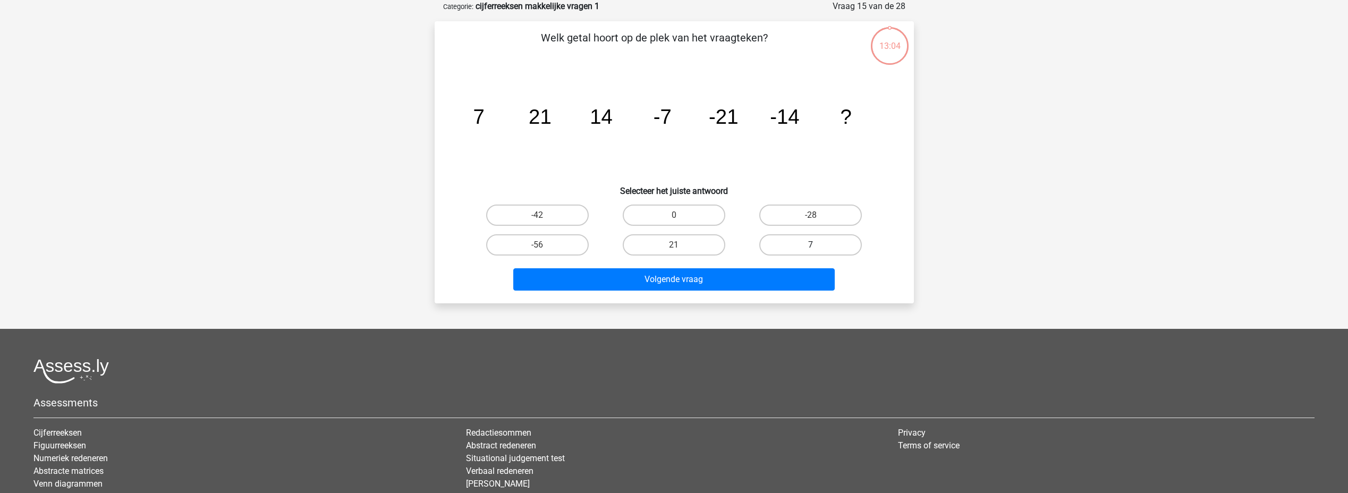
click at [803, 249] on label "7" at bounding box center [810, 244] width 103 height 21
click at [811, 249] on input "7" at bounding box center [814, 248] width 7 height 7
radio input "true"
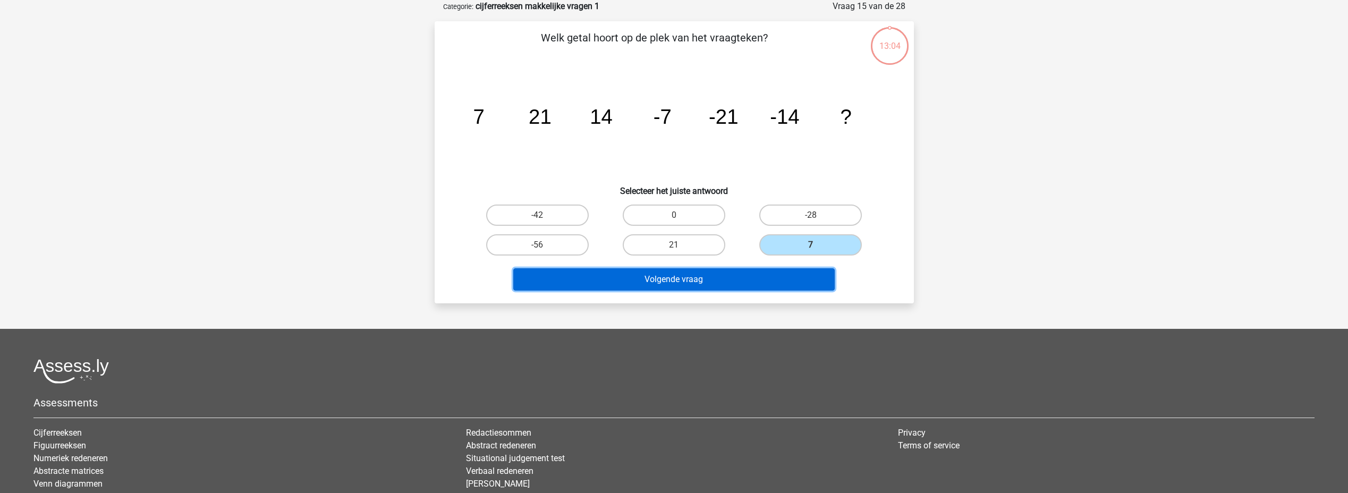
click at [788, 274] on button "Volgende vraag" at bounding box center [673, 279] width 321 height 22
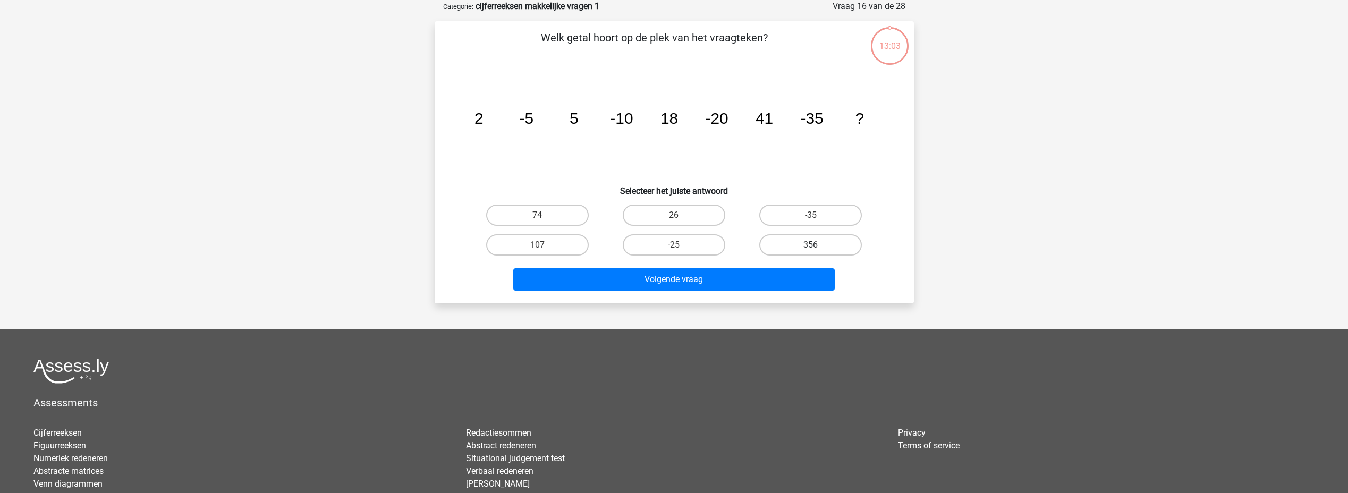
click at [803, 247] on label "356" at bounding box center [810, 244] width 103 height 21
click at [811, 247] on input "356" at bounding box center [814, 248] width 7 height 7
radio input "true"
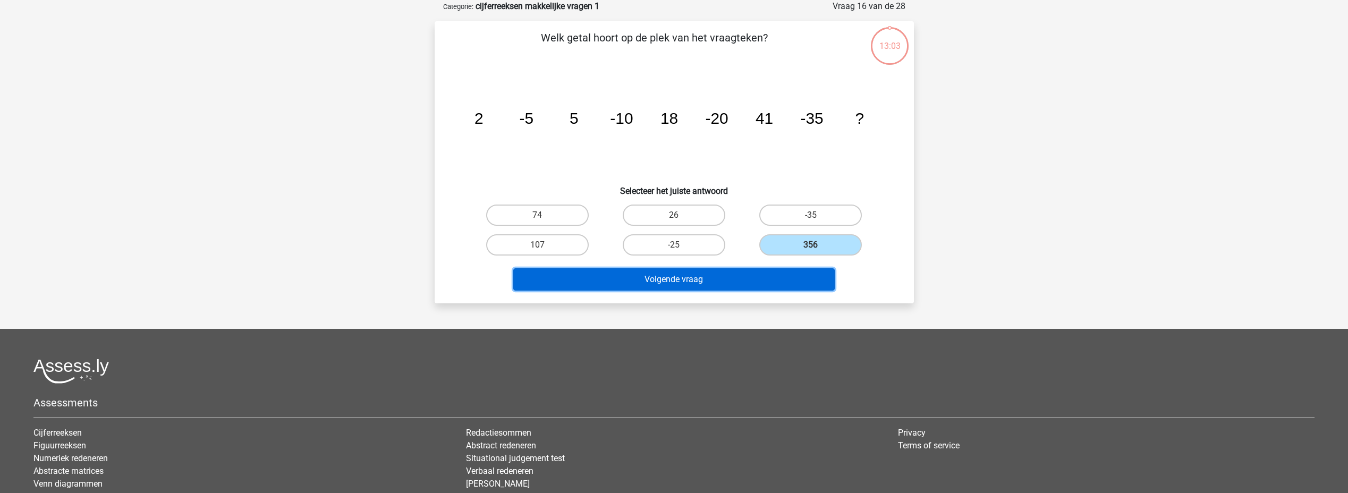
click at [786, 272] on button "Volgende vraag" at bounding box center [673, 279] width 321 height 22
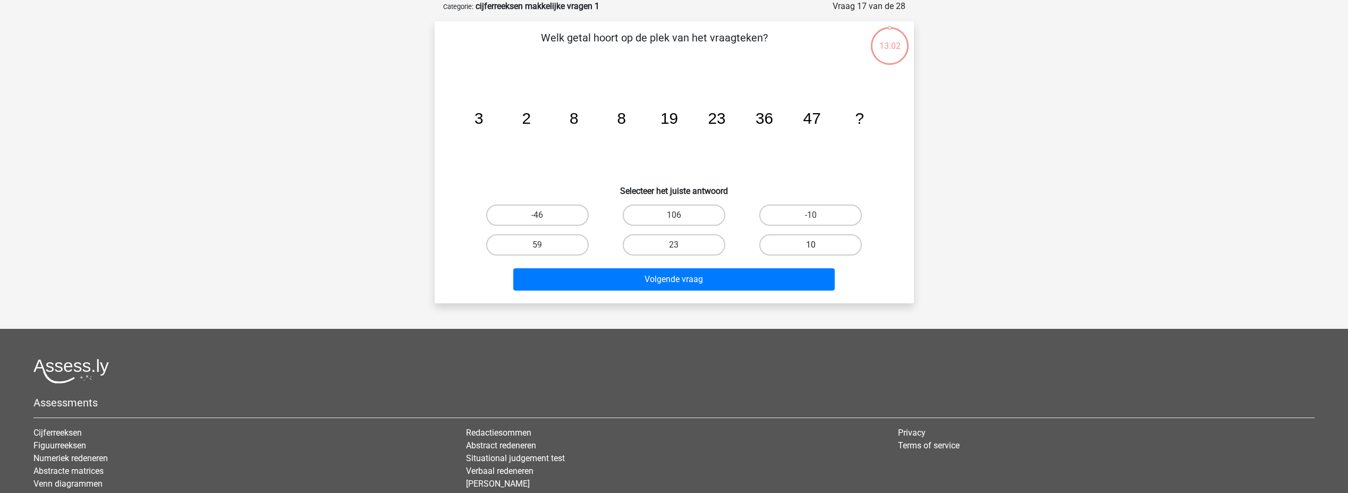
click at [805, 243] on label "10" at bounding box center [810, 244] width 103 height 21
click at [811, 245] on input "10" at bounding box center [814, 248] width 7 height 7
radio input "true"
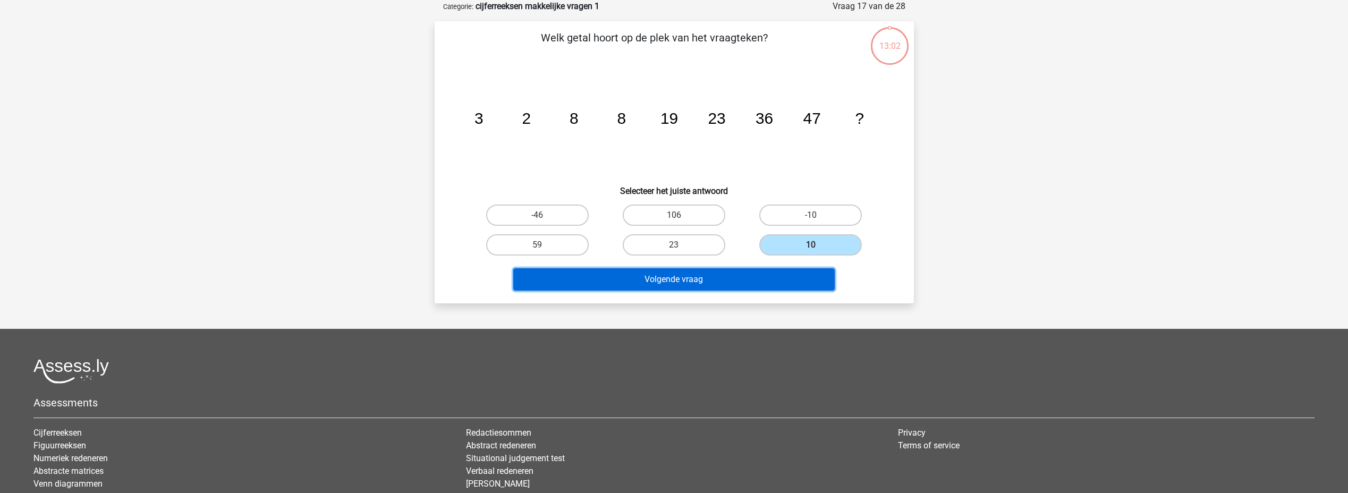
click at [784, 274] on button "Volgende vraag" at bounding box center [673, 279] width 321 height 22
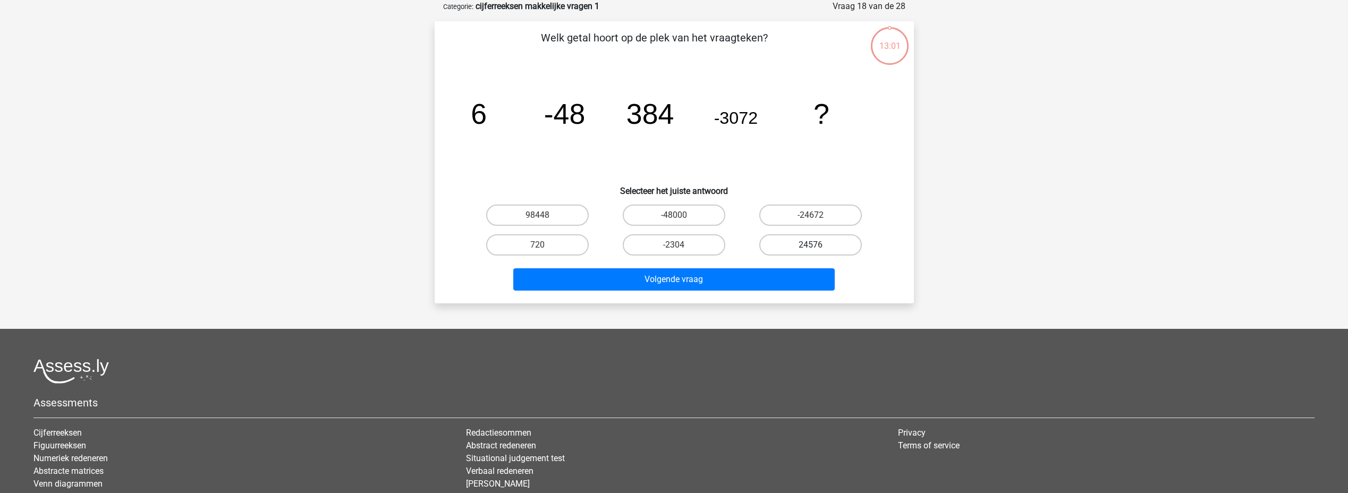
click at [803, 247] on label "24576" at bounding box center [810, 244] width 103 height 21
click at [811, 247] on input "24576" at bounding box center [814, 248] width 7 height 7
radio input "true"
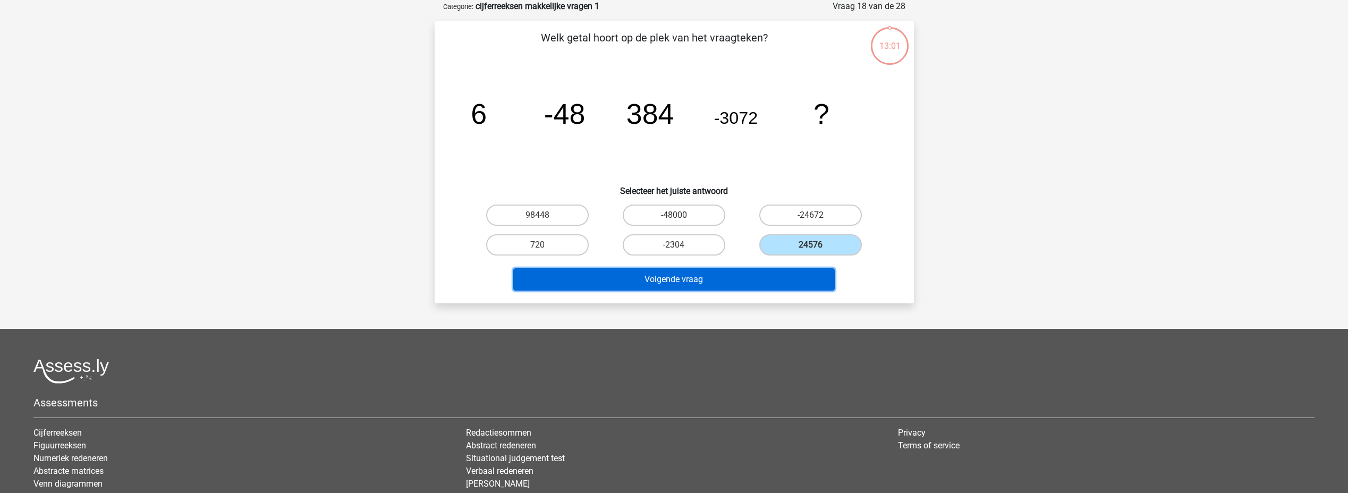
click at [786, 278] on button "Volgende vraag" at bounding box center [673, 279] width 321 height 22
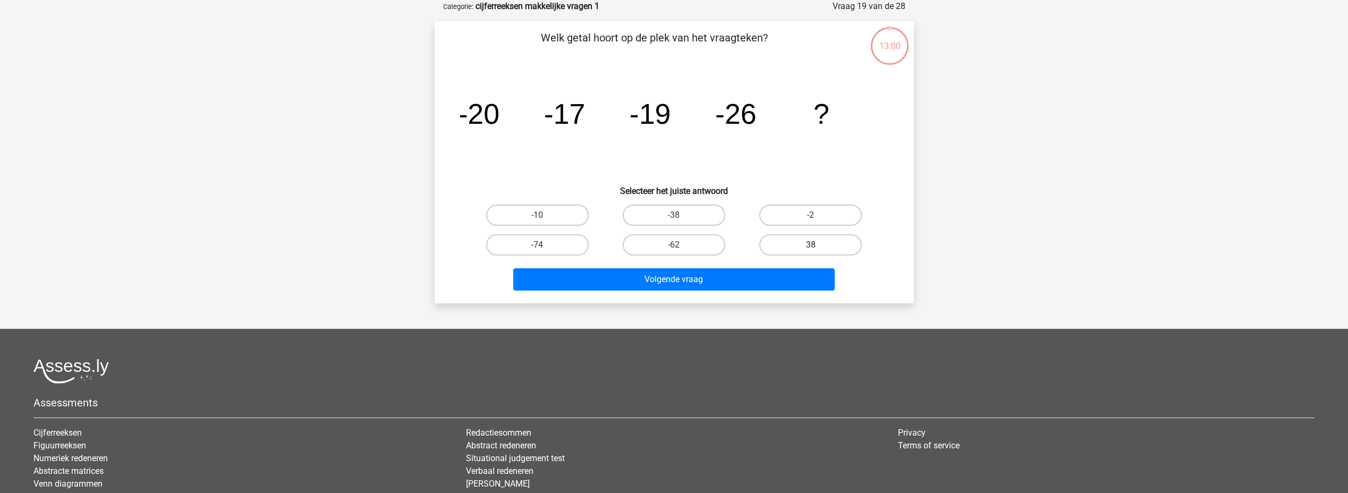
click at [799, 250] on label "38" at bounding box center [810, 244] width 103 height 21
click at [811, 250] on input "38" at bounding box center [814, 248] width 7 height 7
radio input "true"
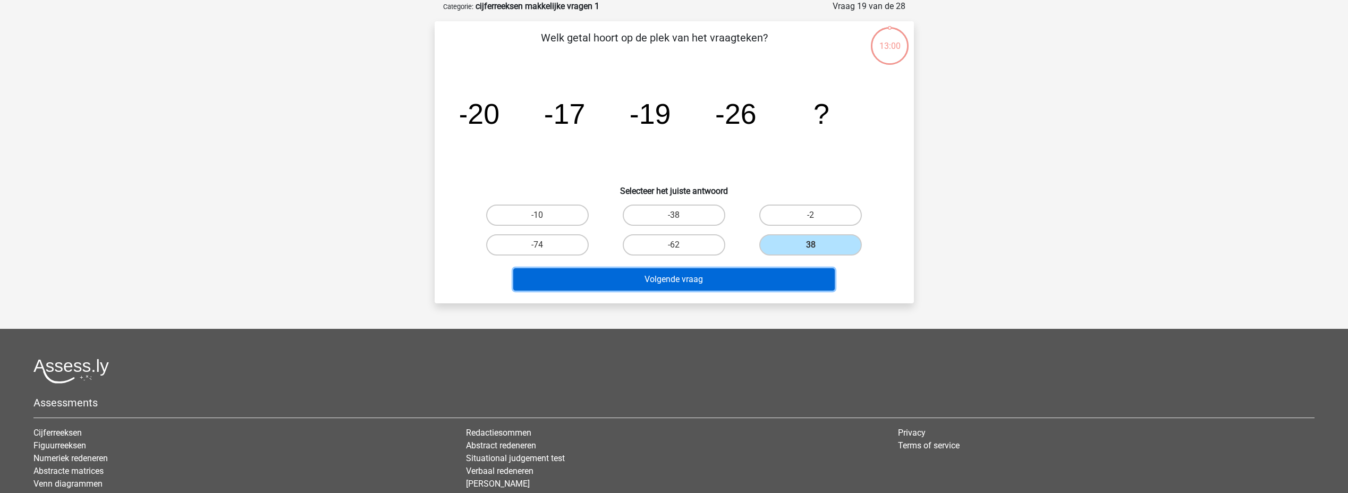
click at [785, 280] on button "Volgende vraag" at bounding box center [673, 279] width 321 height 22
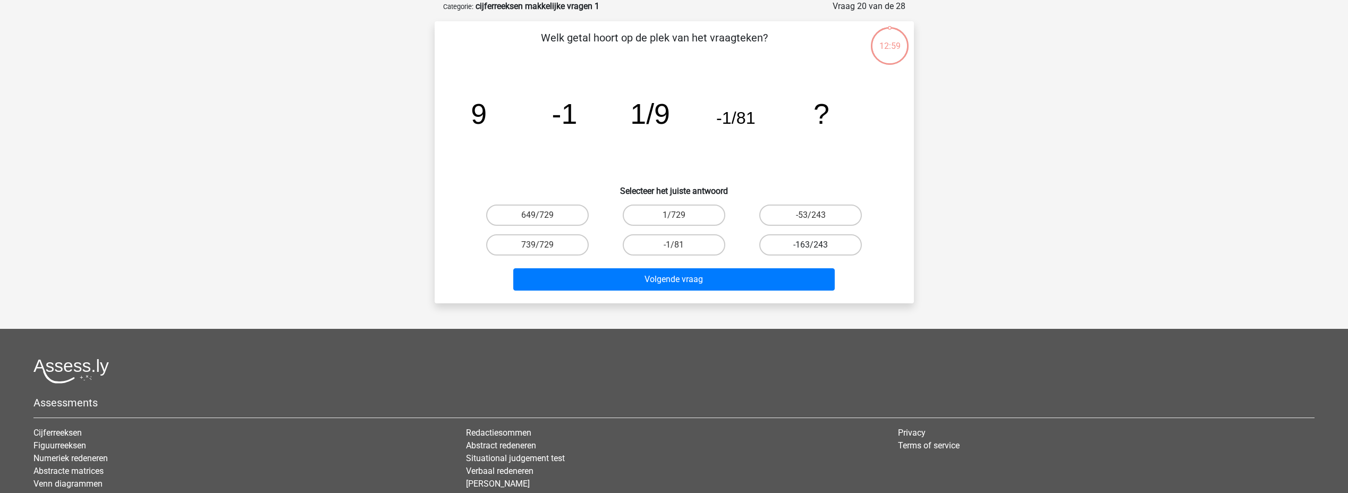
click at [804, 245] on label "-163/243" at bounding box center [810, 244] width 103 height 21
click at [811, 245] on input "-163/243" at bounding box center [814, 248] width 7 height 7
radio input "true"
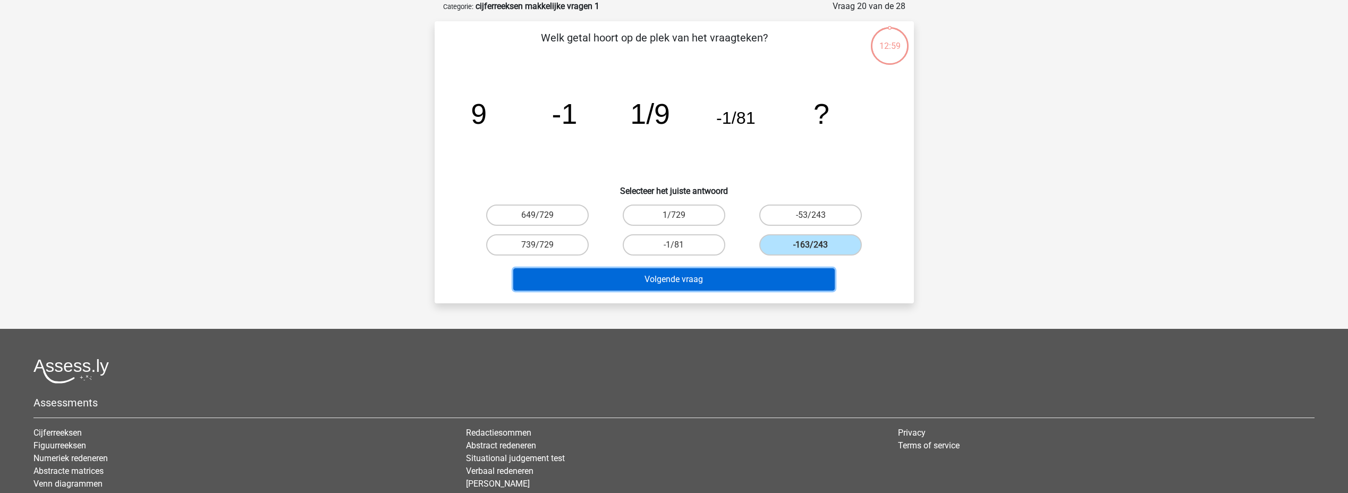
click at [786, 282] on button "Volgende vraag" at bounding box center [673, 279] width 321 height 22
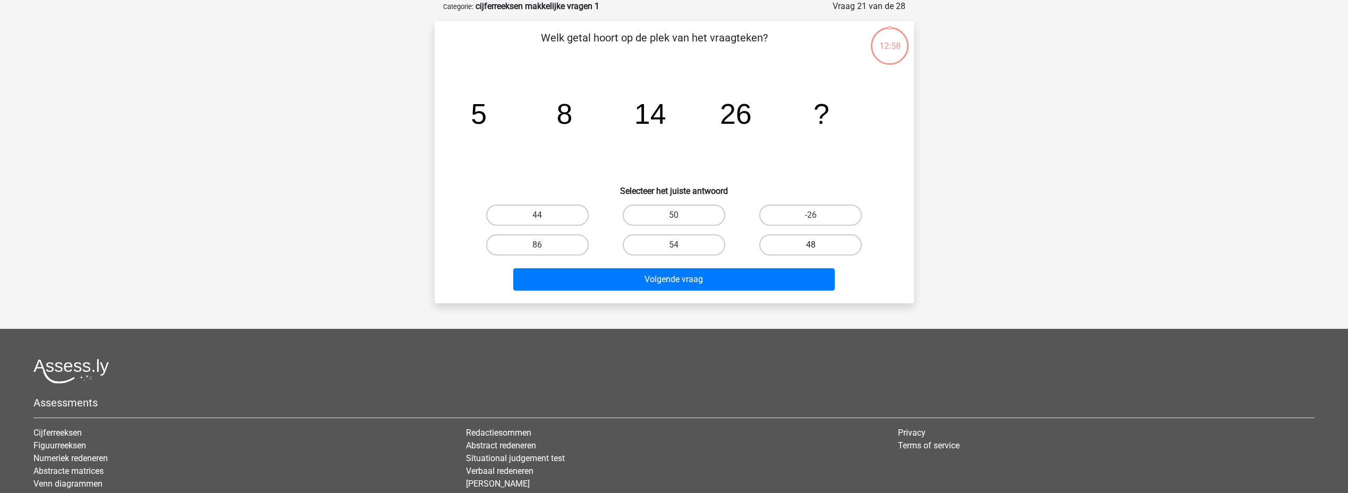
click at [806, 250] on label "48" at bounding box center [810, 244] width 103 height 21
click at [811, 250] on input "48" at bounding box center [814, 248] width 7 height 7
radio input "true"
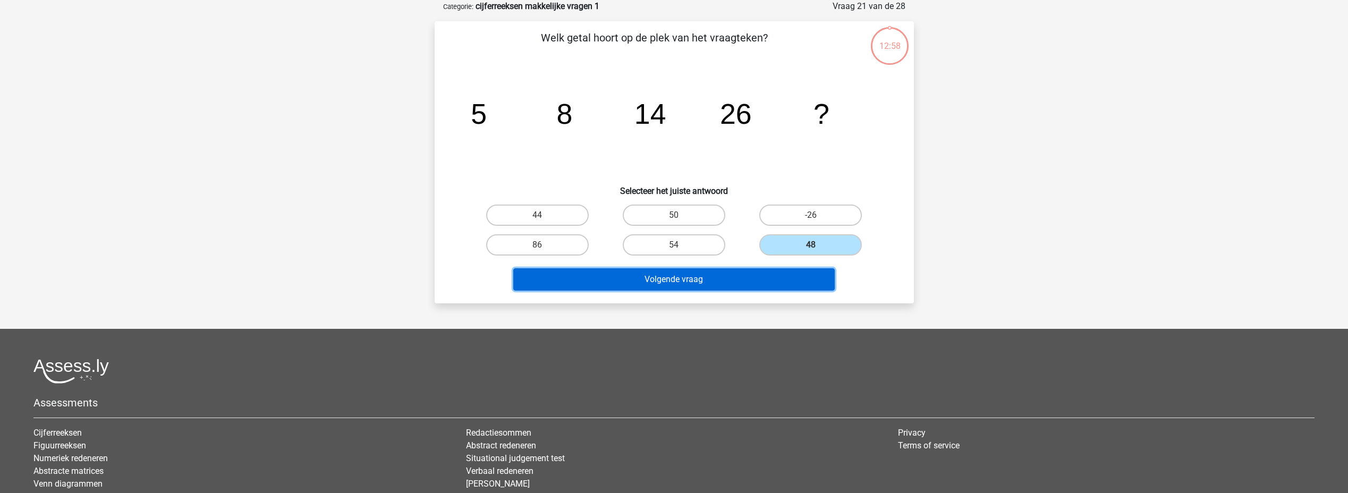
click at [788, 286] on button "Volgende vraag" at bounding box center [673, 279] width 321 height 22
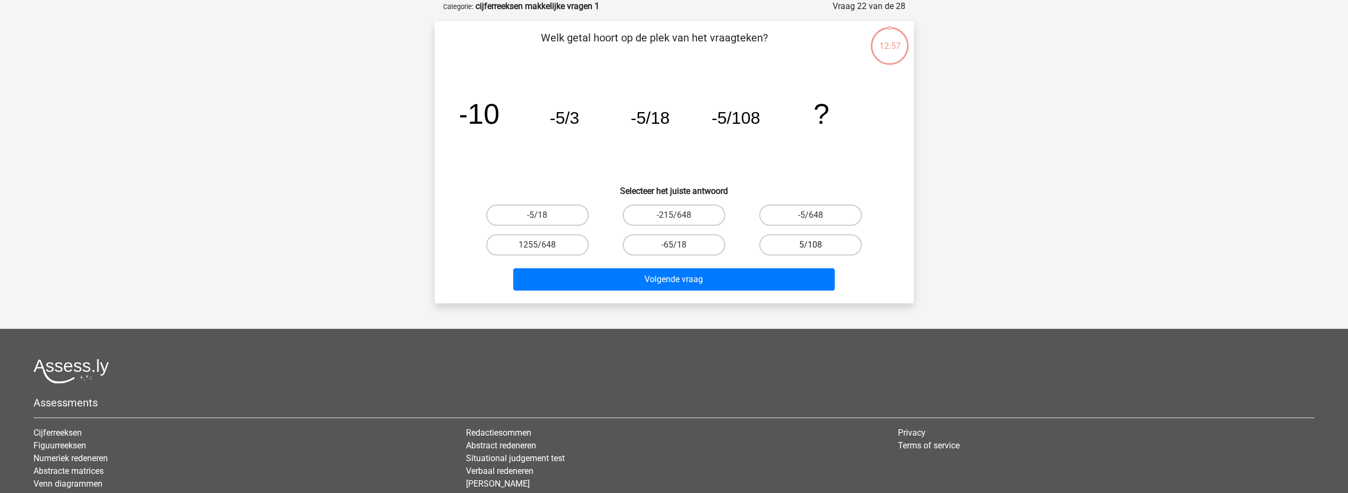
click at [802, 251] on label "5/108" at bounding box center [810, 244] width 103 height 21
click at [811, 251] on input "5/108" at bounding box center [814, 248] width 7 height 7
radio input "true"
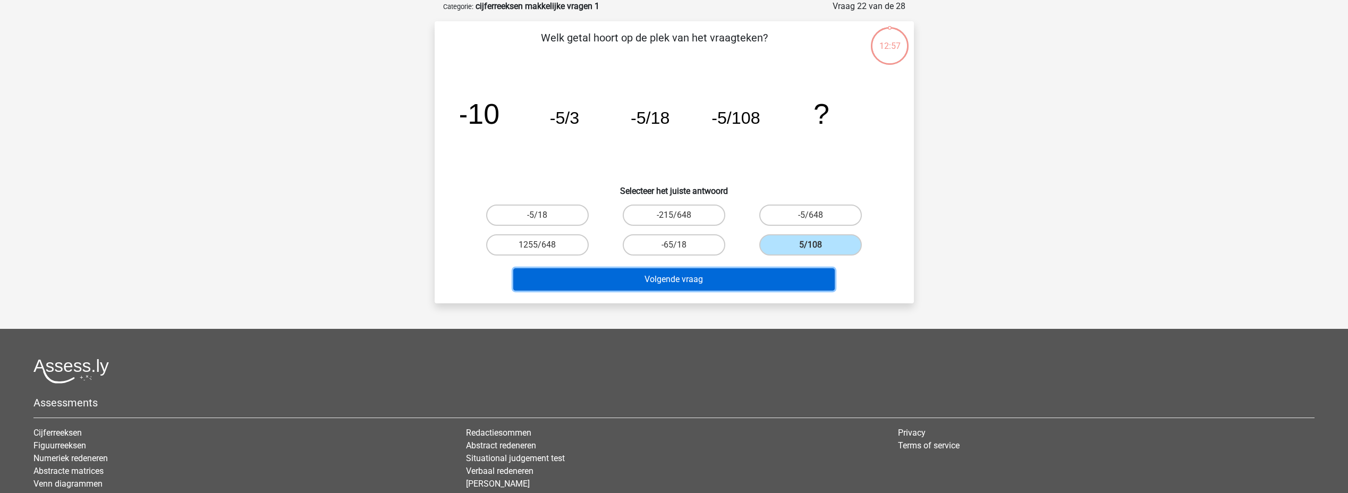
click at [797, 274] on button "Volgende vraag" at bounding box center [673, 279] width 321 height 22
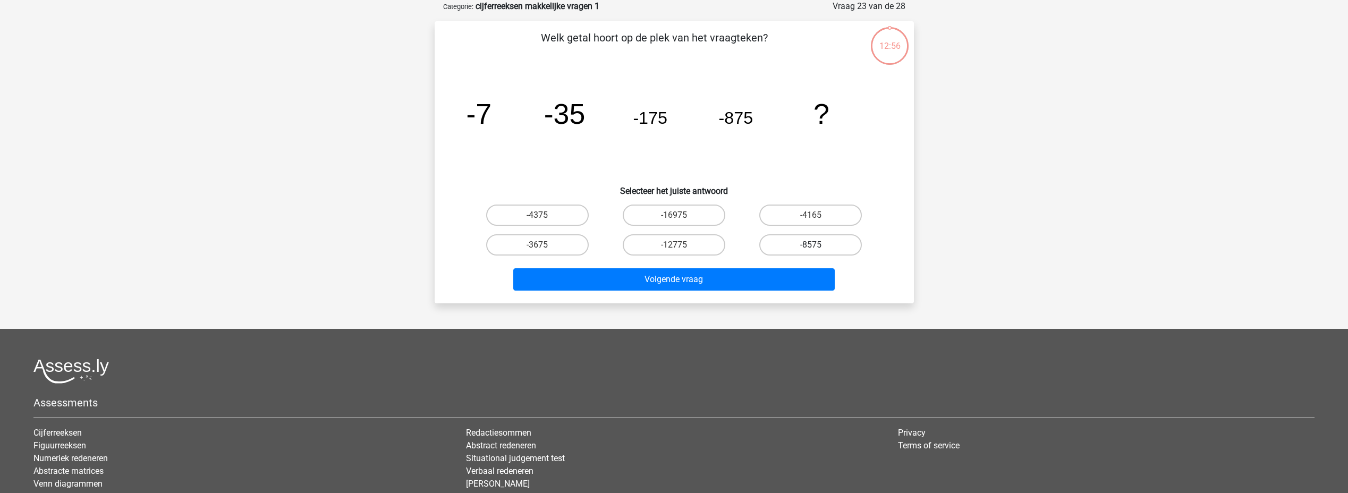
click at [806, 247] on label "-8575" at bounding box center [810, 244] width 103 height 21
click at [811, 247] on input "-8575" at bounding box center [814, 248] width 7 height 7
radio input "true"
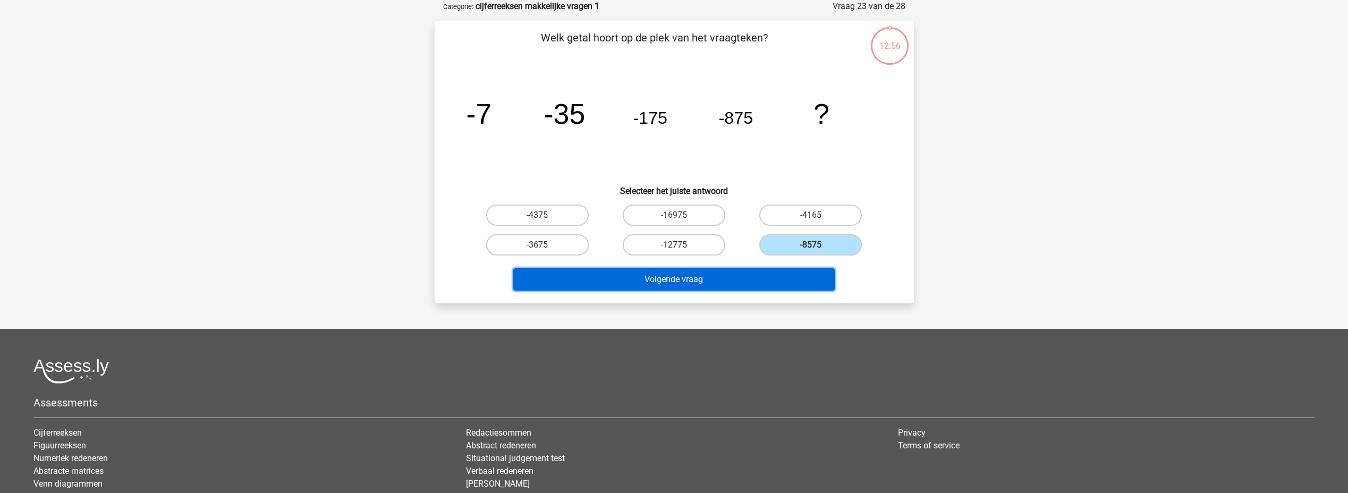
click at [789, 279] on button "Volgende vraag" at bounding box center [673, 279] width 321 height 22
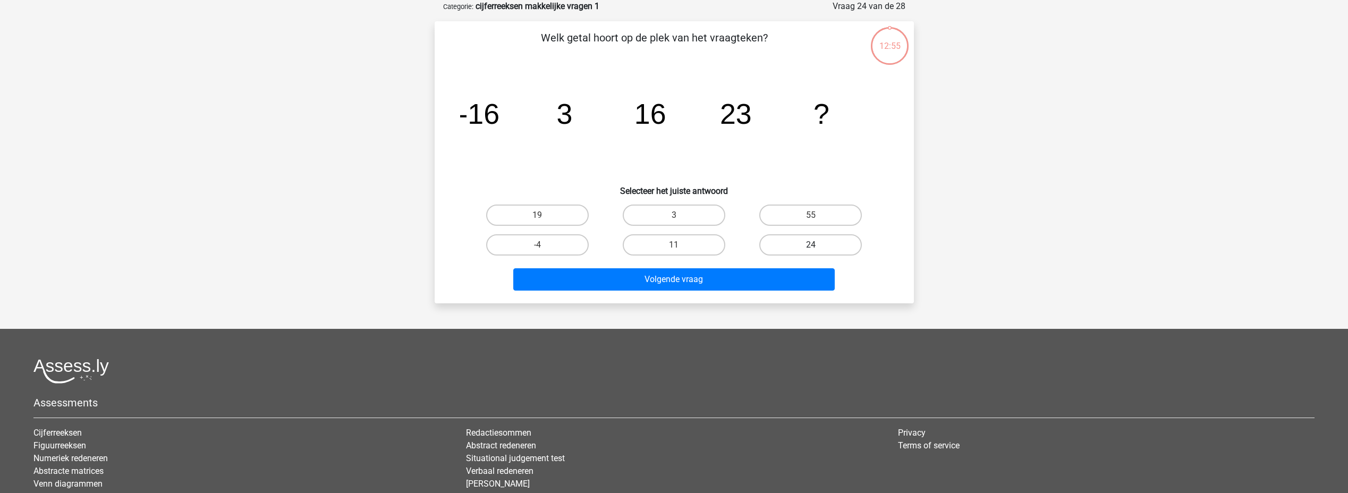
click at [801, 243] on label "24" at bounding box center [810, 244] width 103 height 21
click at [811, 245] on input "24" at bounding box center [814, 248] width 7 height 7
radio input "true"
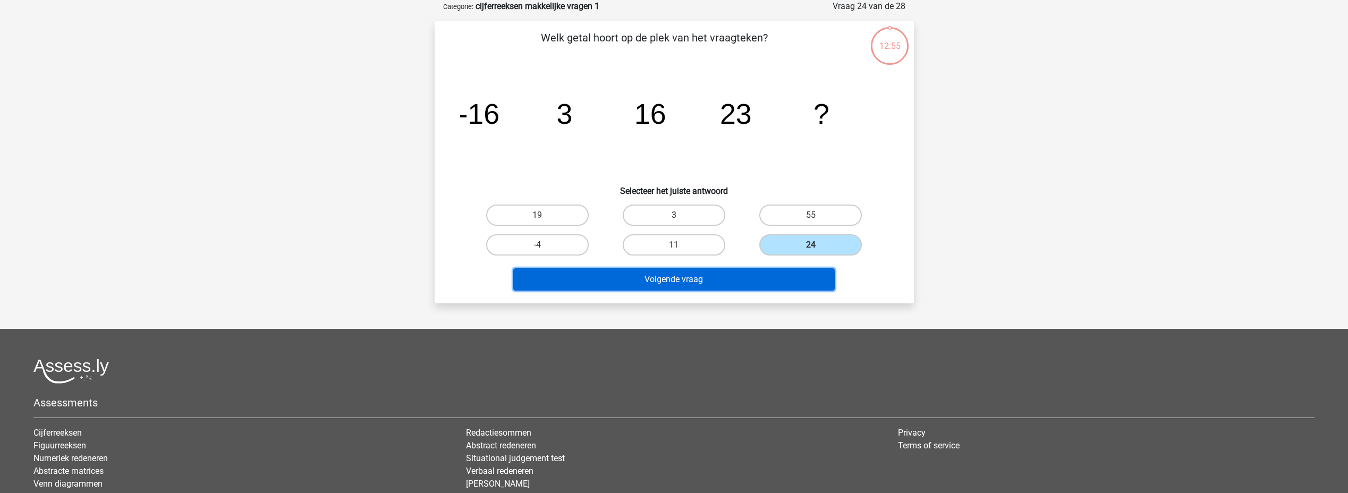
click at [792, 274] on button "Volgende vraag" at bounding box center [673, 279] width 321 height 22
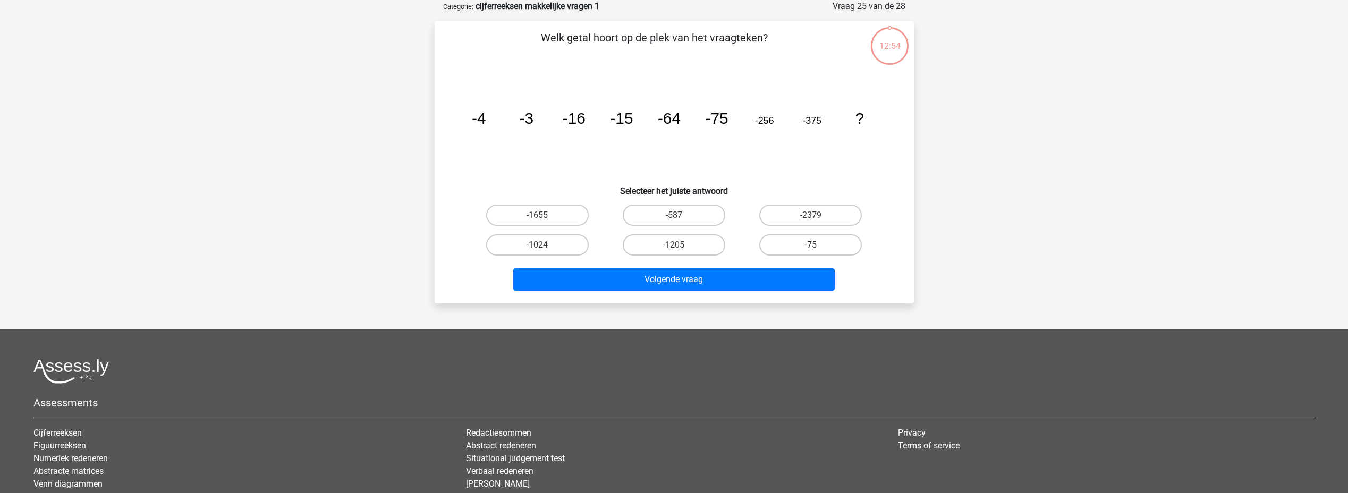
click at [801, 248] on label "-75" at bounding box center [810, 244] width 103 height 21
click at [811, 248] on input "-75" at bounding box center [814, 248] width 7 height 7
radio input "true"
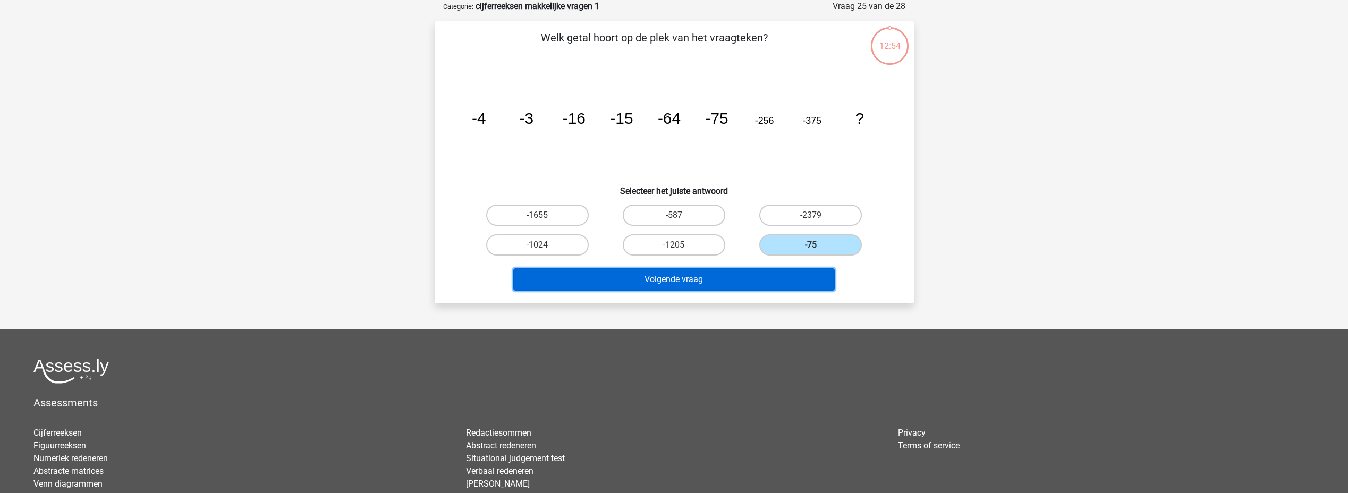
click at [784, 279] on button "Volgende vraag" at bounding box center [673, 279] width 321 height 22
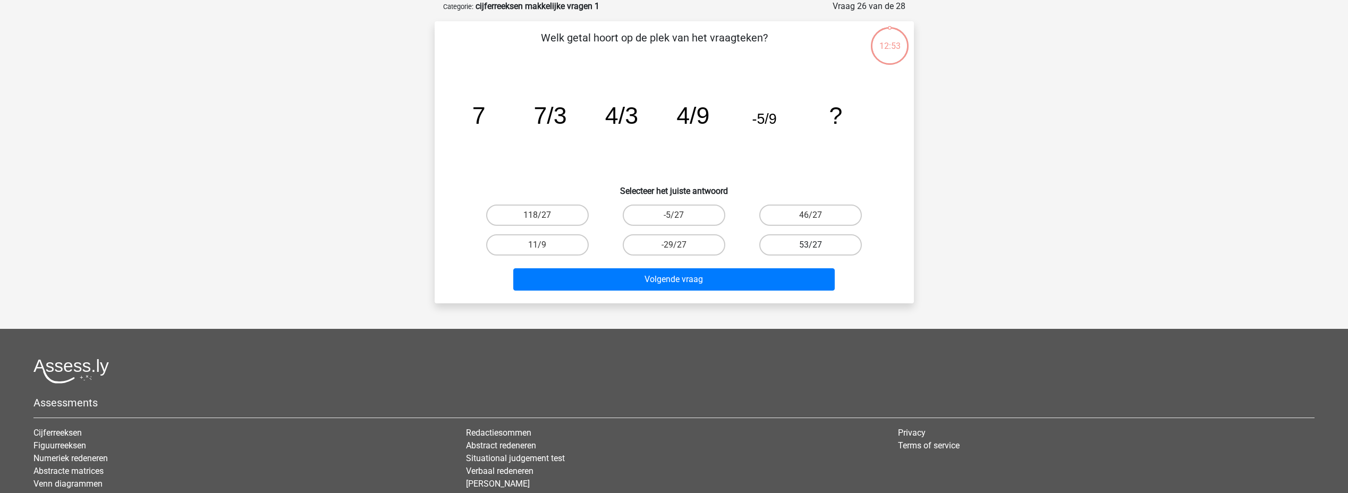
click at [795, 250] on label "53/27" at bounding box center [810, 244] width 103 height 21
click at [811, 250] on input "53/27" at bounding box center [814, 248] width 7 height 7
radio input "true"
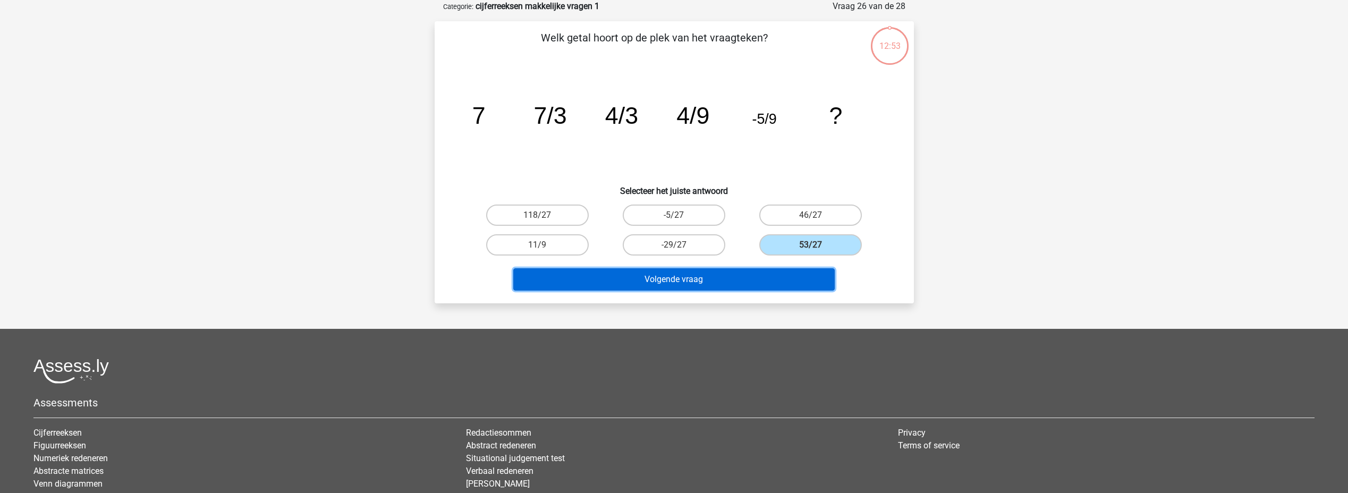
click at [790, 269] on button "Volgende vraag" at bounding box center [673, 279] width 321 height 22
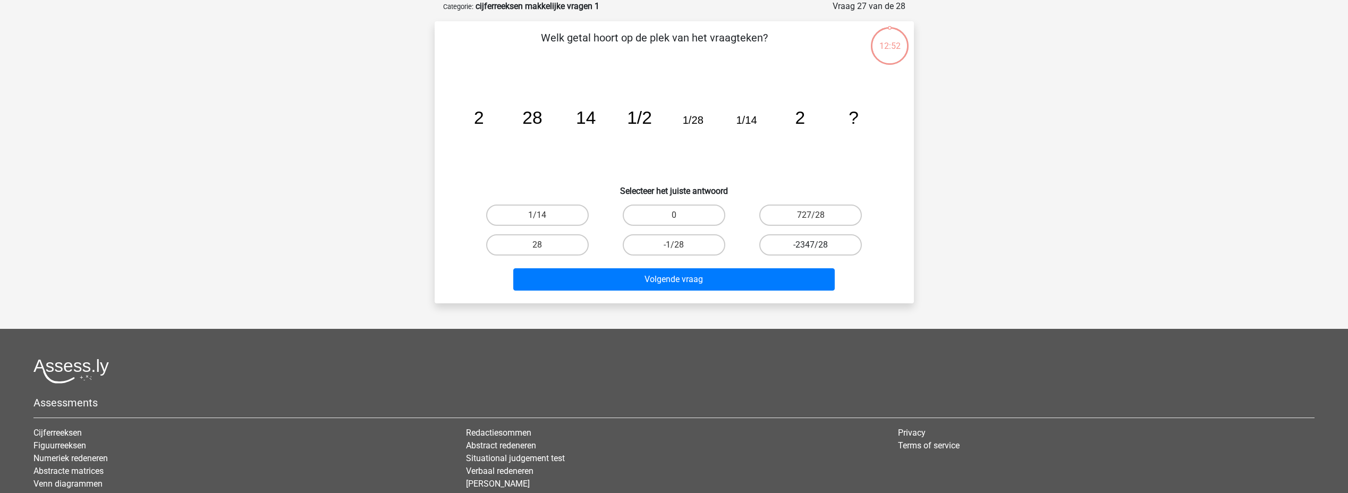
click at [797, 250] on label "-2347/28" at bounding box center [810, 244] width 103 height 21
click at [811, 250] on input "-2347/28" at bounding box center [814, 248] width 7 height 7
radio input "true"
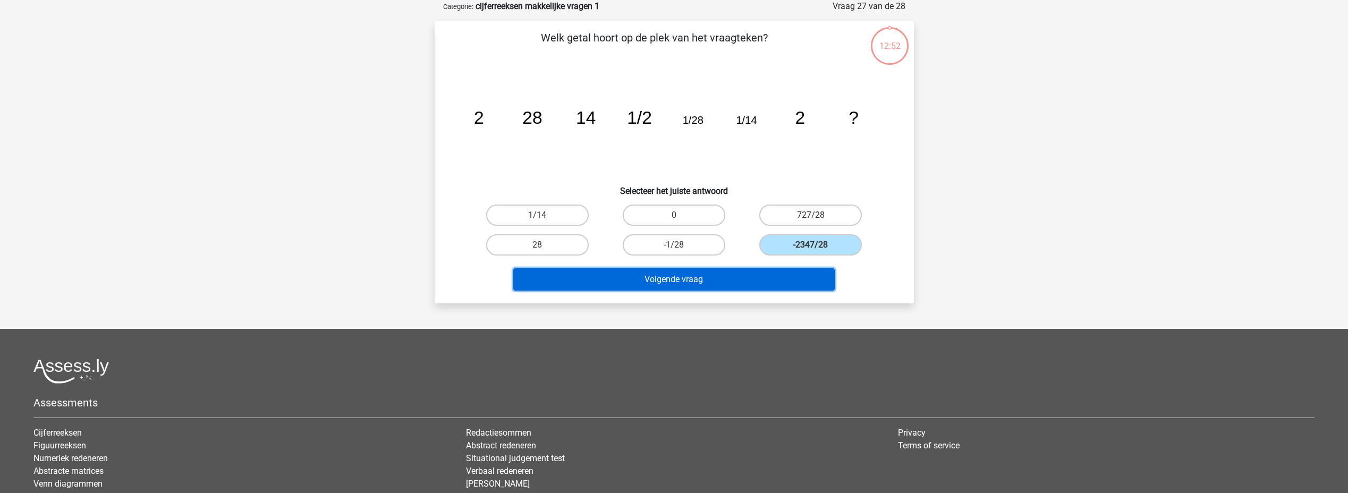
click at [789, 274] on button "Volgende vraag" at bounding box center [673, 279] width 321 height 22
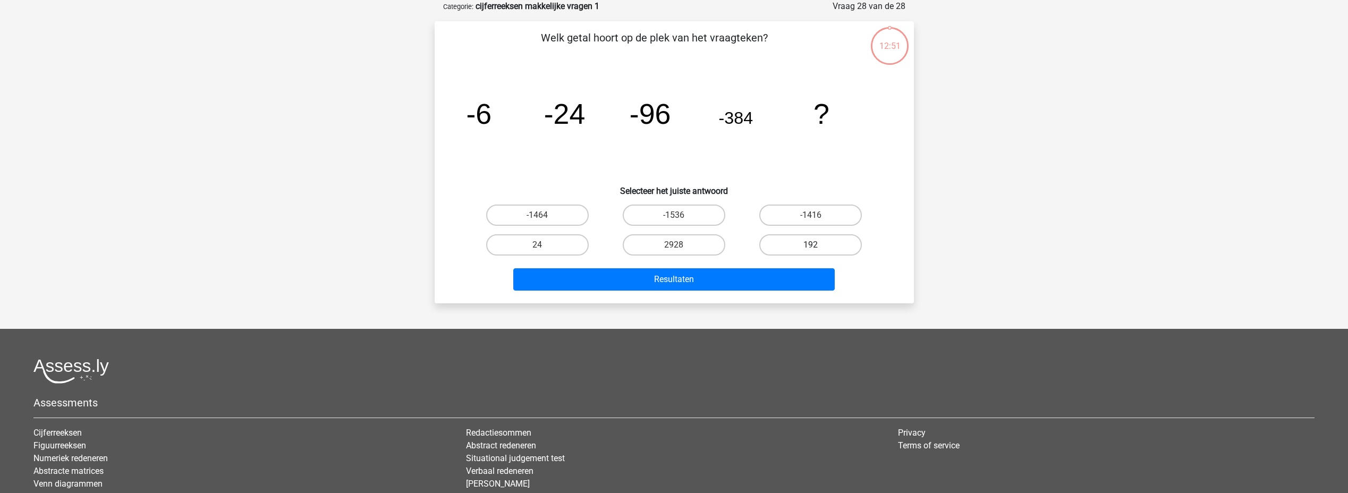
click at [803, 250] on label "192" at bounding box center [810, 244] width 103 height 21
click at [811, 250] on input "192" at bounding box center [814, 248] width 7 height 7
radio input "true"
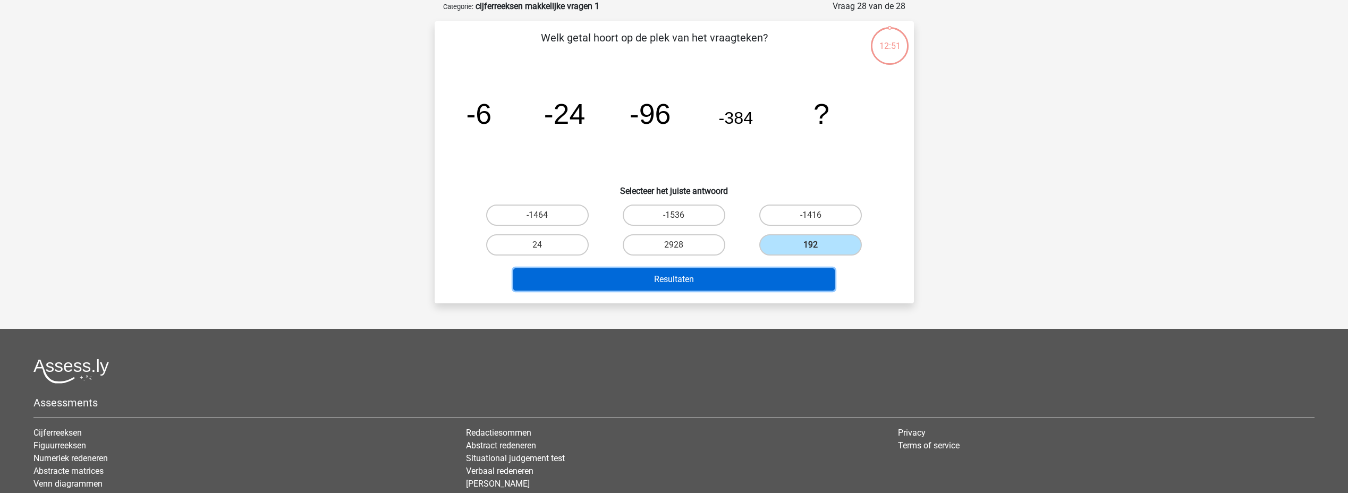
click at [797, 271] on button "Resultaten" at bounding box center [673, 279] width 321 height 22
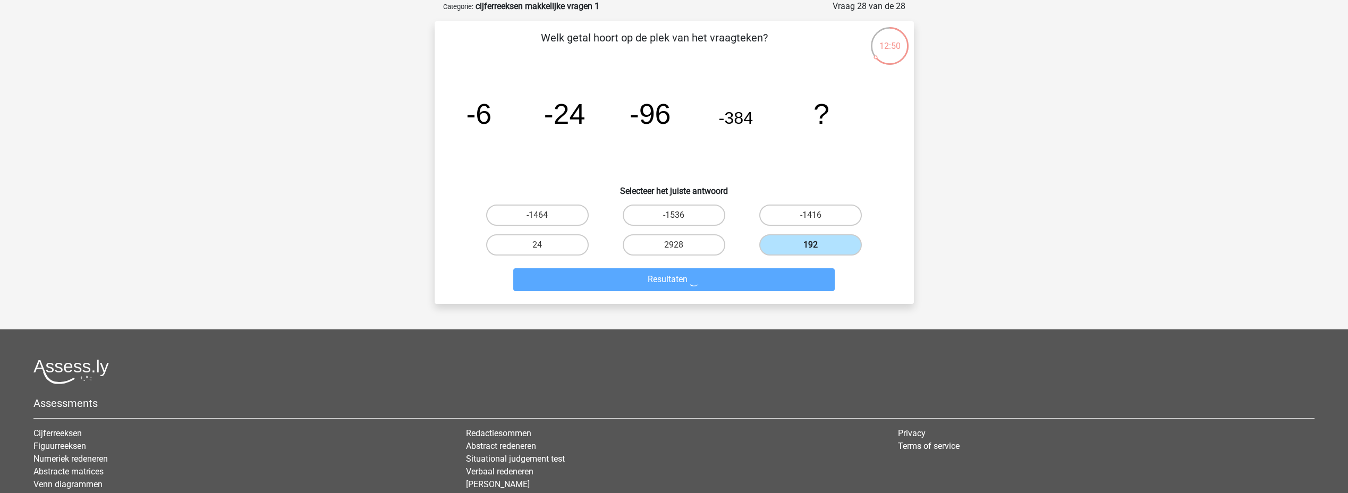
click at [805, 246] on label "192" at bounding box center [810, 244] width 103 height 21
click at [811, 246] on input "192" at bounding box center [814, 248] width 7 height 7
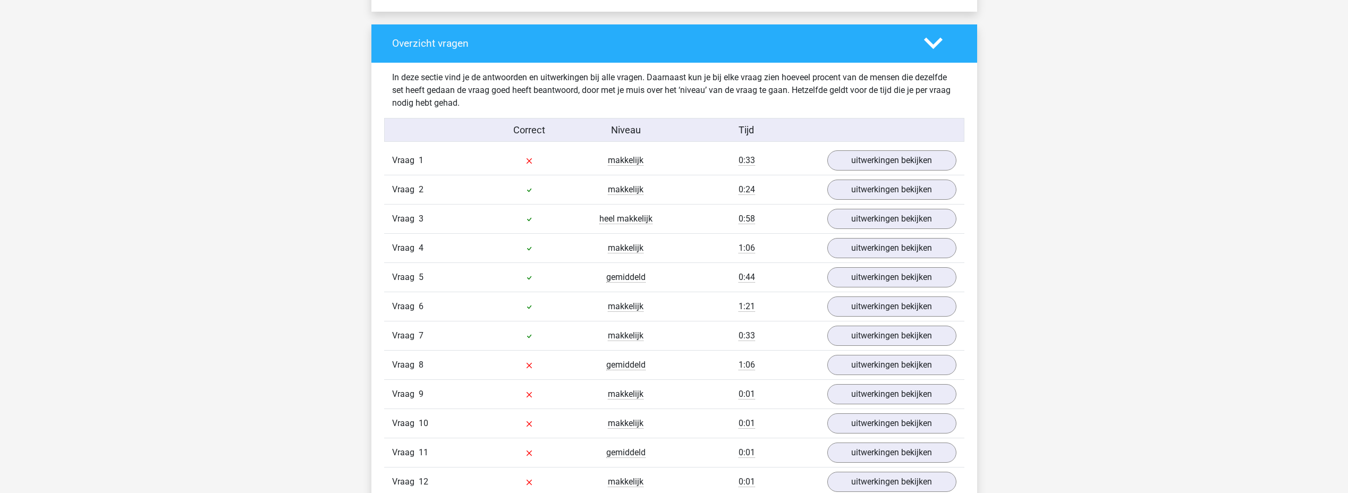
scroll to position [797, 0]
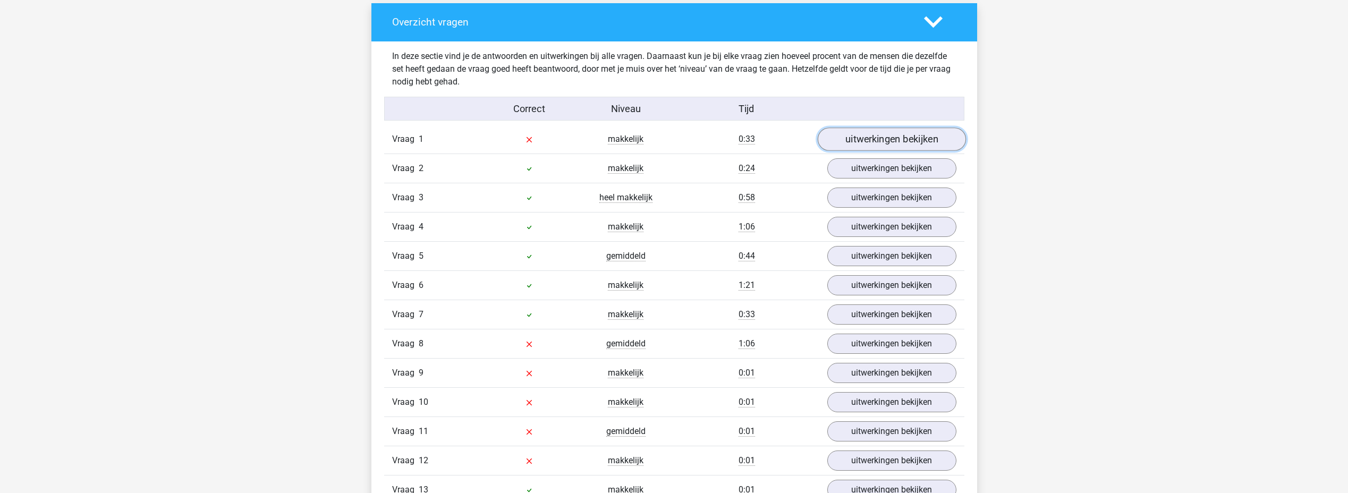
click at [905, 140] on link "uitwerkingen bekijken" at bounding box center [891, 138] width 148 height 23
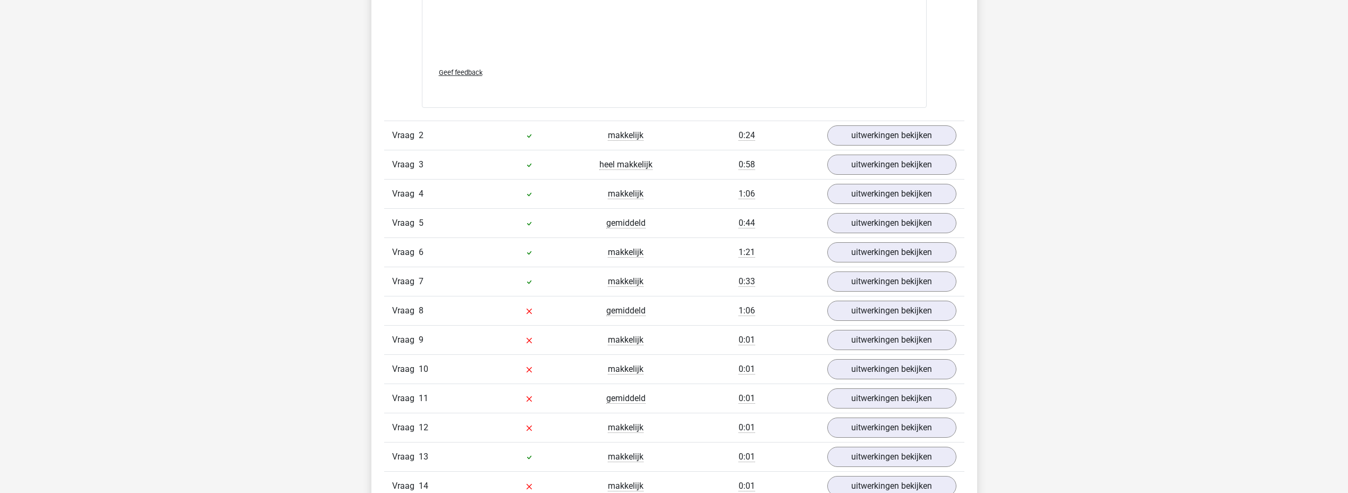
scroll to position [1487, 0]
click at [853, 256] on link "uitwerkingen bekijken" at bounding box center [891, 250] width 148 height 23
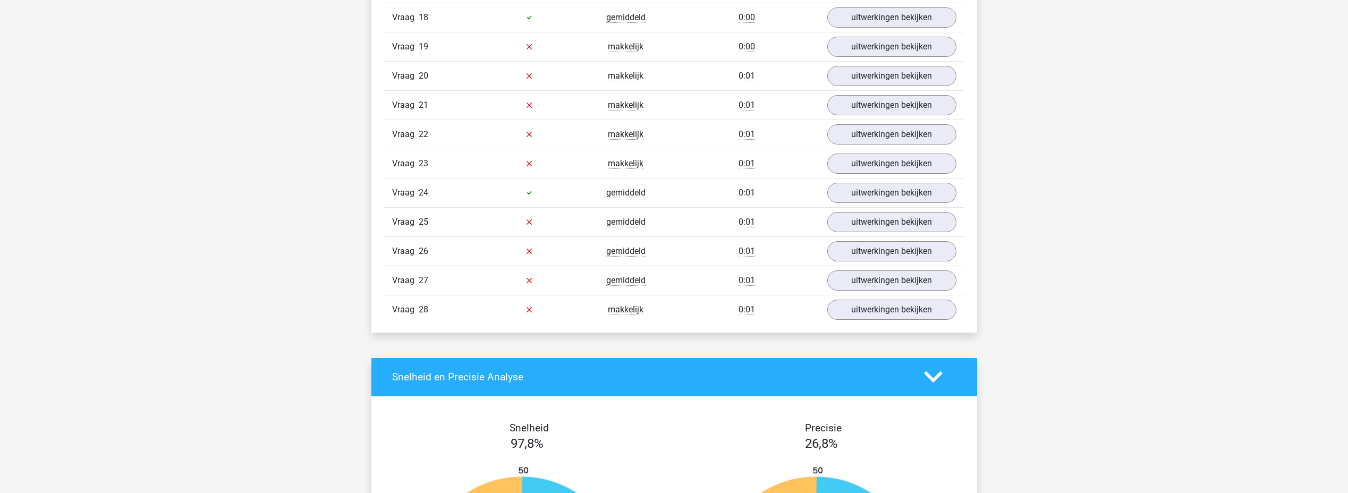
scroll to position [2815, 0]
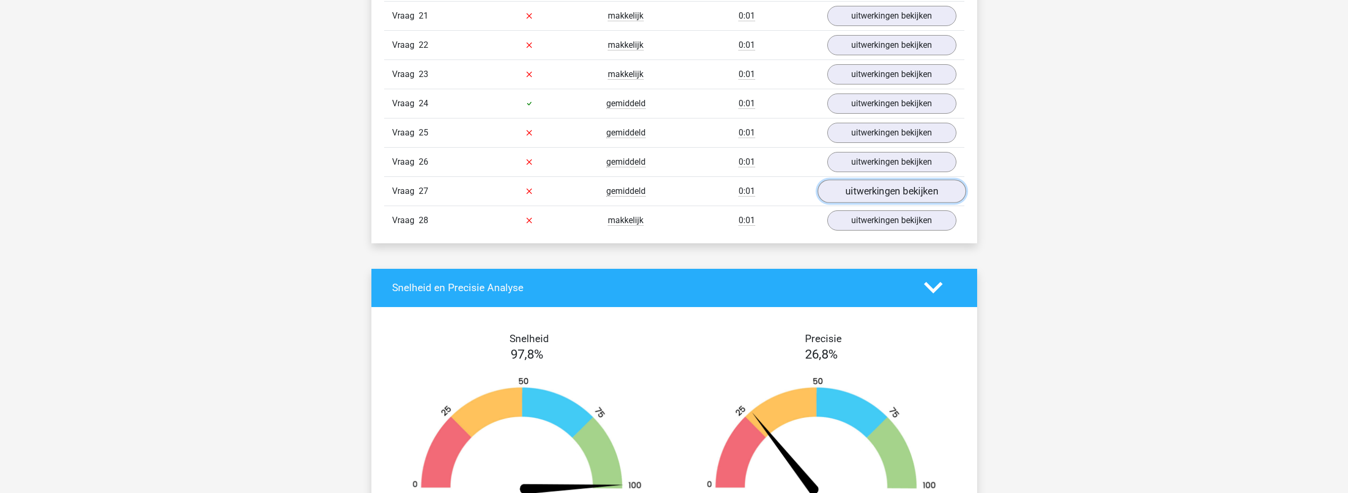
click at [884, 186] on link "uitwerkingen bekijken" at bounding box center [891, 191] width 148 height 23
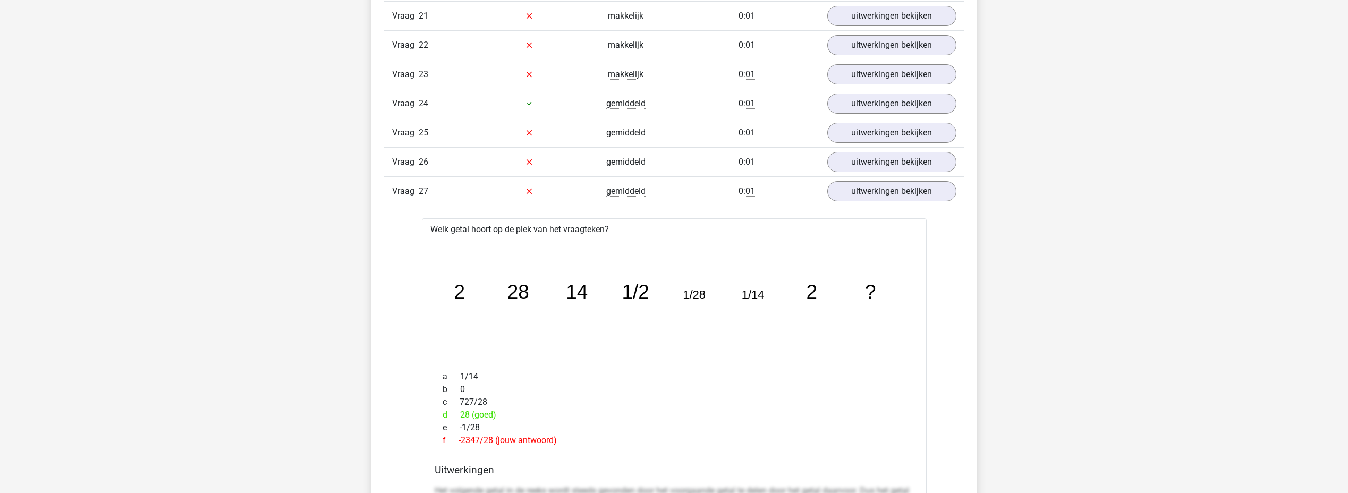
click at [635, 238] on div "image/svg+xml 2 28 14 1/2 1/28 1/14 2 ?" at bounding box center [674, 299] width 488 height 126
click at [634, 201] on div "Vraag 27 gemiddeld 0:01 uitwerkingen bekijken" at bounding box center [674, 190] width 580 height 29
click at [633, 193] on span "gemiddeld" at bounding box center [625, 191] width 39 height 11
click at [894, 195] on link "uitwerkingen bekijken" at bounding box center [891, 191] width 148 height 23
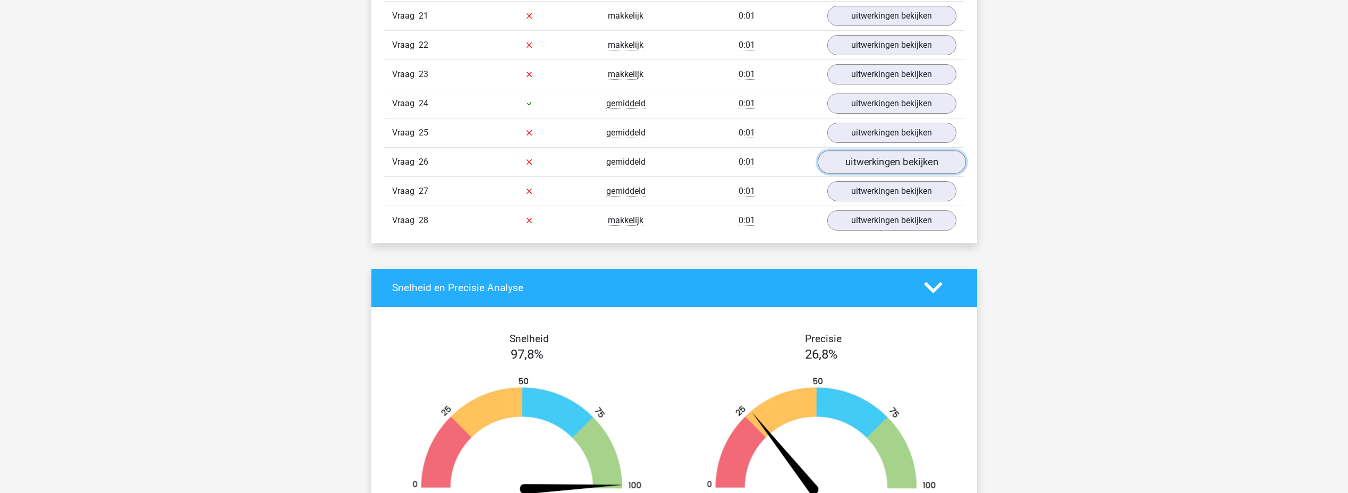
click at [871, 163] on link "uitwerkingen bekijken" at bounding box center [891, 161] width 148 height 23
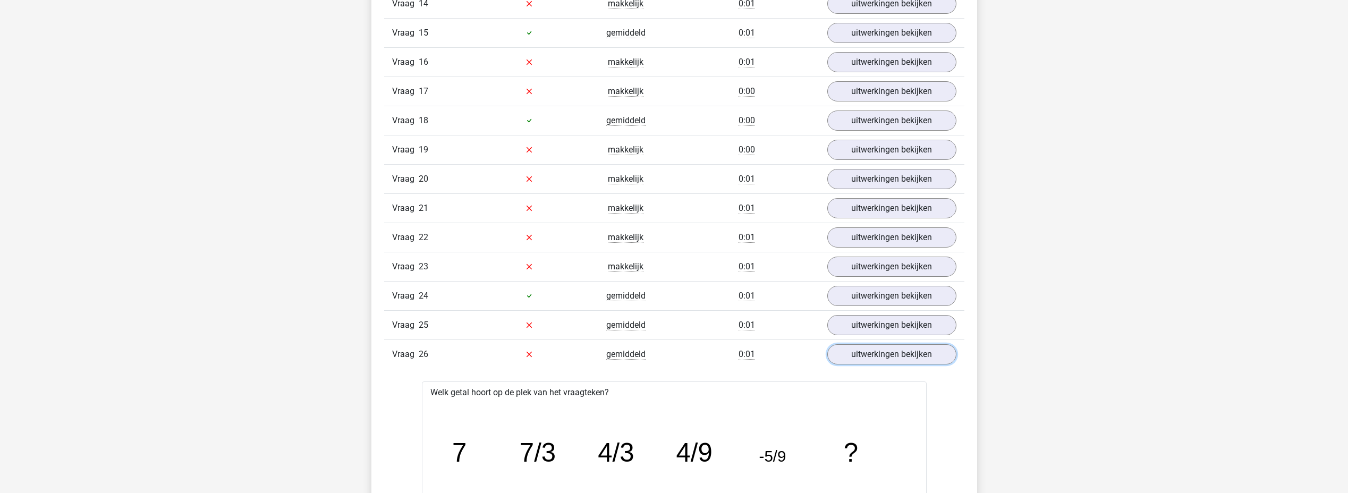
scroll to position [2497, 0]
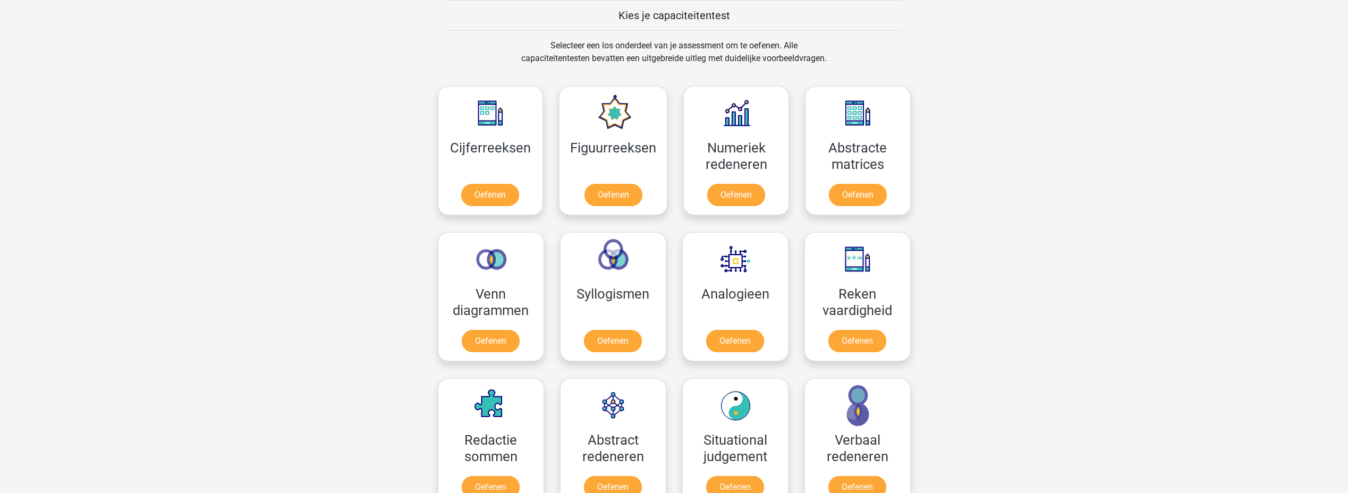
scroll to position [572, 0]
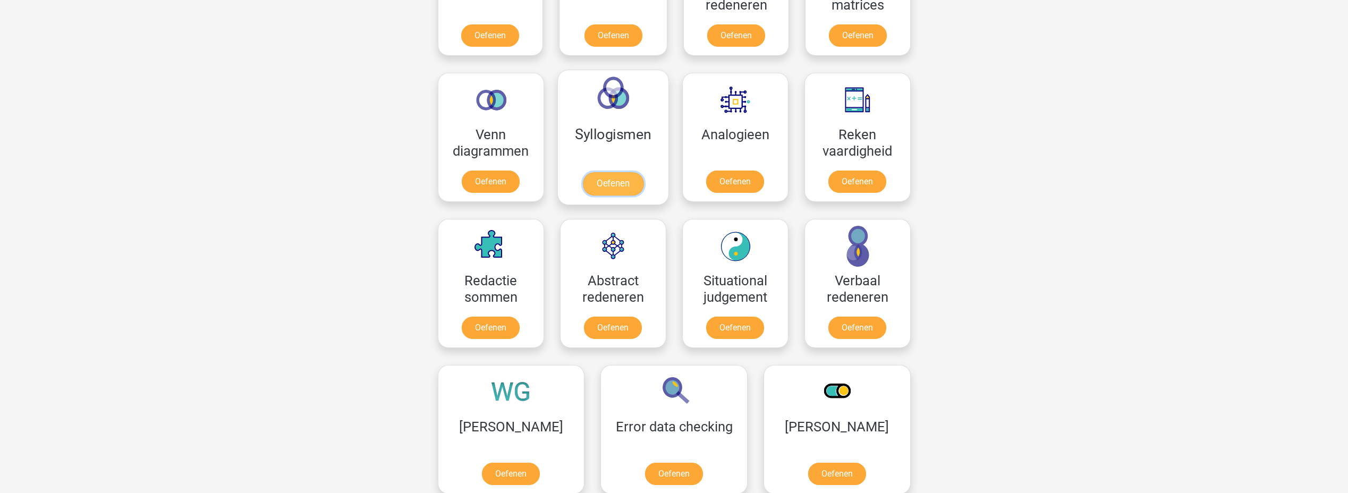
click at [620, 183] on link "Oefenen" at bounding box center [612, 183] width 61 height 23
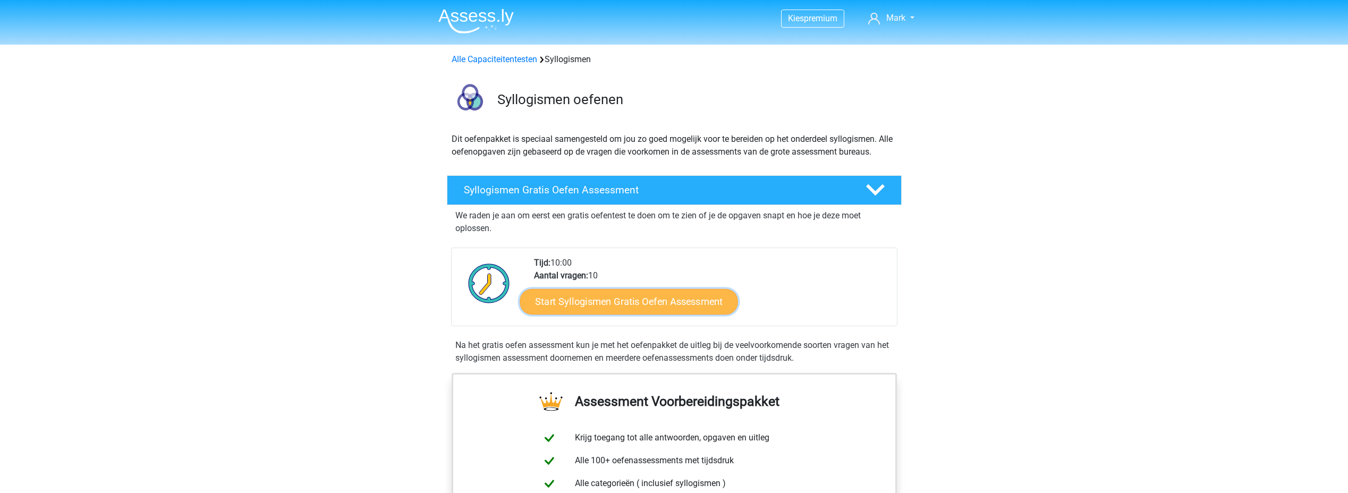
click at [646, 300] on link "Start Syllogismen Gratis Oefen Assessment" at bounding box center [629, 300] width 218 height 25
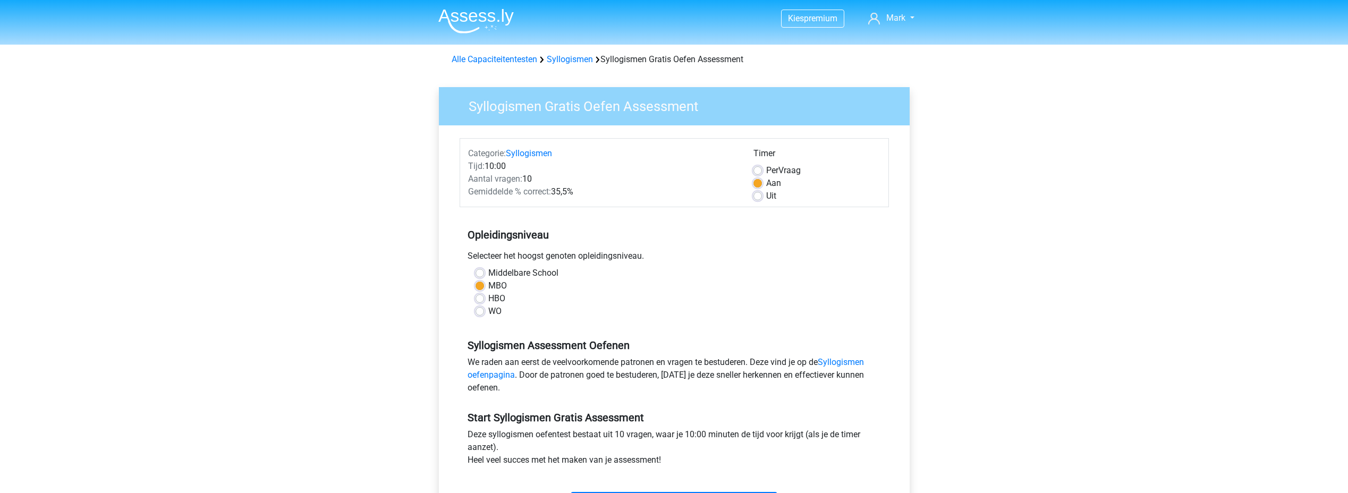
click at [488, 299] on label "HBO" at bounding box center [496, 298] width 17 height 13
click at [482, 299] on input "HBO" at bounding box center [479, 297] width 8 height 11
radio input "true"
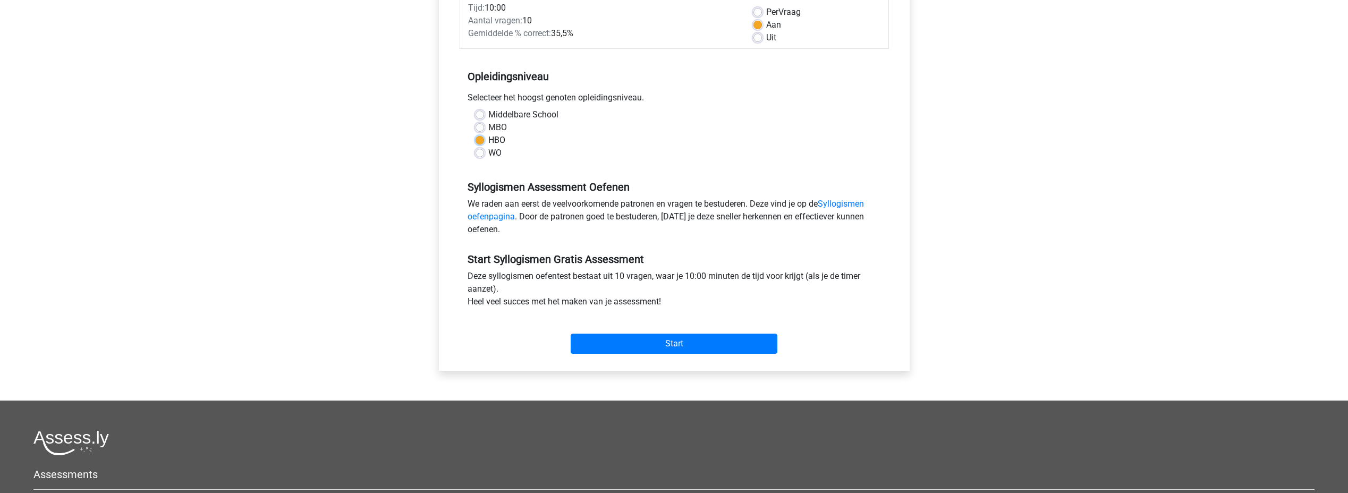
scroll to position [159, 0]
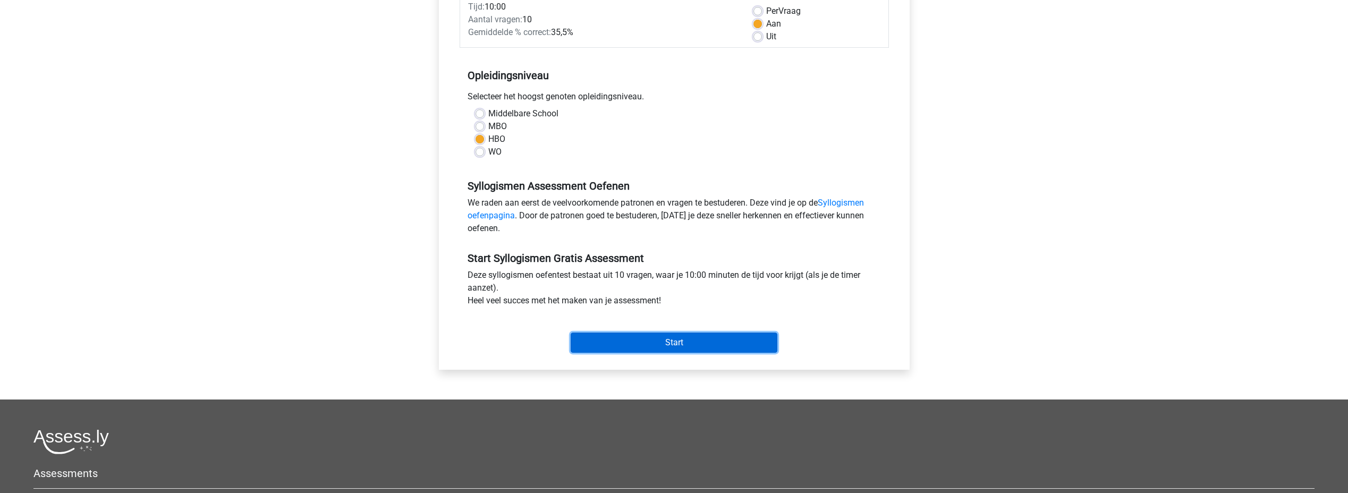
click at [668, 343] on input "Start" at bounding box center [673, 343] width 207 height 20
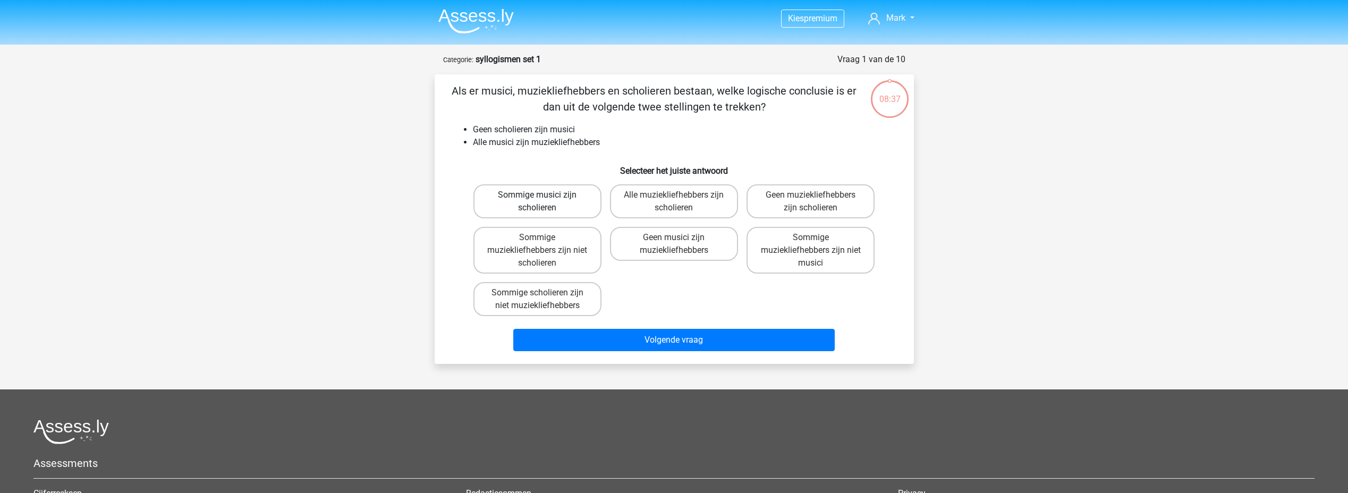
click at [572, 205] on label "Sommige musici zijn scholieren" at bounding box center [537, 201] width 128 height 34
click at [544, 202] on input "Sommige musici zijn scholieren" at bounding box center [540, 198] width 7 height 7
radio input "true"
click at [572, 248] on label "Sommige muziekliefhebbers zijn niet scholieren" at bounding box center [537, 250] width 128 height 47
click at [544, 244] on input "Sommige muziekliefhebbers zijn niet scholieren" at bounding box center [540, 240] width 7 height 7
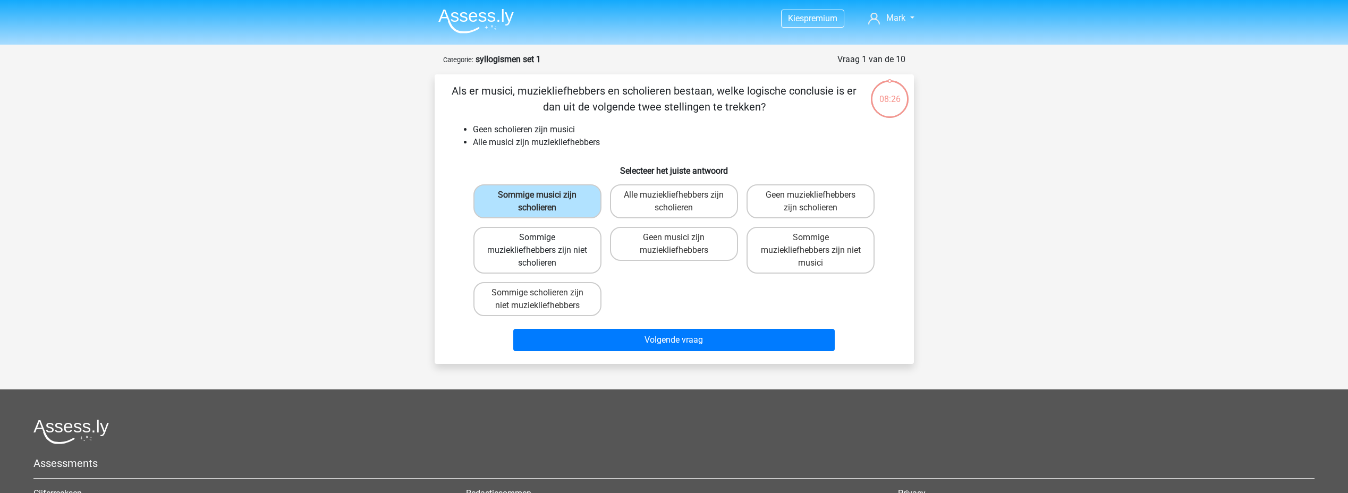
radio input "true"
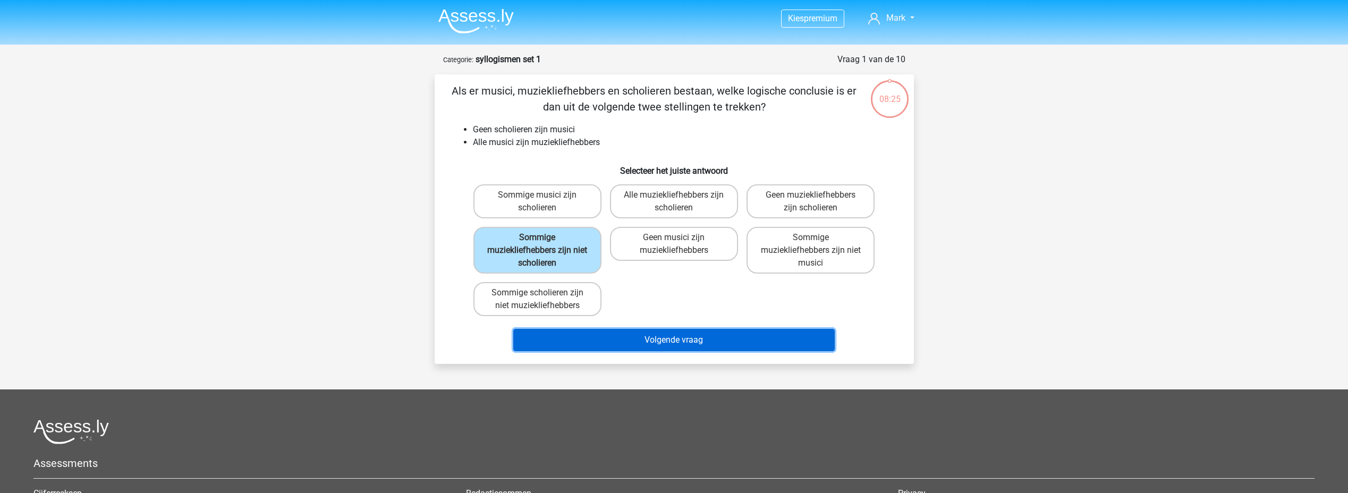
click at [623, 337] on button "Volgende vraag" at bounding box center [673, 340] width 321 height 22
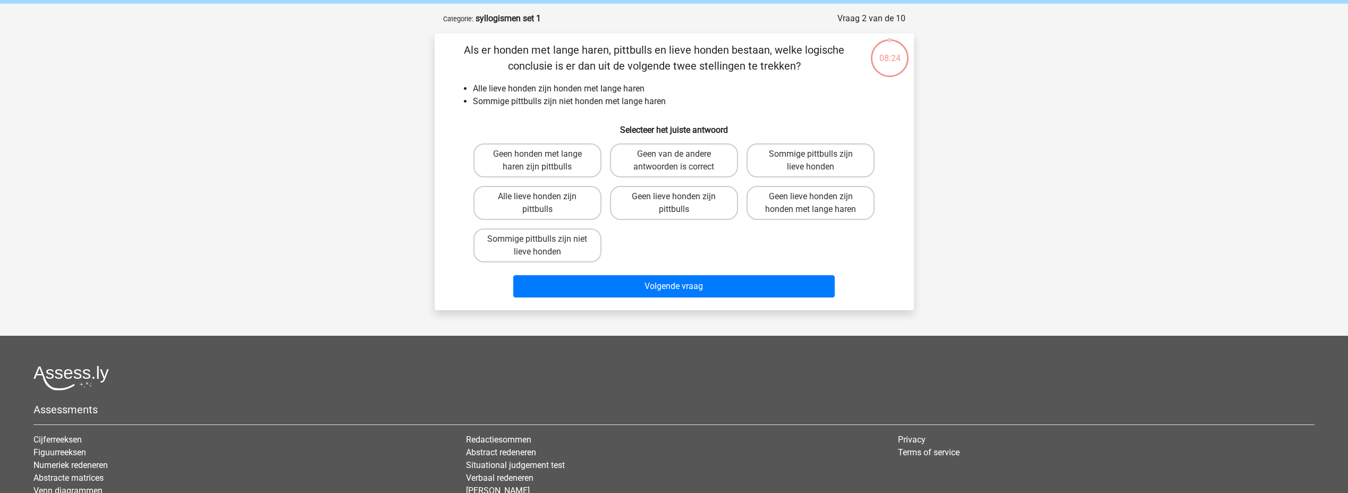
scroll to position [53, 0]
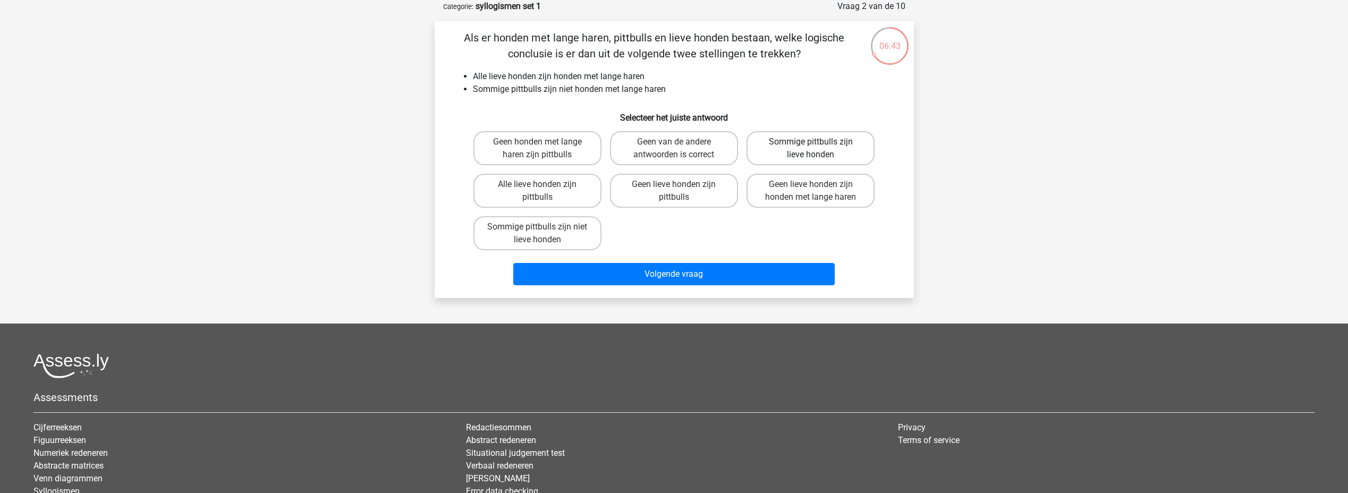
click at [801, 145] on label "Sommige pittbulls zijn lieve honden" at bounding box center [810, 148] width 128 height 34
click at [811, 145] on input "Sommige pittbulls zijn lieve honden" at bounding box center [814, 145] width 7 height 7
radio input "true"
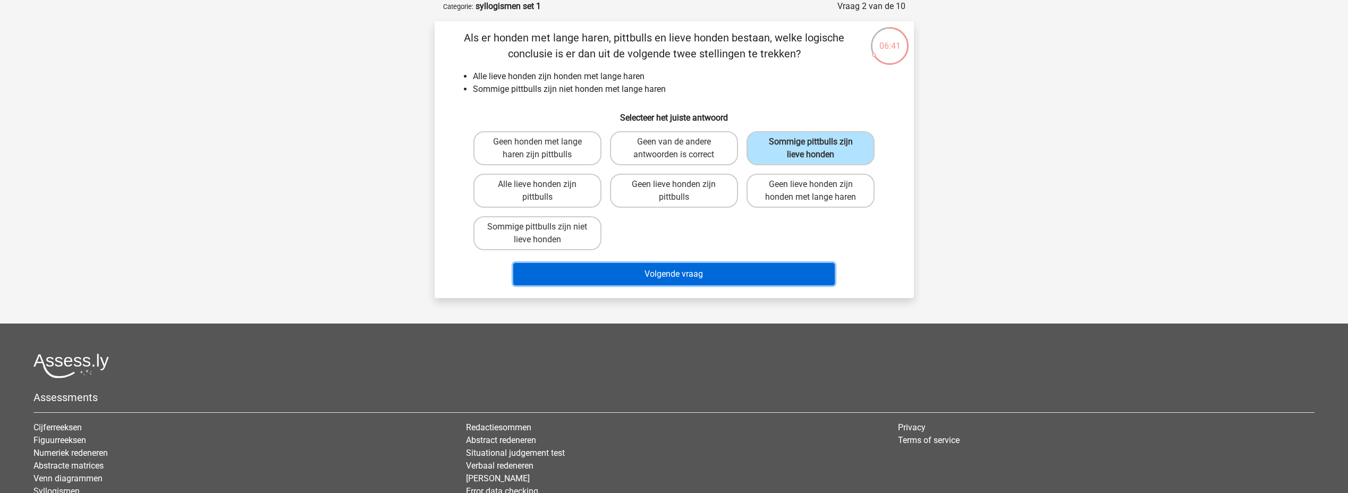
click at [725, 277] on button "Volgende vraag" at bounding box center [673, 274] width 321 height 22
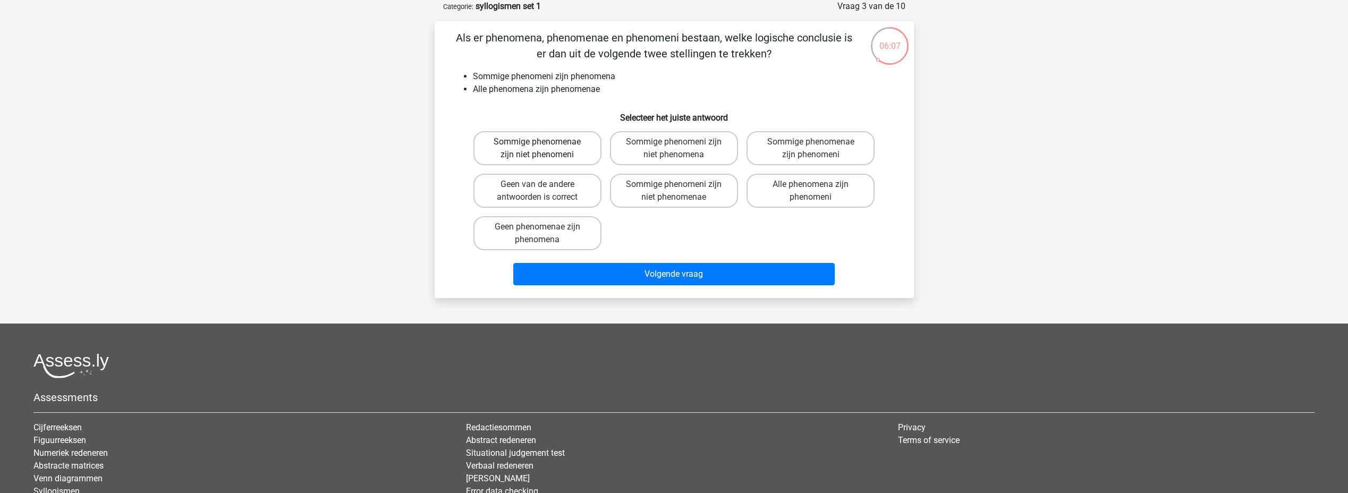
click at [560, 143] on label "Sommige phenomenae zijn niet phenomeni" at bounding box center [537, 148] width 128 height 34
click at [544, 143] on input "Sommige phenomenae zijn niet phenomeni" at bounding box center [540, 145] width 7 height 7
radio input "true"
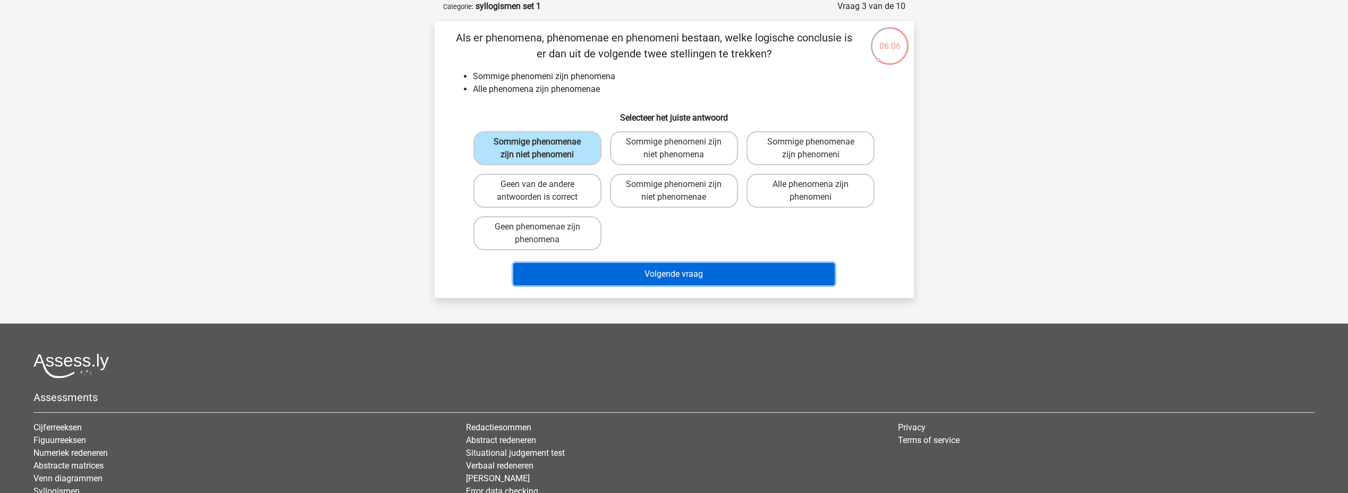
click at [652, 272] on button "Volgende vraag" at bounding box center [673, 274] width 321 height 22
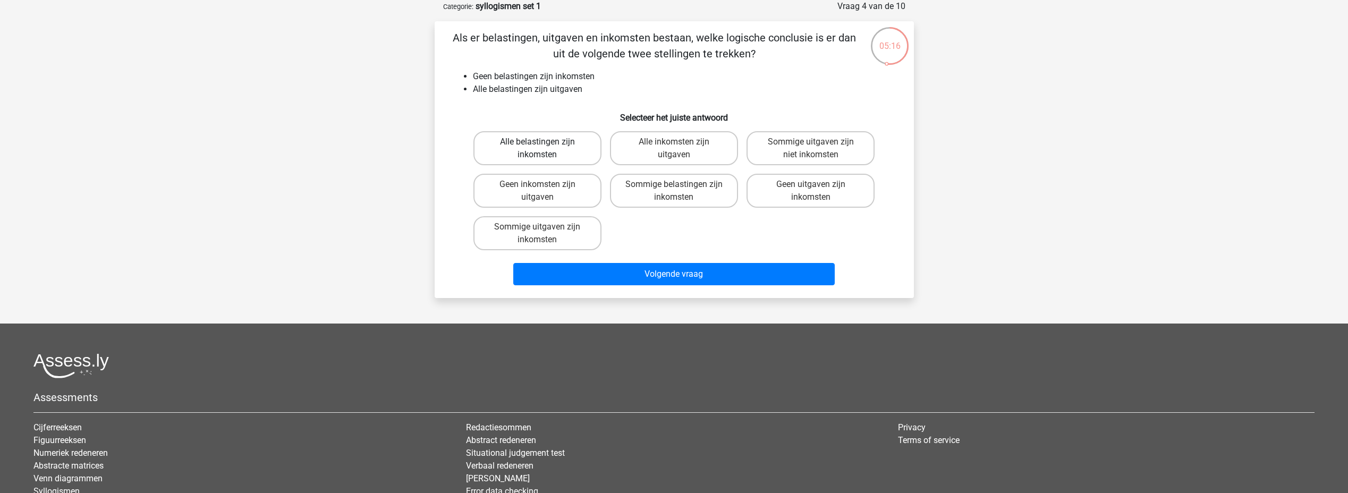
click at [583, 147] on label "Alle belastingen zijn inkomsten" at bounding box center [537, 148] width 128 height 34
click at [544, 147] on input "Alle belastingen zijn inkomsten" at bounding box center [540, 145] width 7 height 7
radio input "true"
click at [575, 236] on label "Sommige uitgaven zijn inkomsten" at bounding box center [537, 233] width 128 height 34
click at [544, 234] on input "Sommige uitgaven zijn inkomsten" at bounding box center [540, 230] width 7 height 7
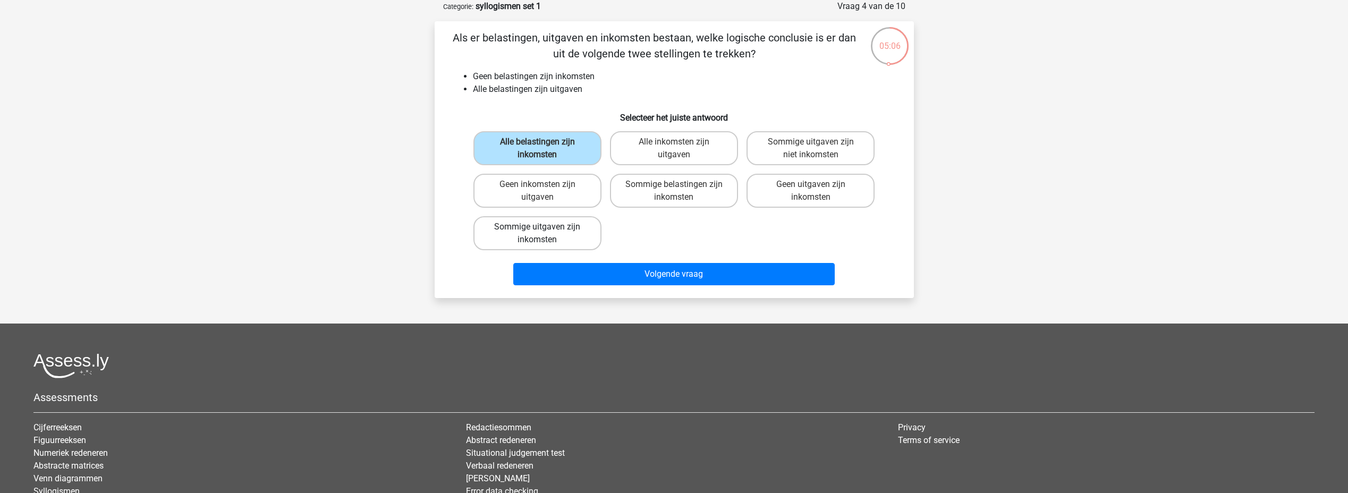
radio input "true"
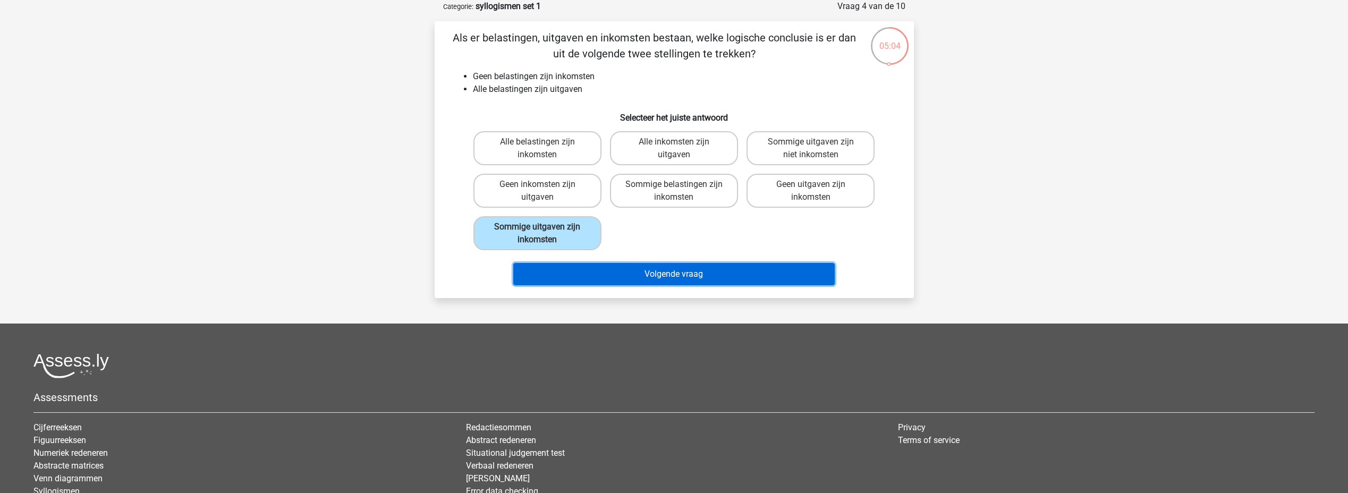
click at [656, 279] on button "Volgende vraag" at bounding box center [673, 274] width 321 height 22
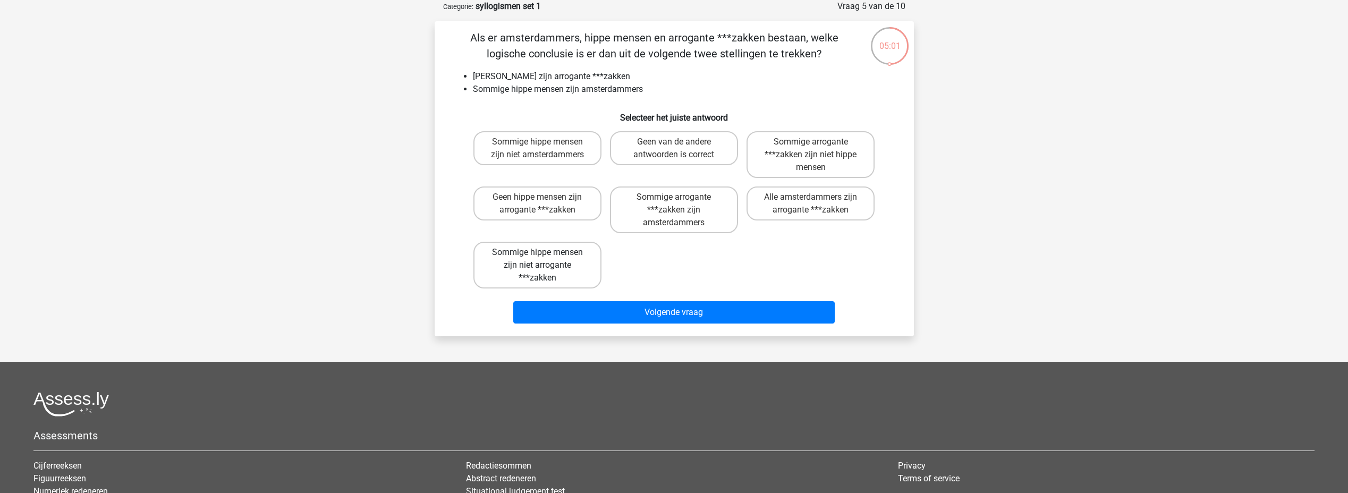
click at [580, 269] on label "Sommige hippe mensen zijn niet arrogante ***zakken" at bounding box center [537, 265] width 128 height 47
click at [544, 259] on input "Sommige hippe mensen zijn niet arrogante ***zakken" at bounding box center [540, 255] width 7 height 7
radio input "true"
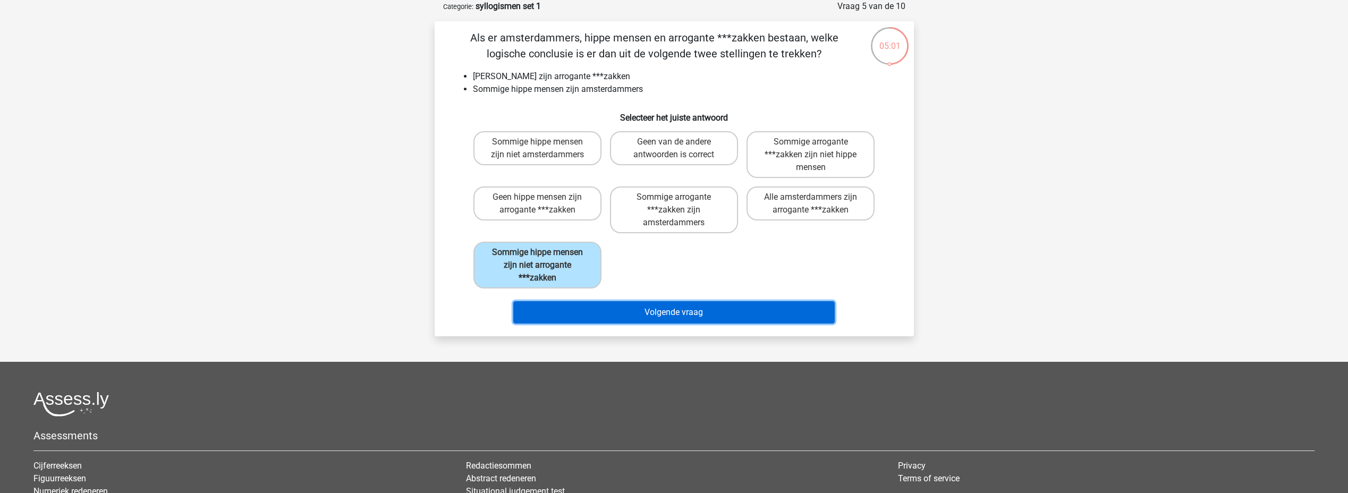
click at [620, 307] on button "Volgende vraag" at bounding box center [673, 312] width 321 height 22
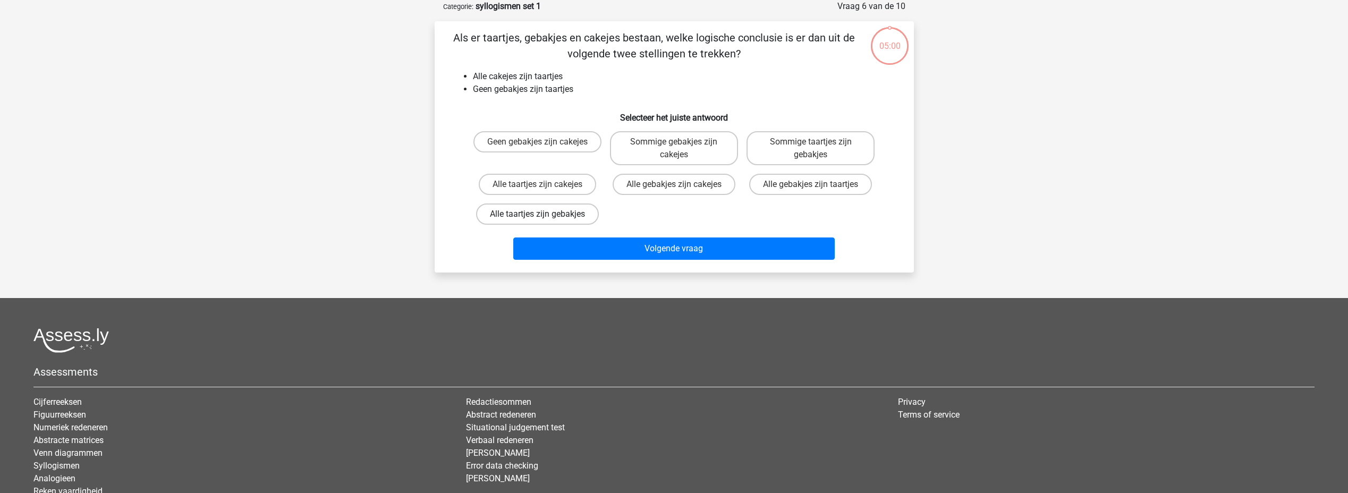
click at [573, 212] on label "Alle taartjes zijn gebakjes" at bounding box center [537, 213] width 123 height 21
click at [544, 214] on input "Alle taartjes zijn gebakjes" at bounding box center [540, 217] width 7 height 7
radio input "true"
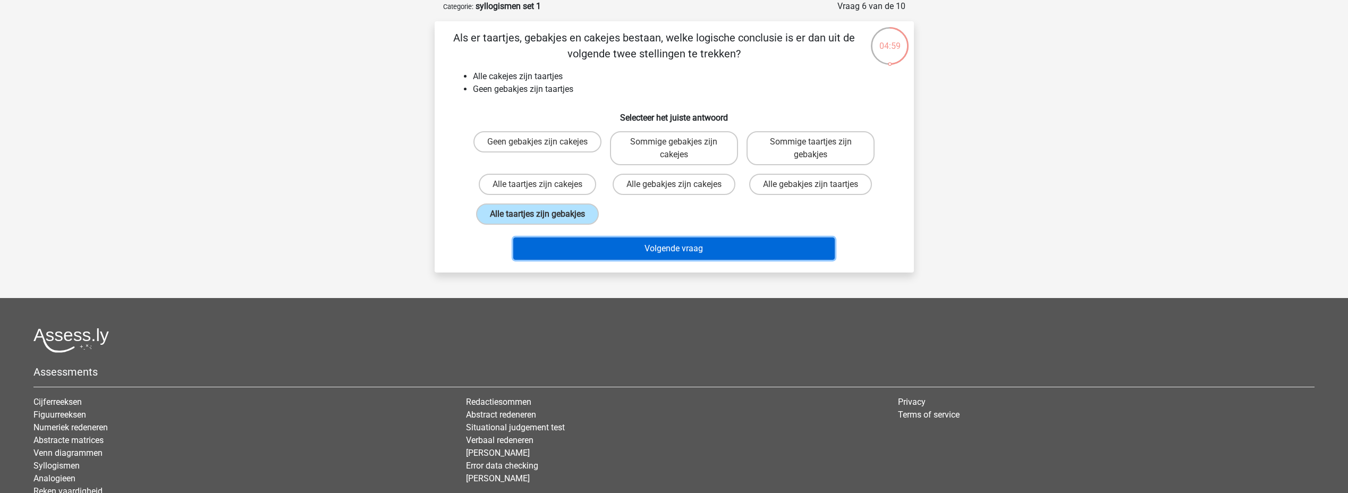
click at [597, 246] on button "Volgende vraag" at bounding box center [673, 248] width 321 height 22
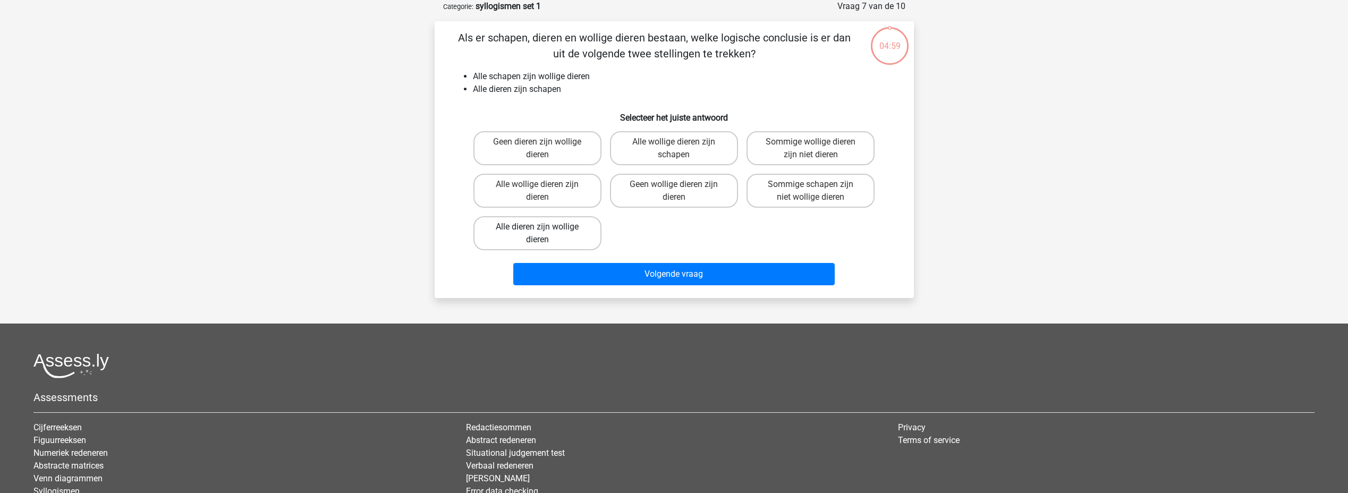
click at [567, 225] on label "Alle dieren zijn wollige dieren" at bounding box center [537, 233] width 128 height 34
click at [544, 227] on input "Alle dieren zijn wollige dieren" at bounding box center [540, 230] width 7 height 7
radio input "true"
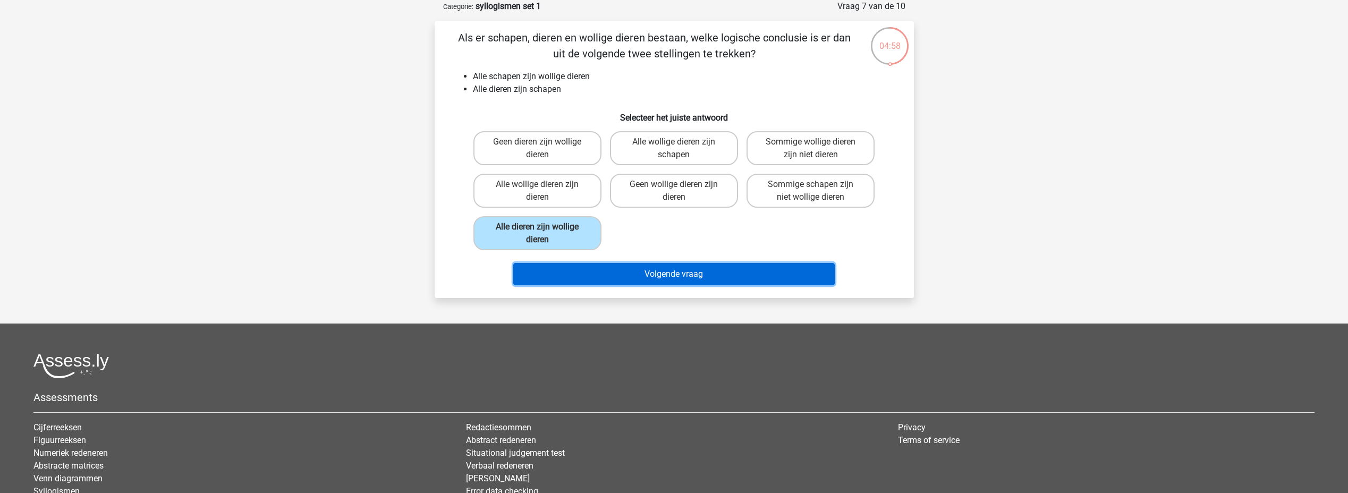
click at [599, 270] on button "Volgende vraag" at bounding box center [673, 274] width 321 height 22
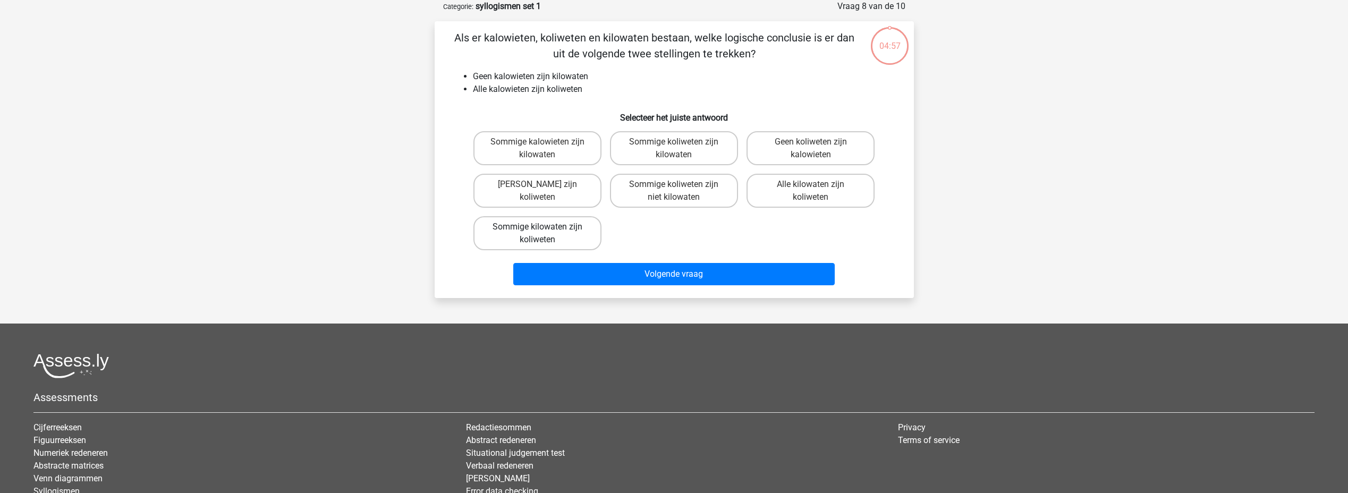
click at [560, 224] on label "Sommige kilowaten zijn koliweten" at bounding box center [537, 233] width 128 height 34
click at [544, 227] on input "Sommige kilowaten zijn koliweten" at bounding box center [540, 230] width 7 height 7
radio input "true"
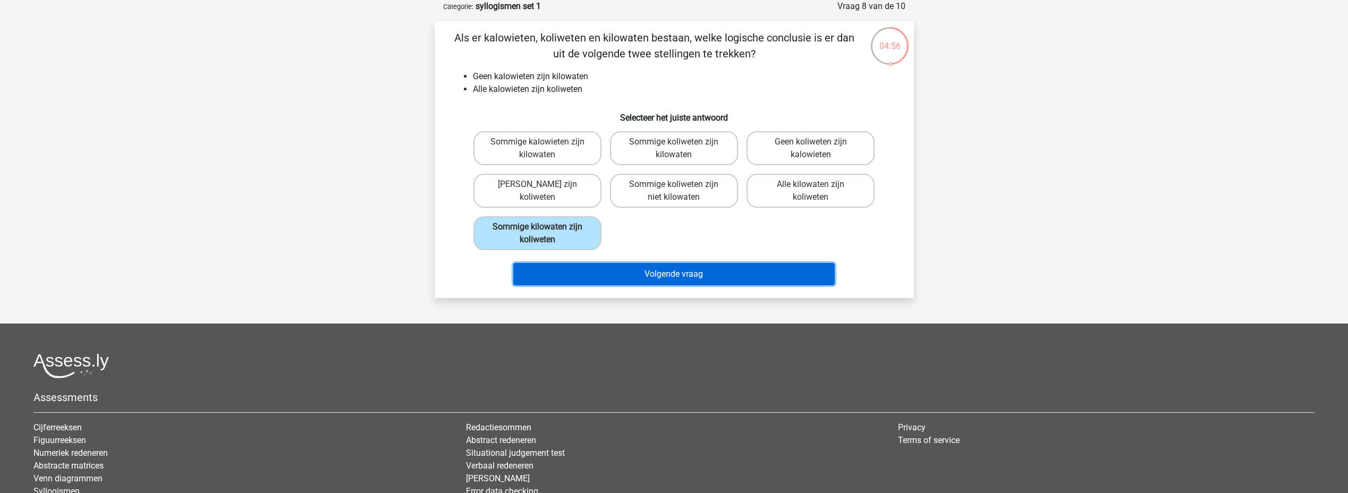
click at [615, 271] on button "Volgende vraag" at bounding box center [673, 274] width 321 height 22
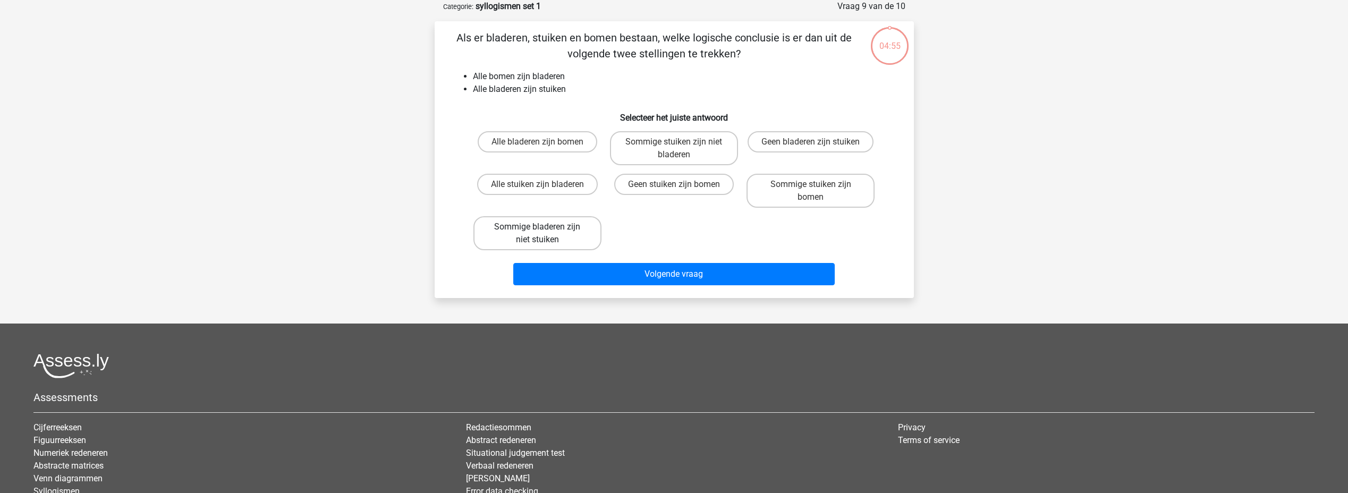
click at [575, 236] on label "Sommige bladeren zijn niet stuiken" at bounding box center [537, 233] width 128 height 34
click at [544, 234] on input "Sommige bladeren zijn niet stuiken" at bounding box center [540, 230] width 7 height 7
radio input "true"
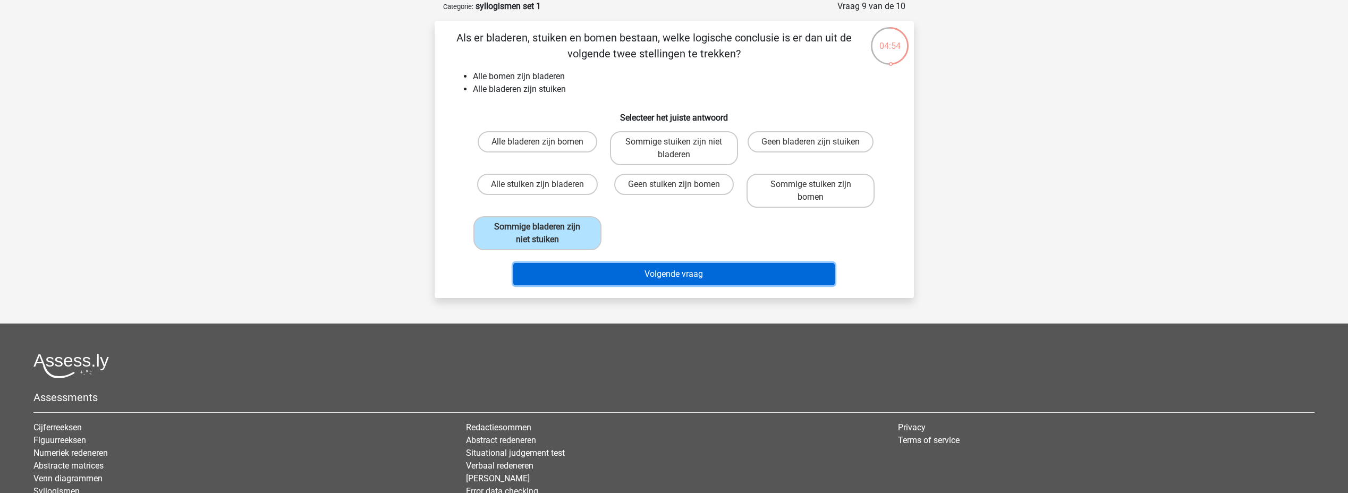
click at [607, 279] on button "Volgende vraag" at bounding box center [673, 274] width 321 height 22
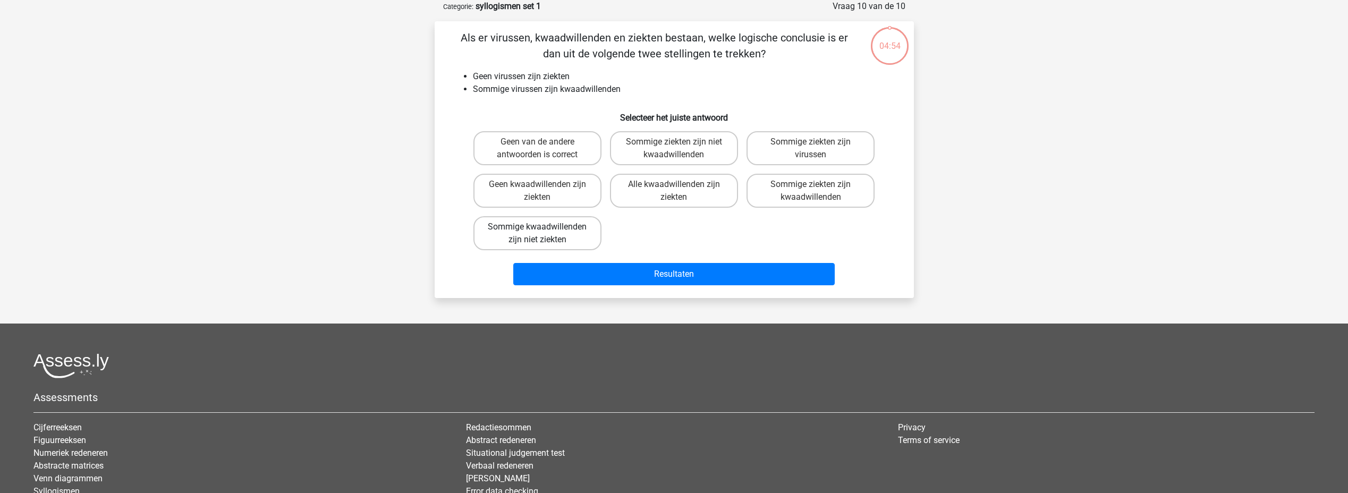
click at [578, 237] on label "Sommige kwaadwillenden zijn niet ziekten" at bounding box center [537, 233] width 128 height 34
click at [544, 234] on input "Sommige kwaadwillenden zijn niet ziekten" at bounding box center [540, 230] width 7 height 7
radio input "true"
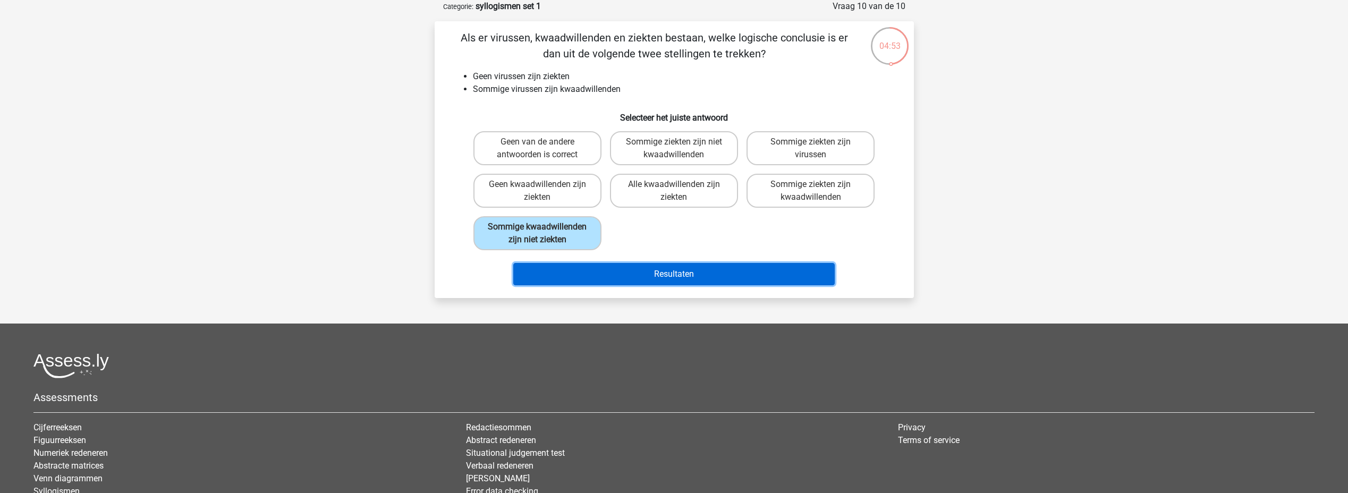
click at [610, 279] on button "Resultaten" at bounding box center [673, 274] width 321 height 22
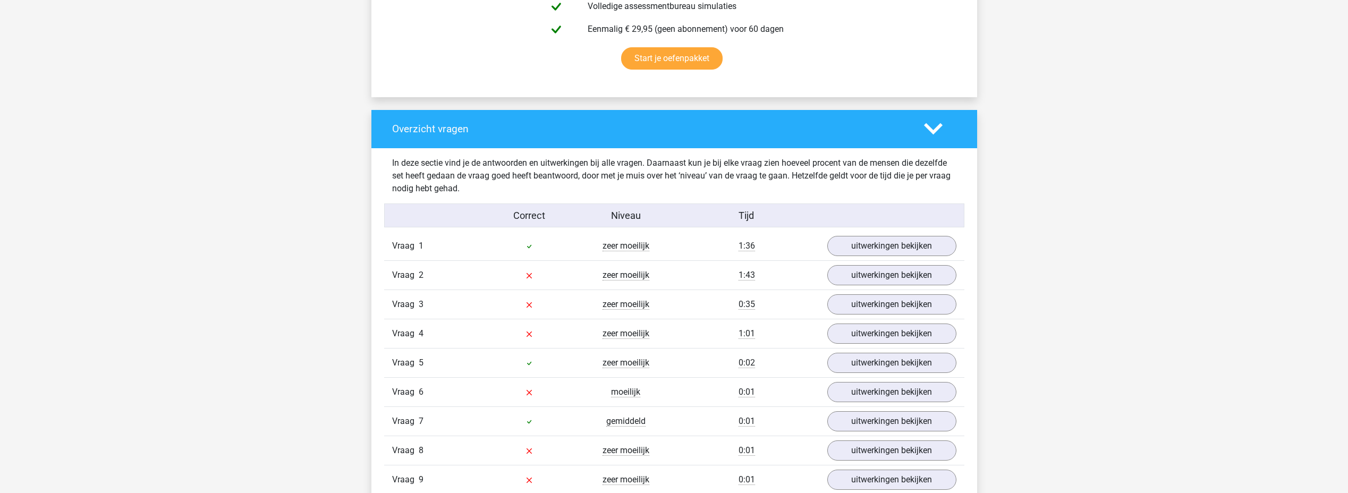
scroll to position [797, 0]
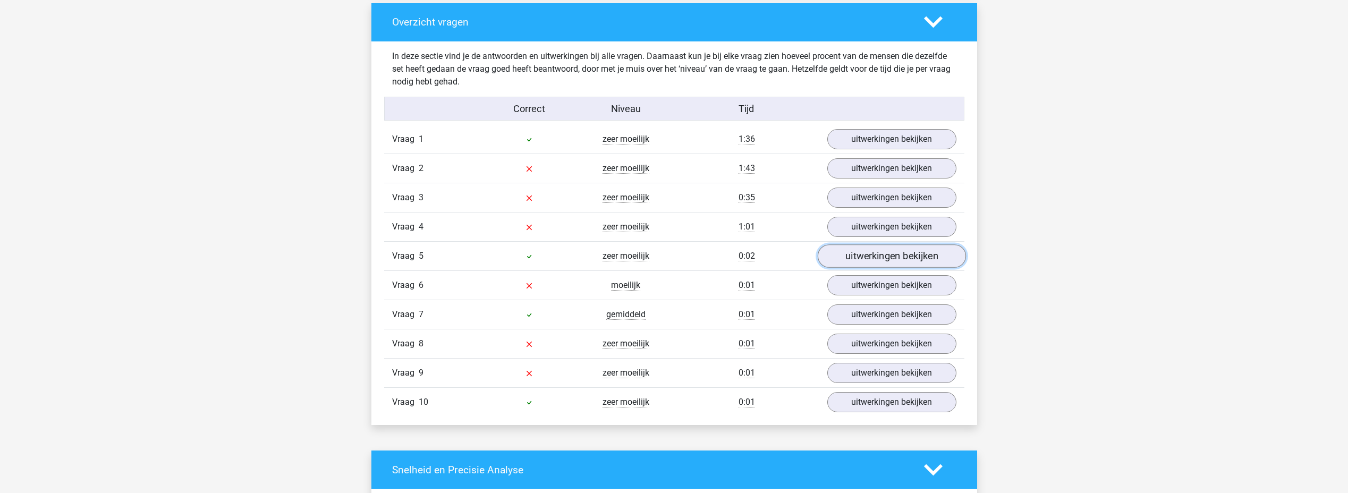
click at [922, 256] on link "uitwerkingen bekijken" at bounding box center [891, 255] width 148 height 23
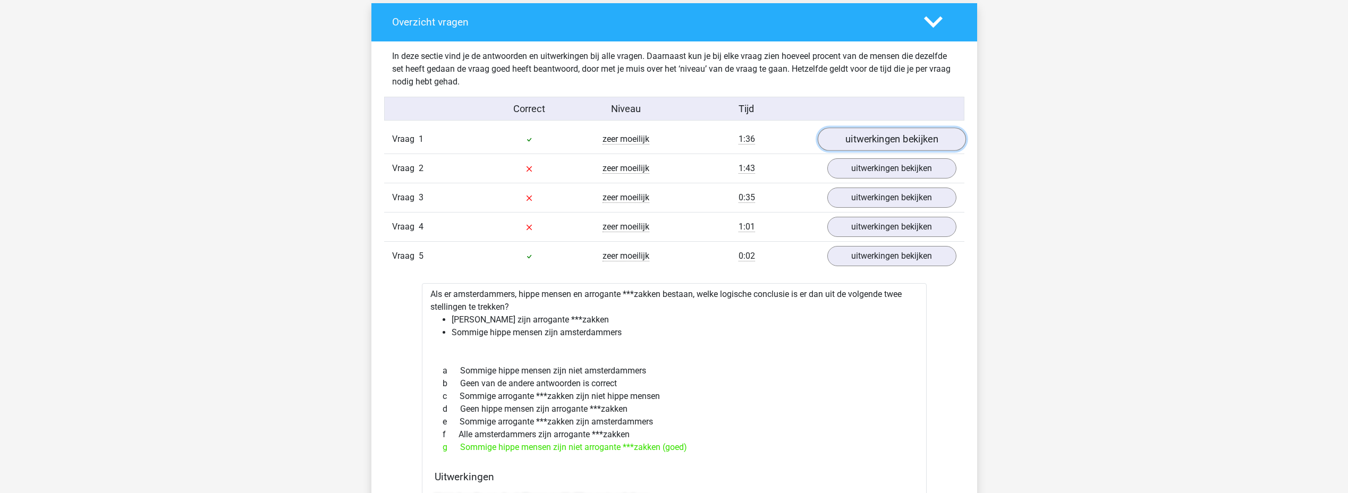
click at [897, 140] on link "uitwerkingen bekijken" at bounding box center [891, 138] width 148 height 23
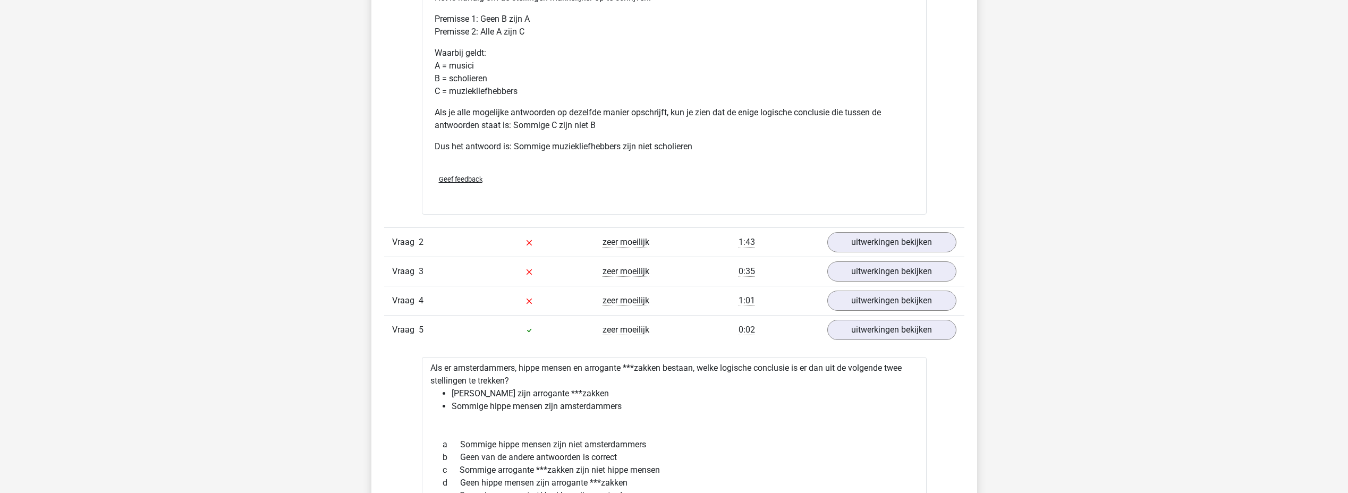
scroll to position [1328, 0]
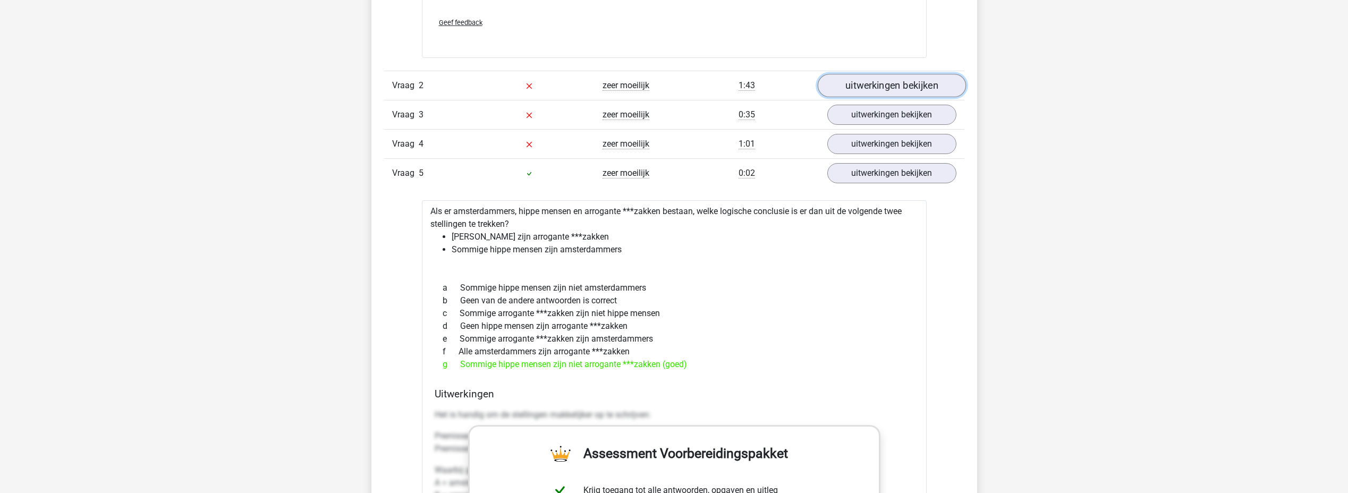
click at [892, 84] on link "uitwerkingen bekijken" at bounding box center [891, 85] width 148 height 23
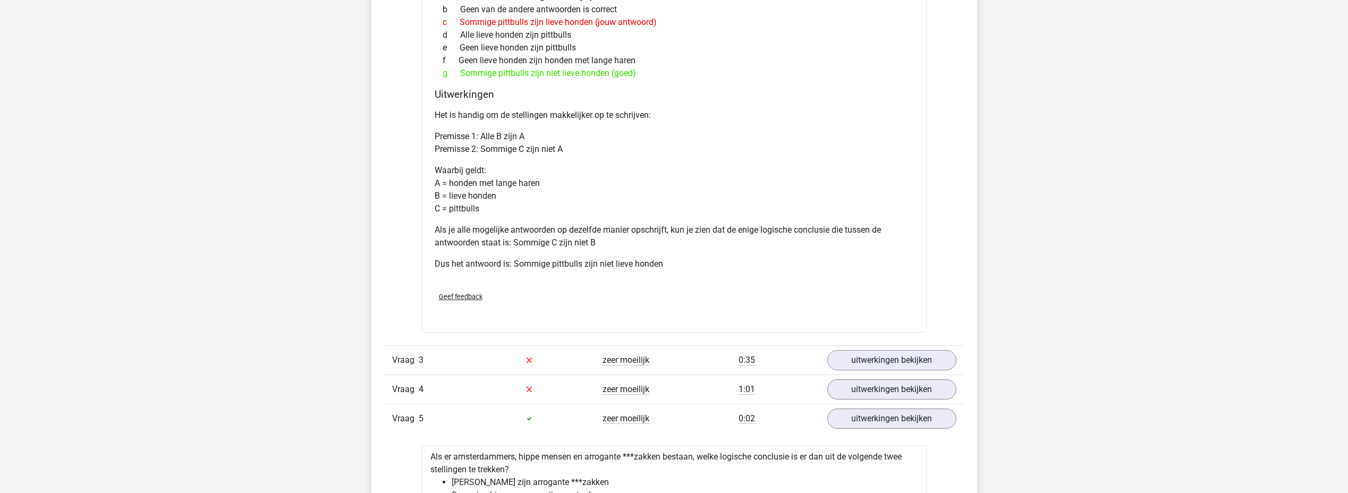
scroll to position [1540, 0]
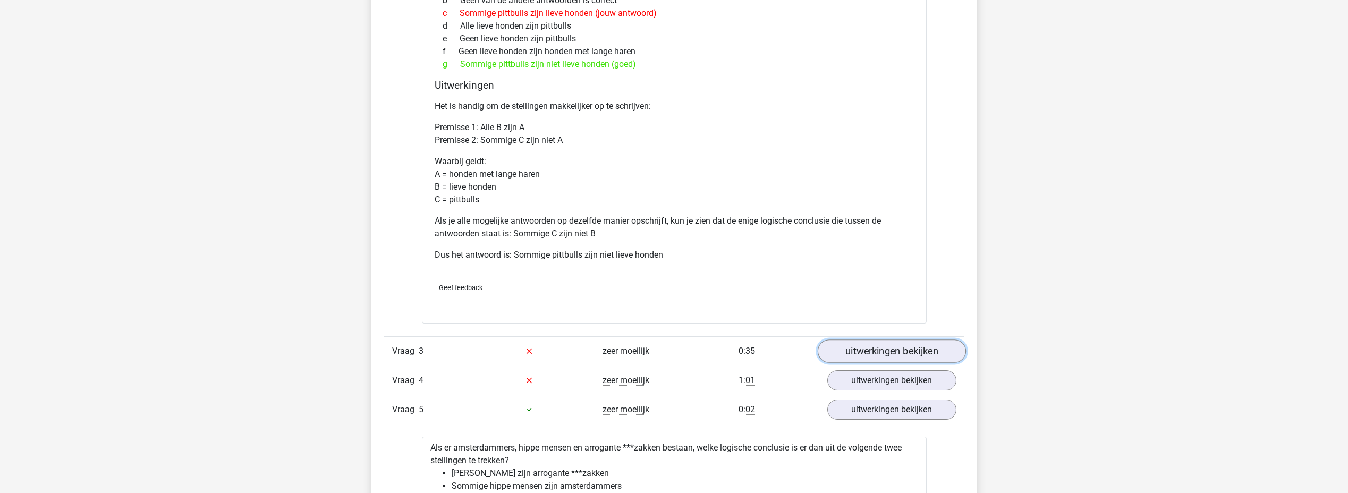
click at [915, 355] on link "uitwerkingen bekijken" at bounding box center [891, 350] width 148 height 23
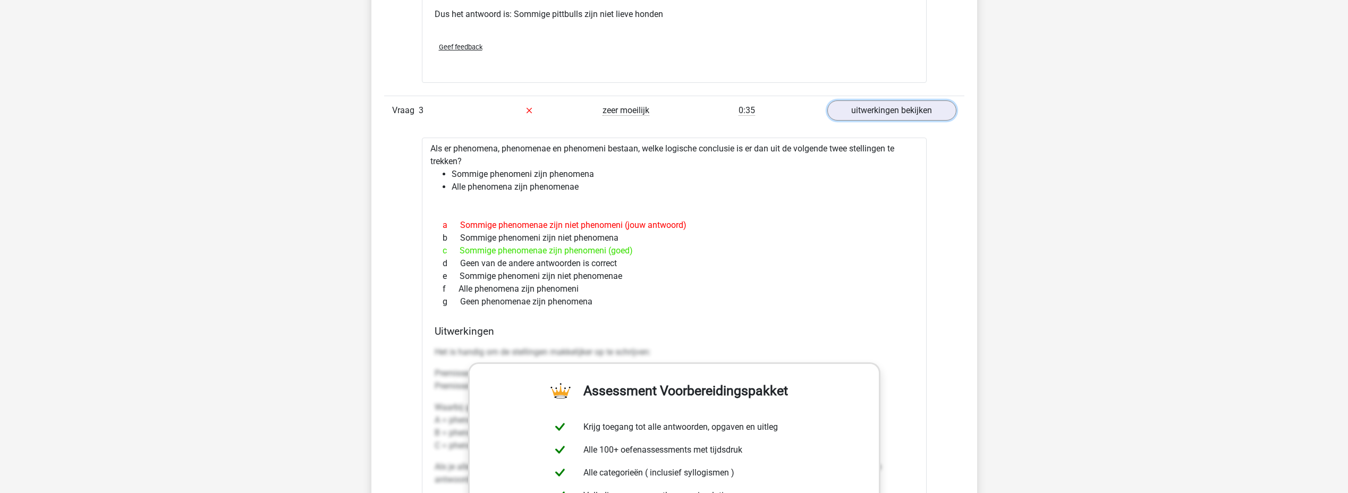
scroll to position [1806, 0]
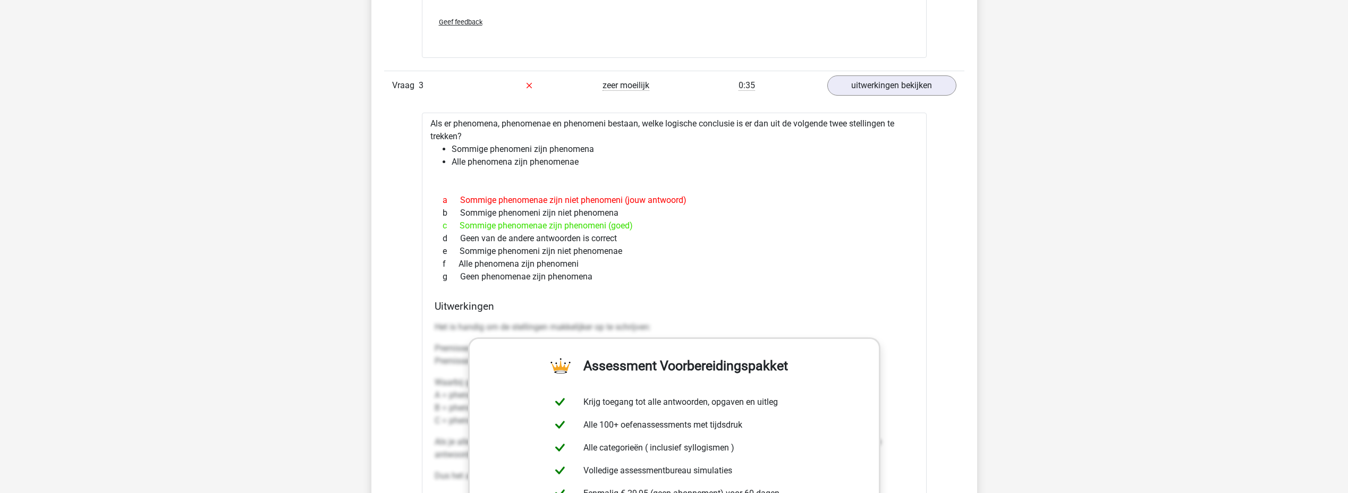
click at [1122, 203] on div "Kies premium Mark [EMAIL_ADDRESS][DOMAIN_NAME]" at bounding box center [674, 413] width 1348 height 4438
